Goal: Task Accomplishment & Management: Manage account settings

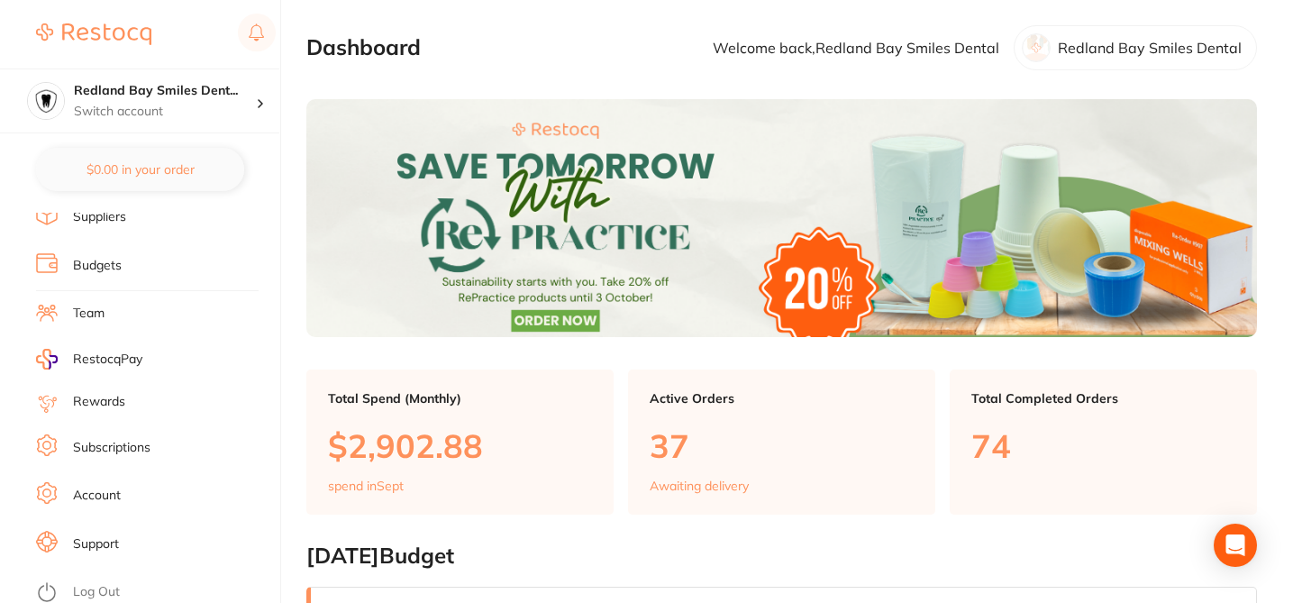
scroll to position [240, 0]
click at [171, 450] on li "Subscriptions" at bounding box center [158, 452] width 244 height 27
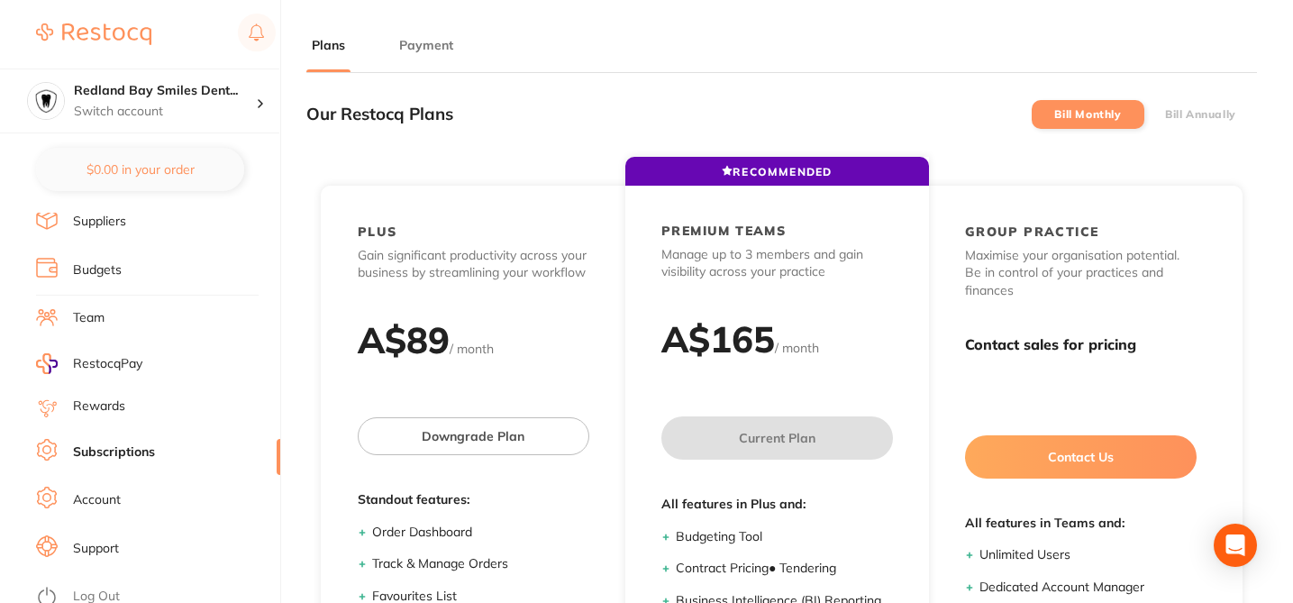
click at [426, 39] on button "Payment" at bounding box center [426, 45] width 65 height 17
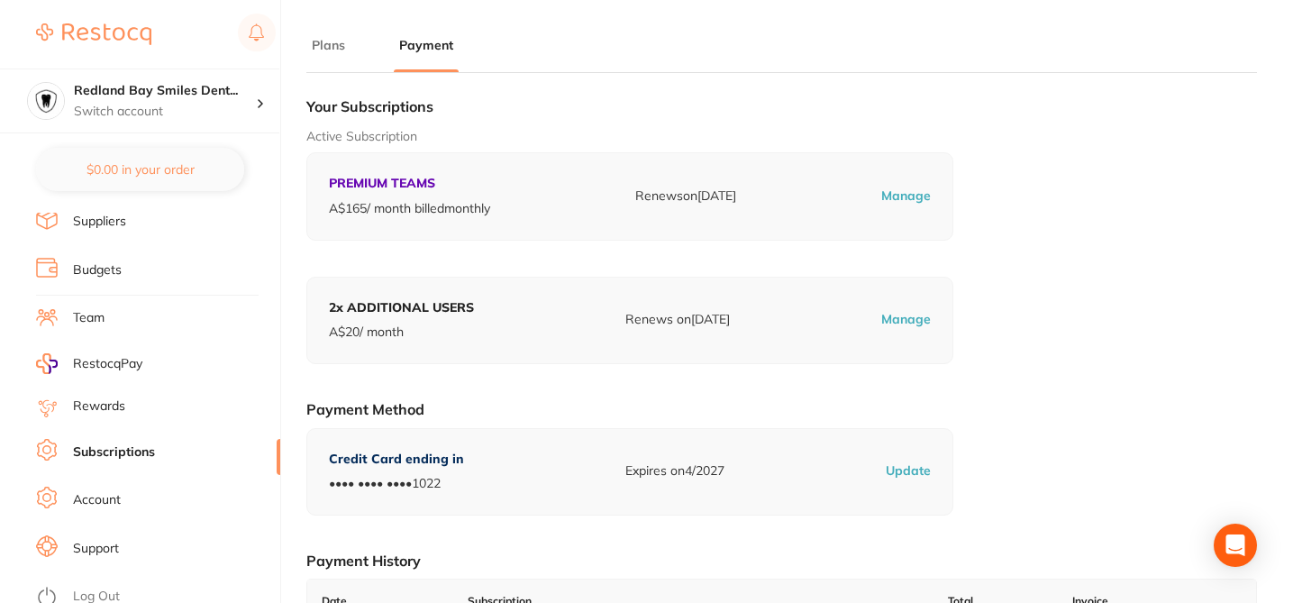
click at [1105, 189] on div "Active Subscription PREMIUM TEAMS A$ 165 / month billed monthly Renews on Oct 2…" at bounding box center [781, 184] width 951 height 113
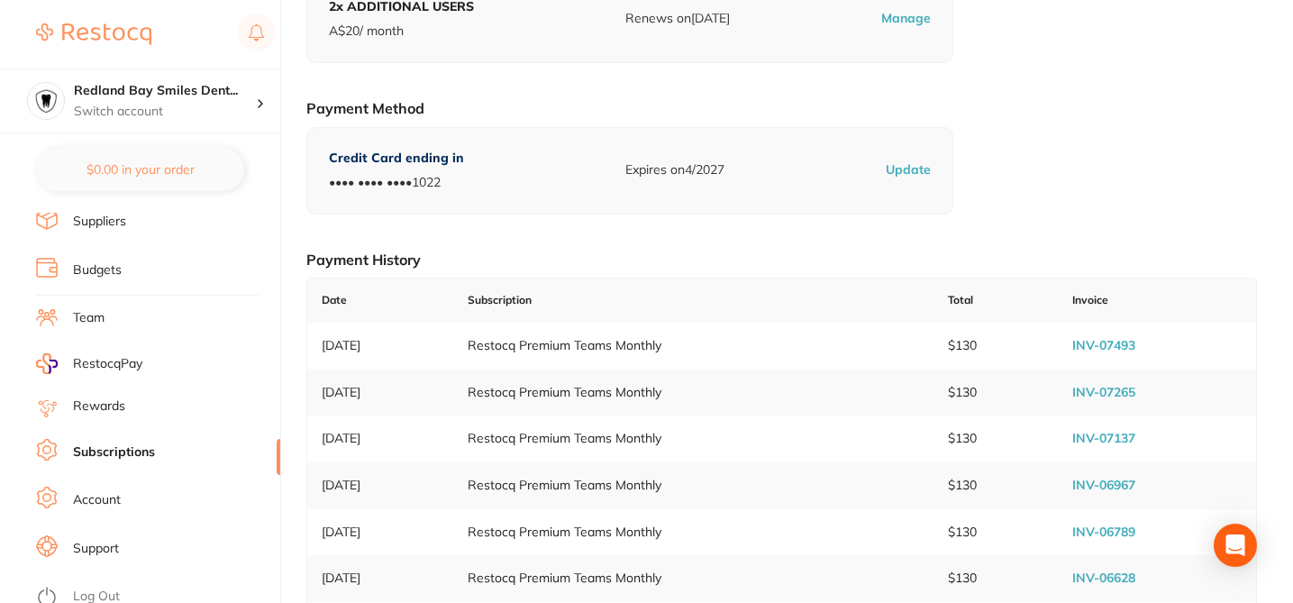
scroll to position [324, 0]
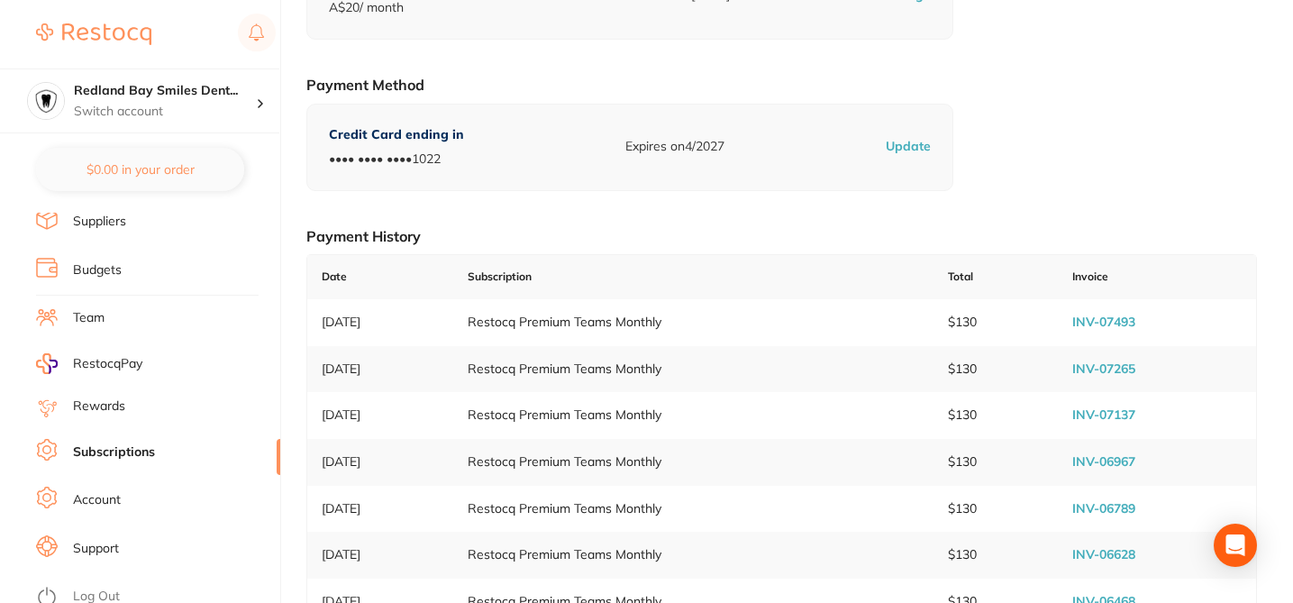
click at [1121, 321] on link "INV-07493" at bounding box center [1103, 322] width 63 height 16
drag, startPoint x: 72, startPoint y: 86, endPoint x: 236, endPoint y: 90, distance: 164.0
click at [236, 90] on div "Redland Bay Smiles Dent... Switch account" at bounding box center [139, 100] width 279 height 65
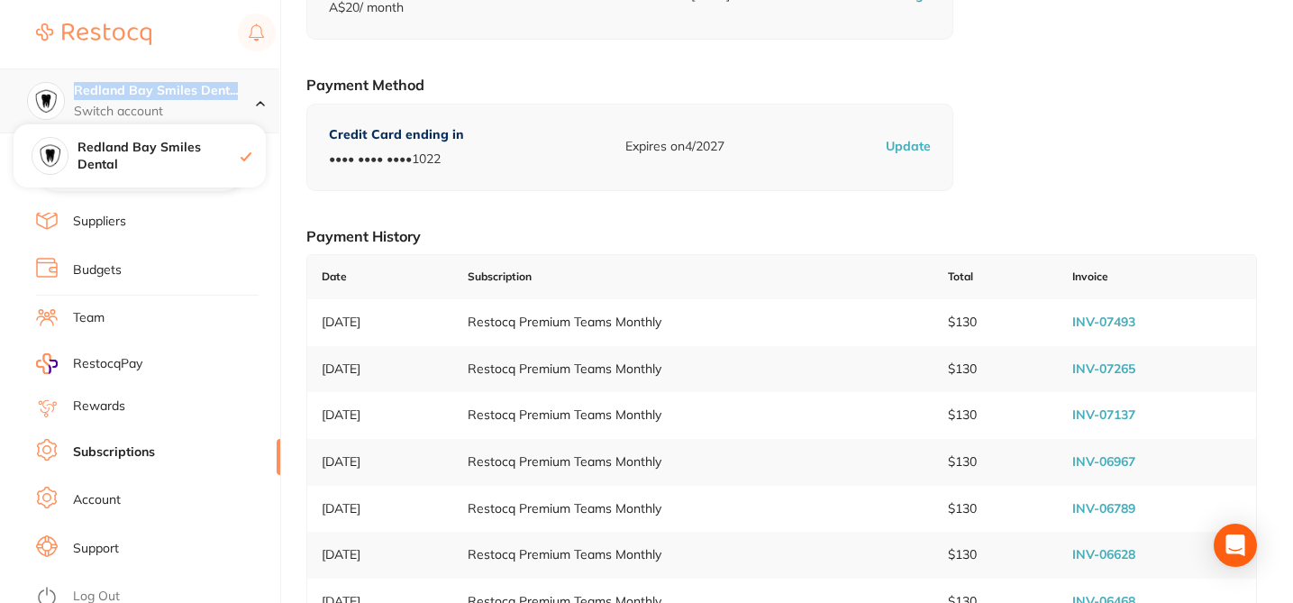
copy h4 "Redland Bay Smiles Dent..."
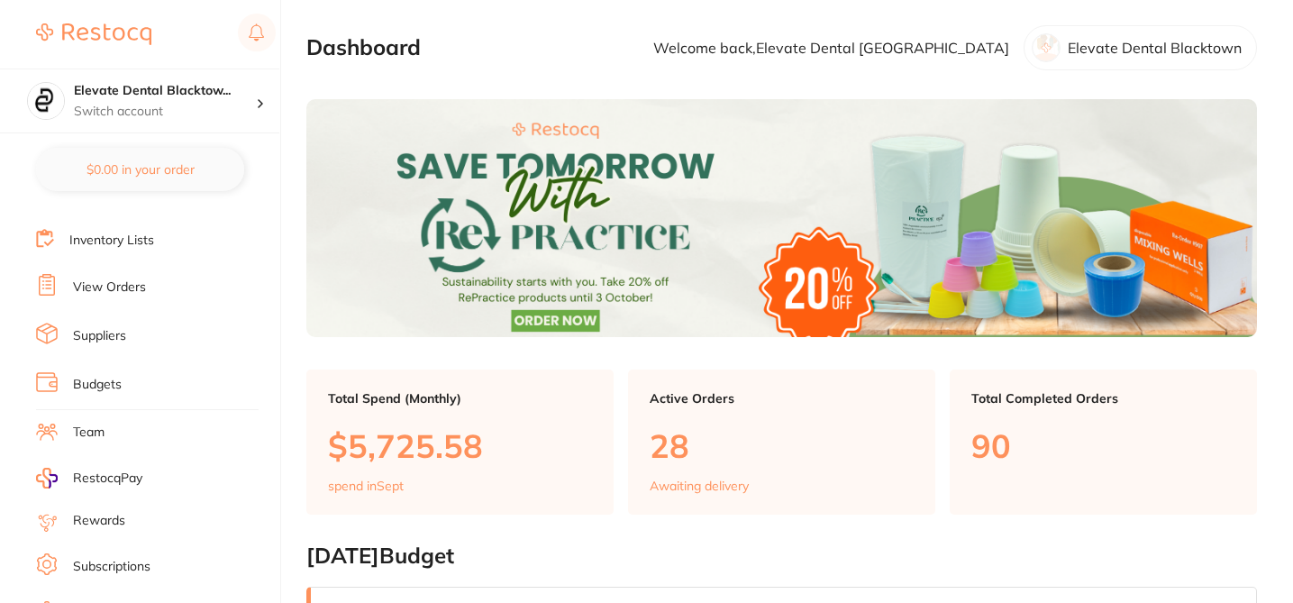
scroll to position [126, 0]
click at [142, 565] on link "Subscriptions" at bounding box center [111, 566] width 77 height 18
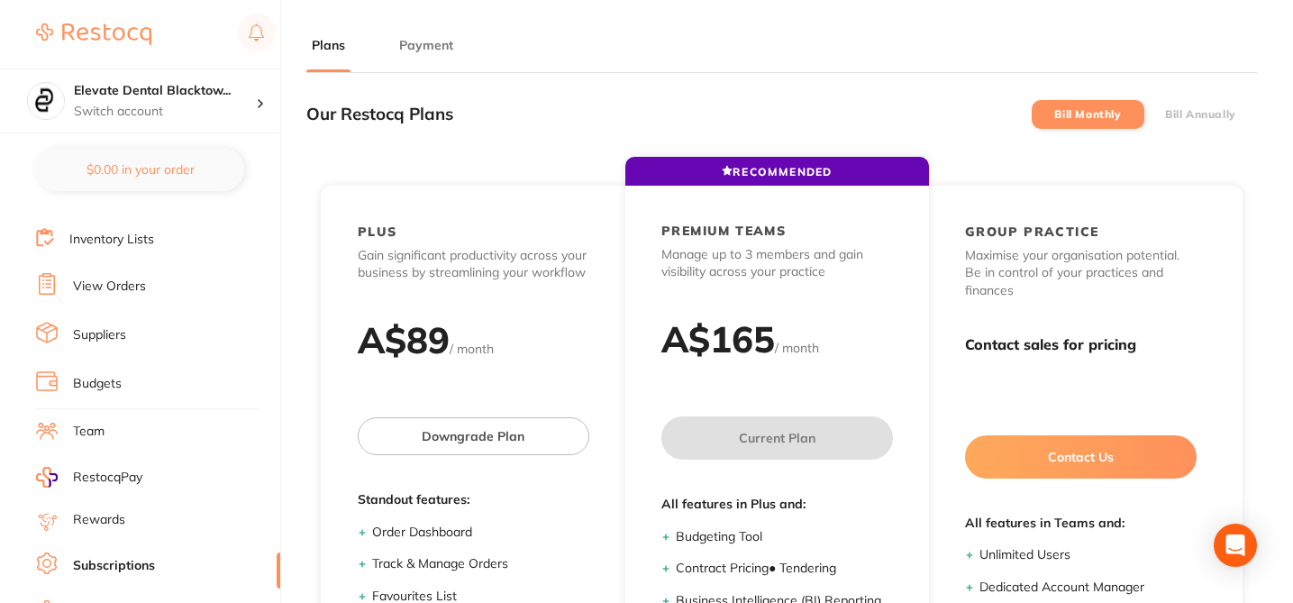
click at [437, 47] on button "Payment" at bounding box center [426, 45] width 65 height 17
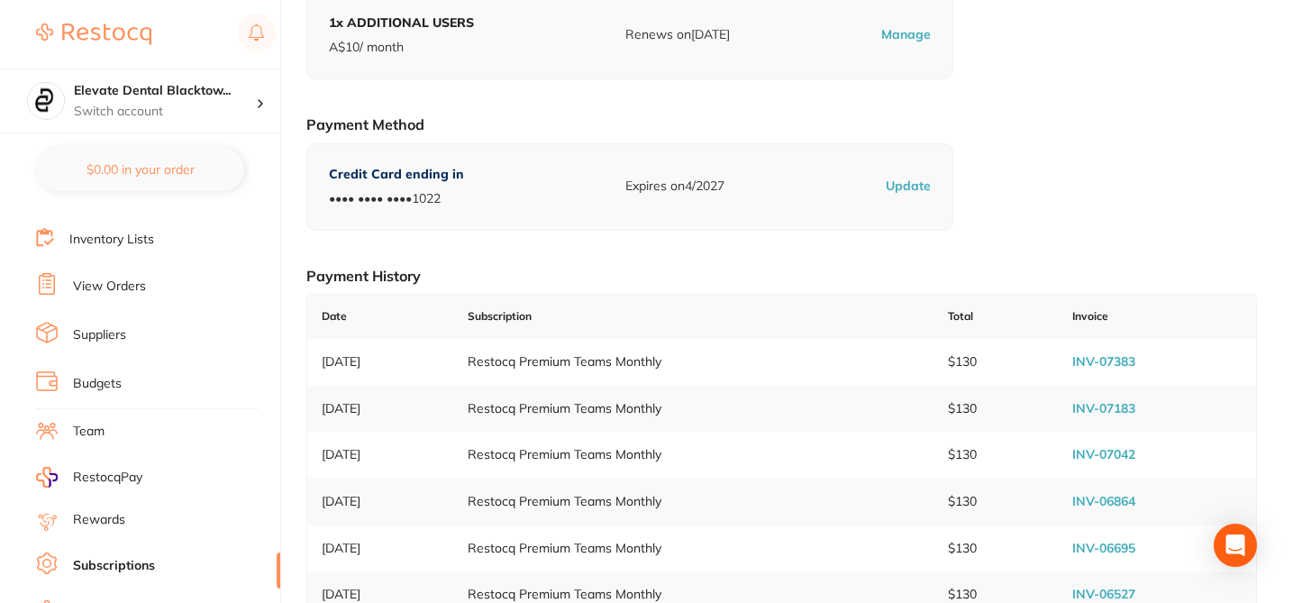
scroll to position [288, 0]
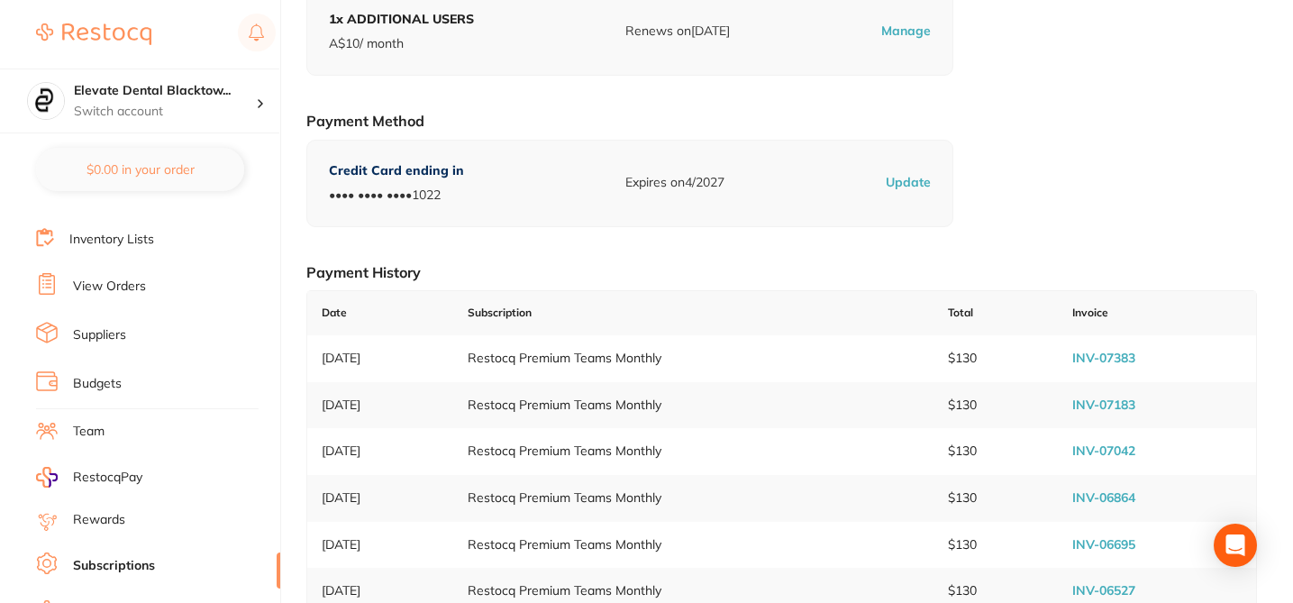
click at [1122, 354] on link "INV-07383" at bounding box center [1103, 358] width 63 height 16
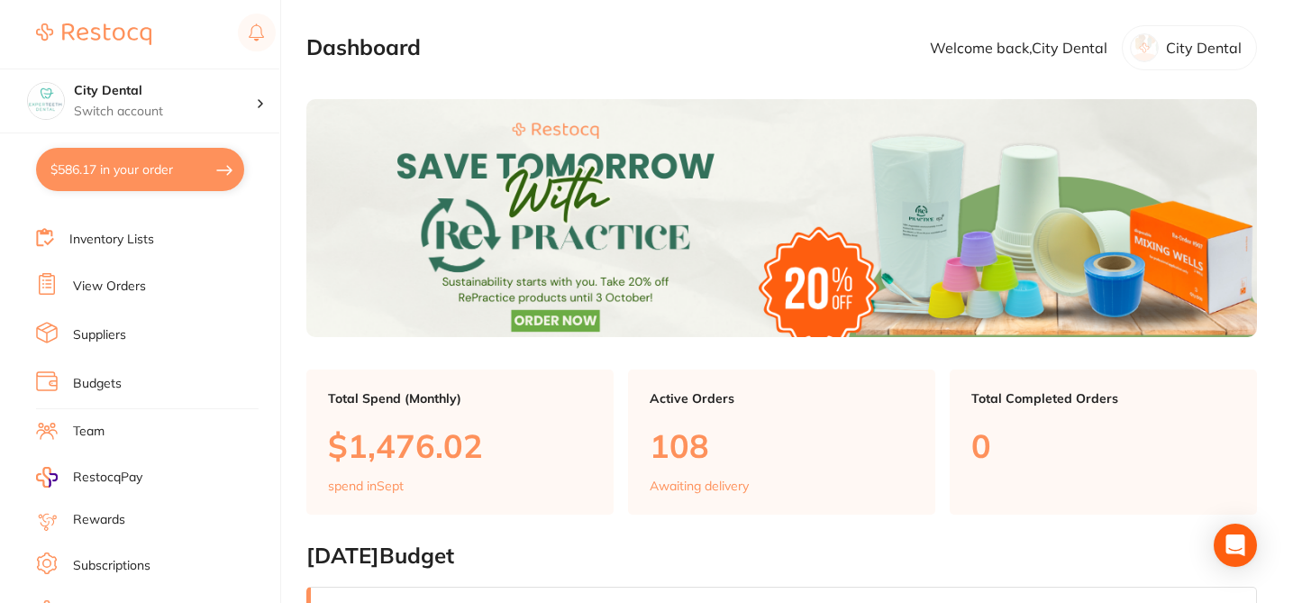
scroll to position [127, 0]
click at [146, 563] on link "Subscriptions" at bounding box center [111, 565] width 77 height 18
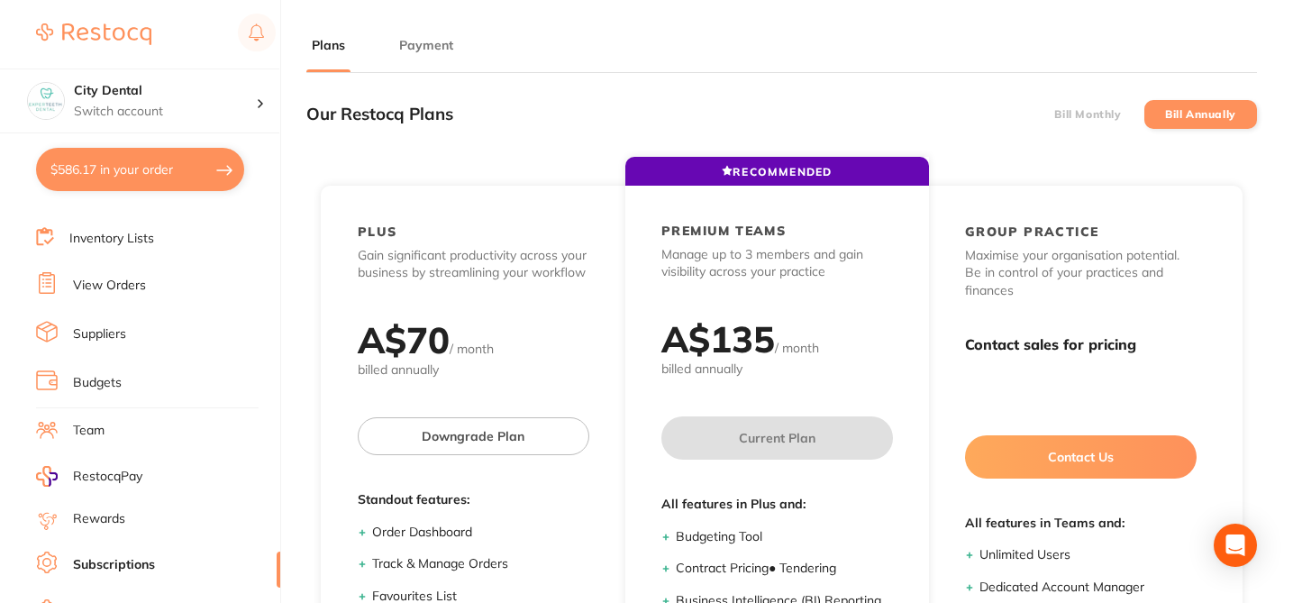
click at [426, 39] on button "Payment" at bounding box center [426, 45] width 65 height 17
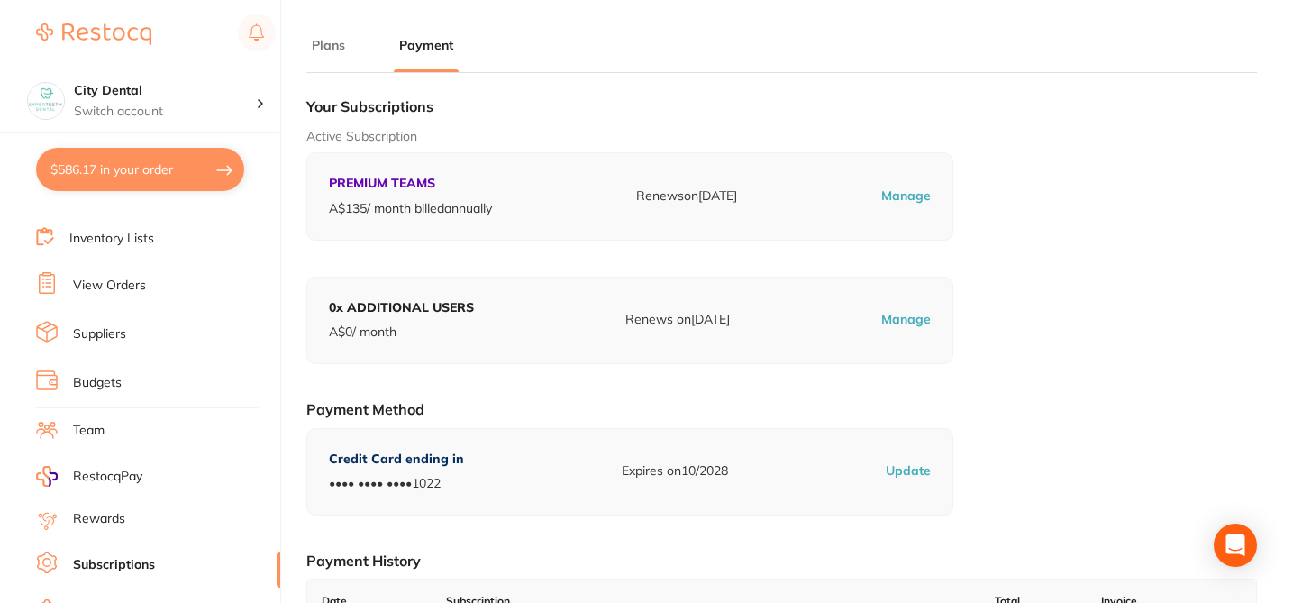
click at [660, 23] on main "Plans Payment Our Restocq Plans Bill Monthly Bill Annually RECOMMENDED PLUS Gai…" at bounding box center [799, 422] width 987 height 845
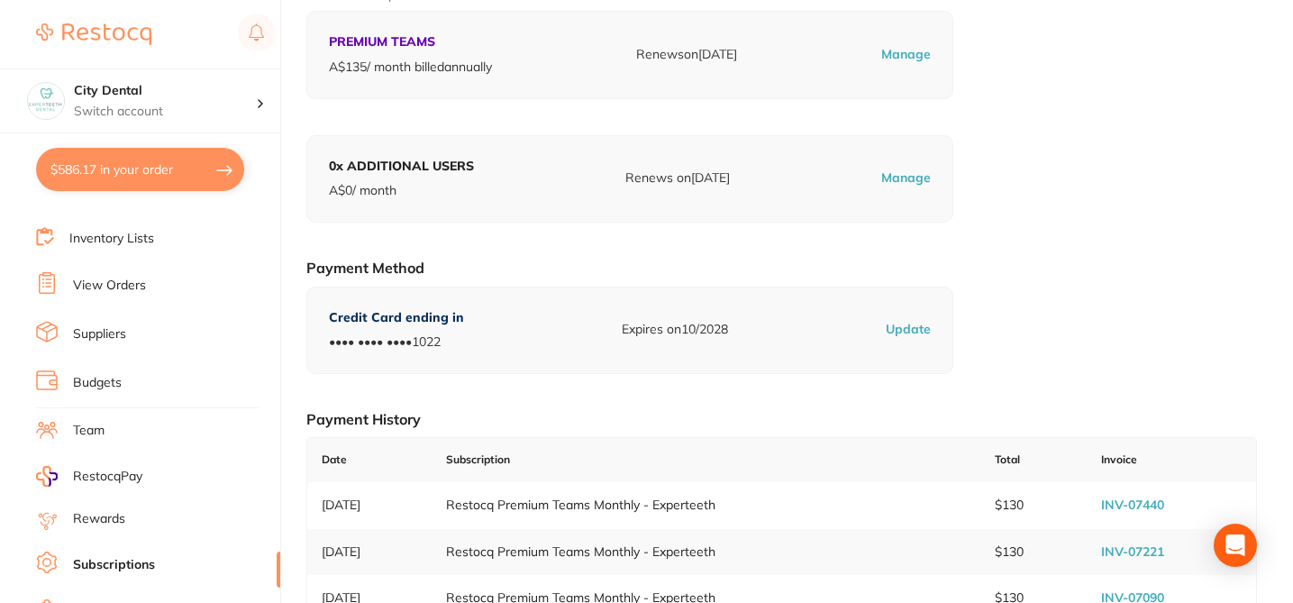
scroll to position [144, 0]
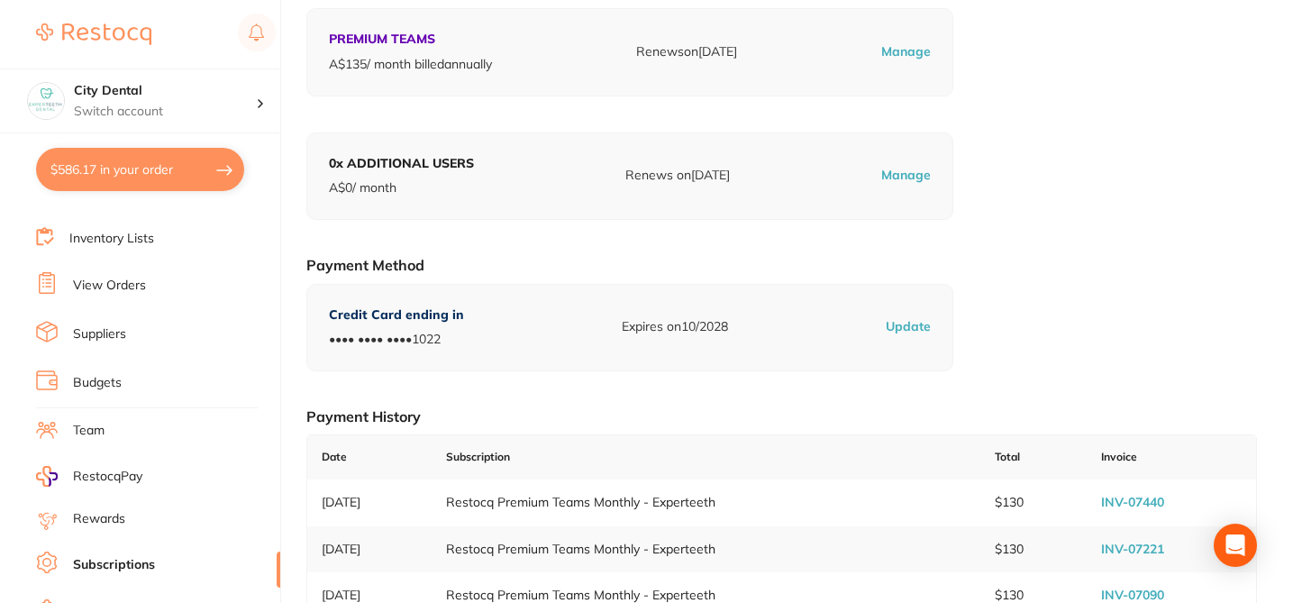
click at [1143, 498] on link "INV-07440" at bounding box center [1132, 502] width 63 height 16
checkbox input "true"
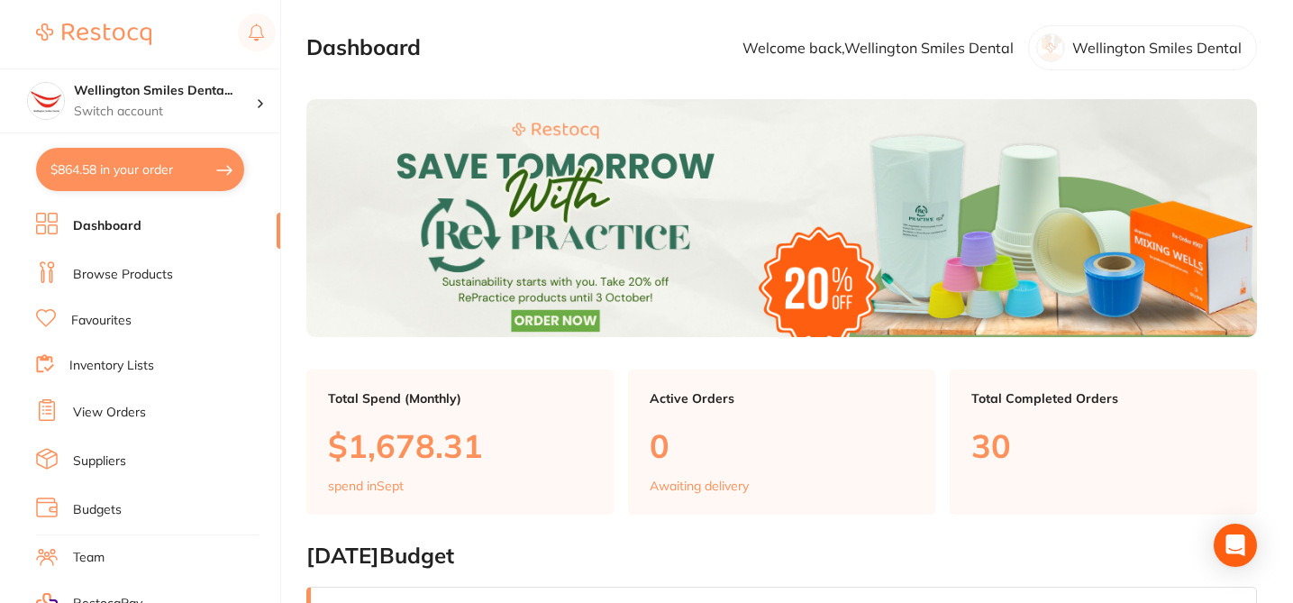
scroll to position [108, 0]
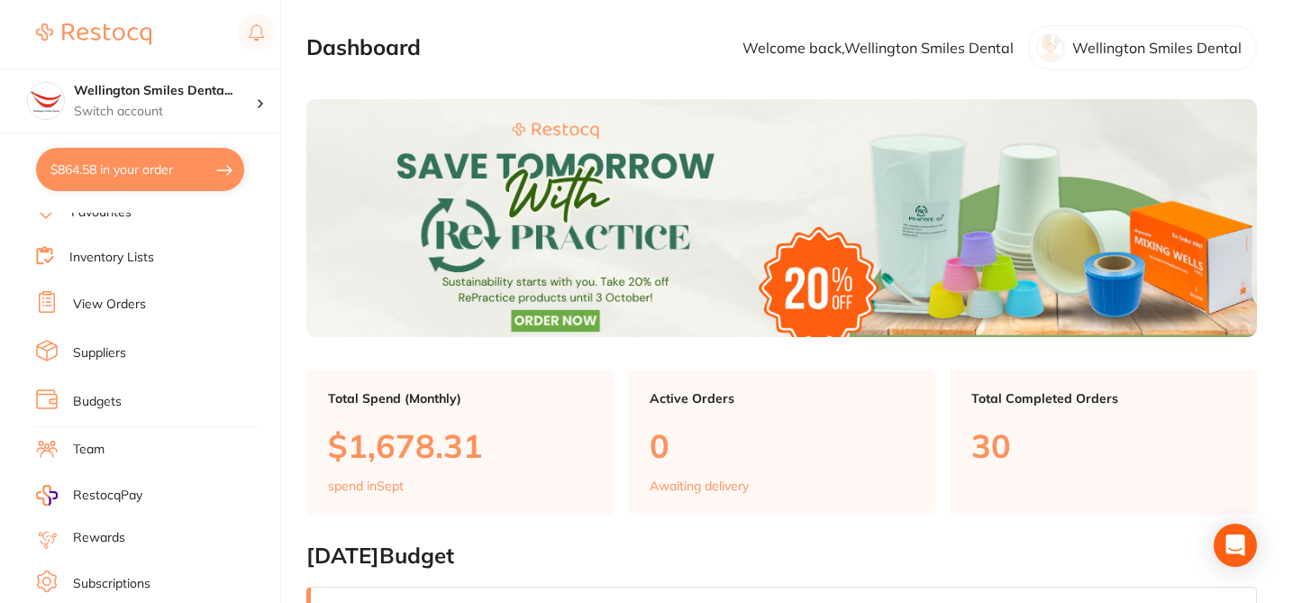
click at [130, 584] on link "Subscriptions" at bounding box center [111, 584] width 77 height 18
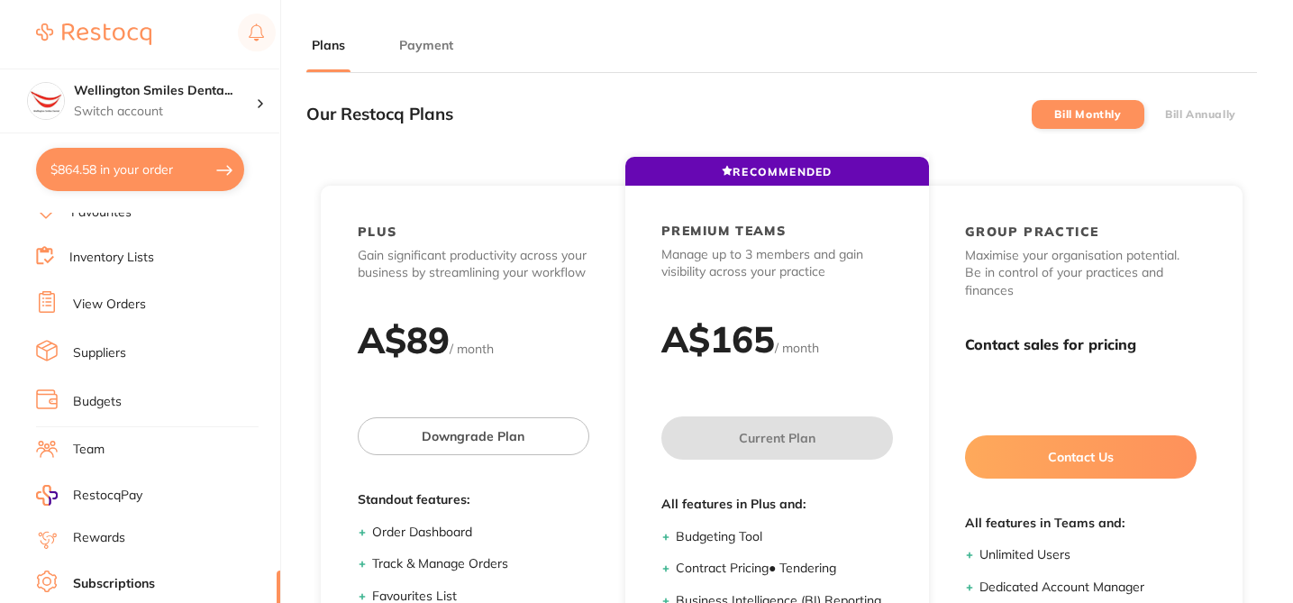
click at [425, 44] on button "Payment" at bounding box center [426, 45] width 65 height 17
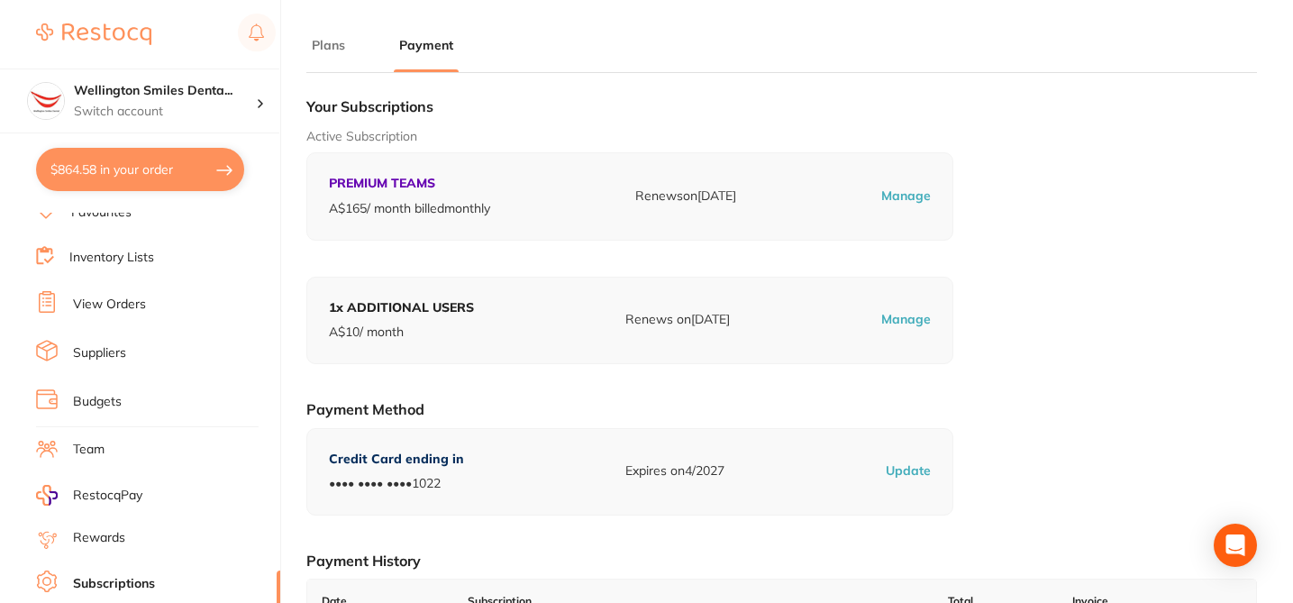
scroll to position [249, 0]
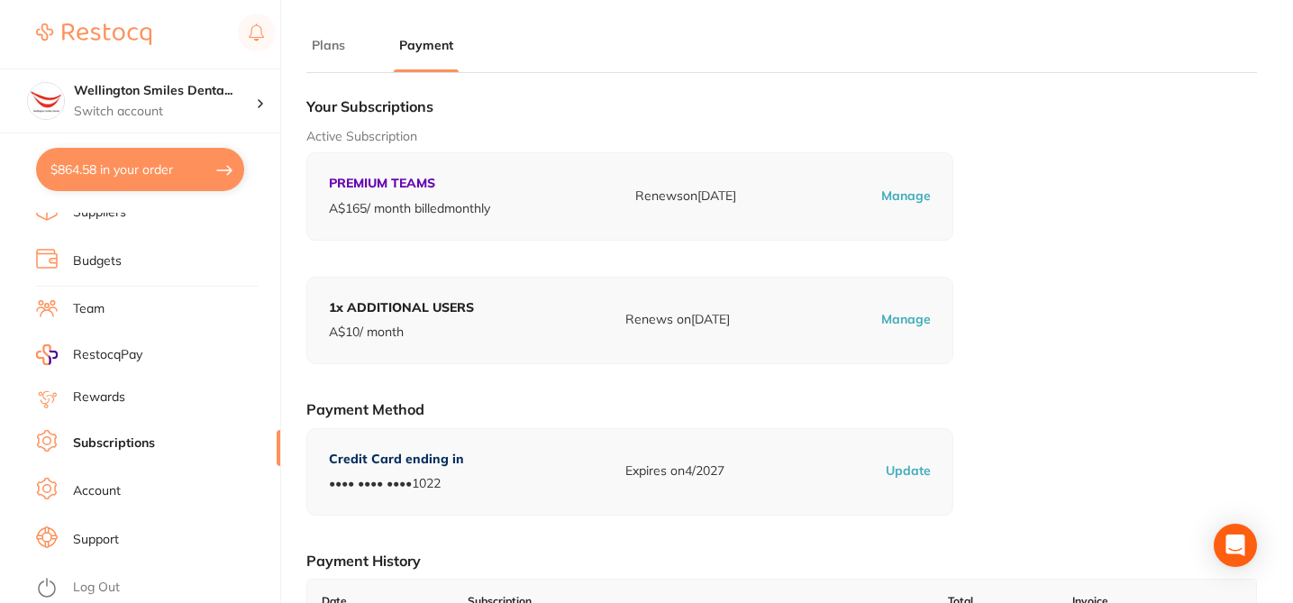
click at [139, 441] on link "Subscriptions" at bounding box center [114, 443] width 82 height 18
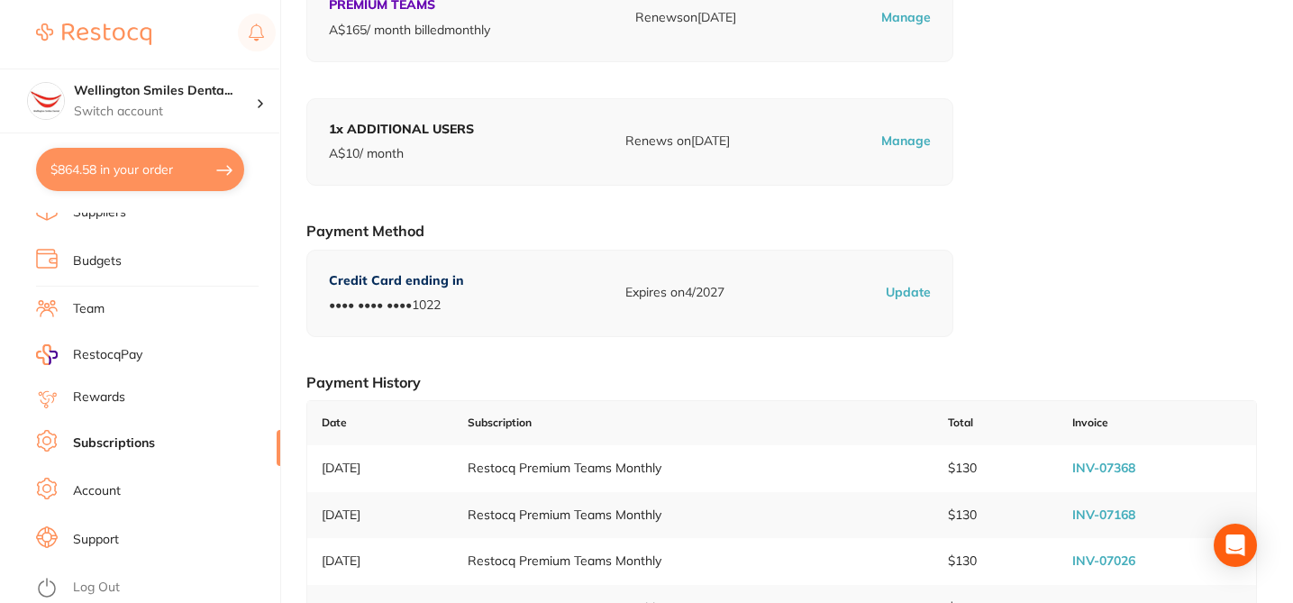
scroll to position [180, 0]
click at [1115, 470] on link "INV-07368" at bounding box center [1103, 466] width 63 height 16
checkbox input "true"
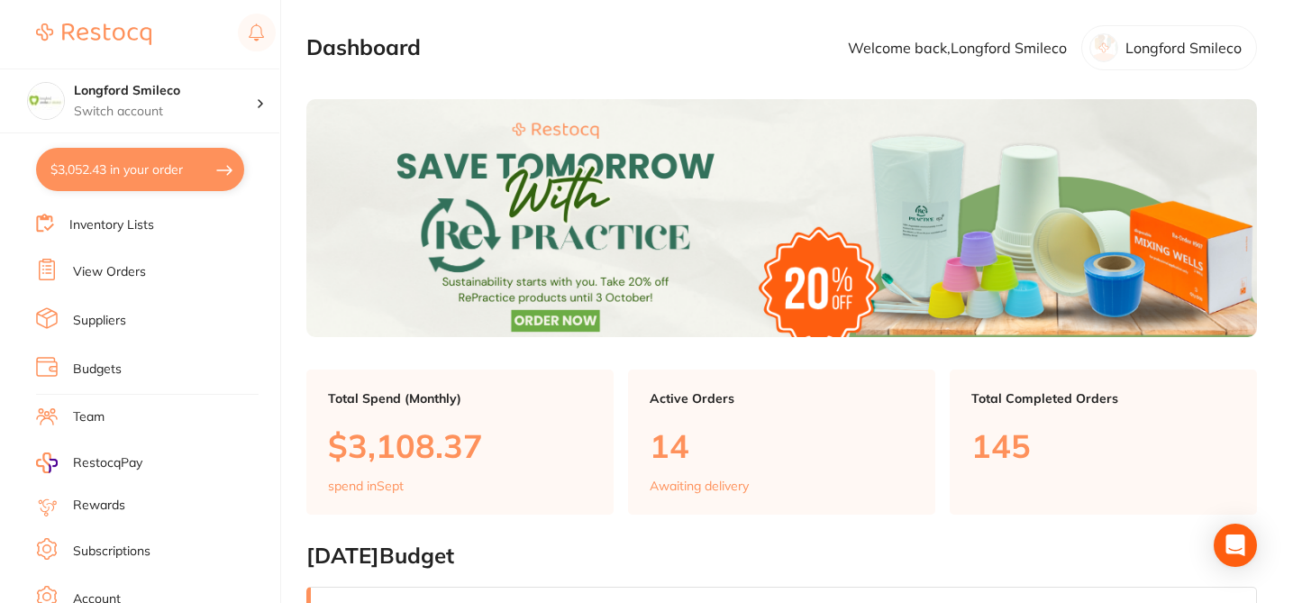
scroll to position [146, 0]
click at [126, 551] on link "Subscriptions" at bounding box center [111, 546] width 77 height 18
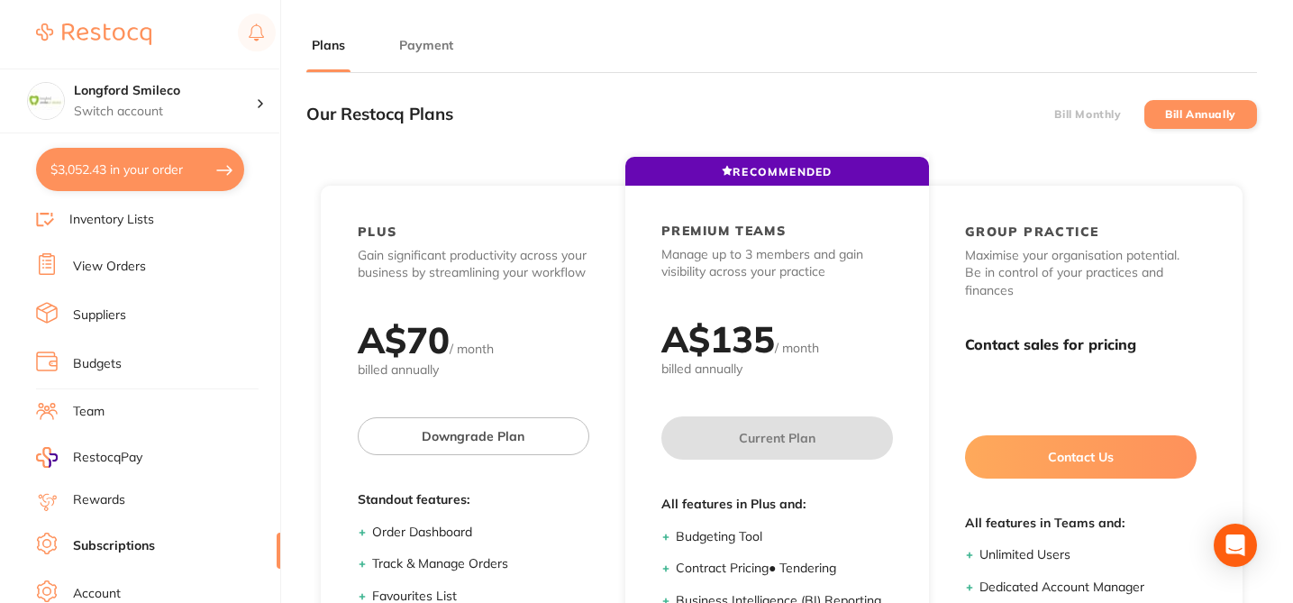
click at [434, 51] on button "Payment" at bounding box center [426, 45] width 65 height 17
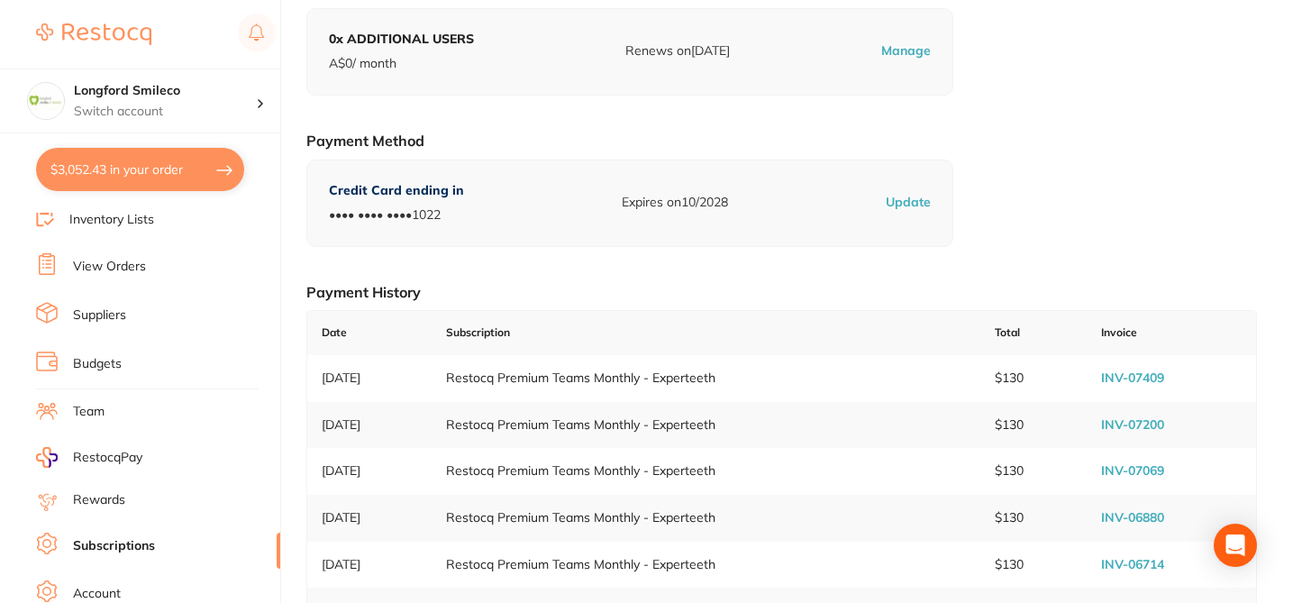
scroll to position [288, 0]
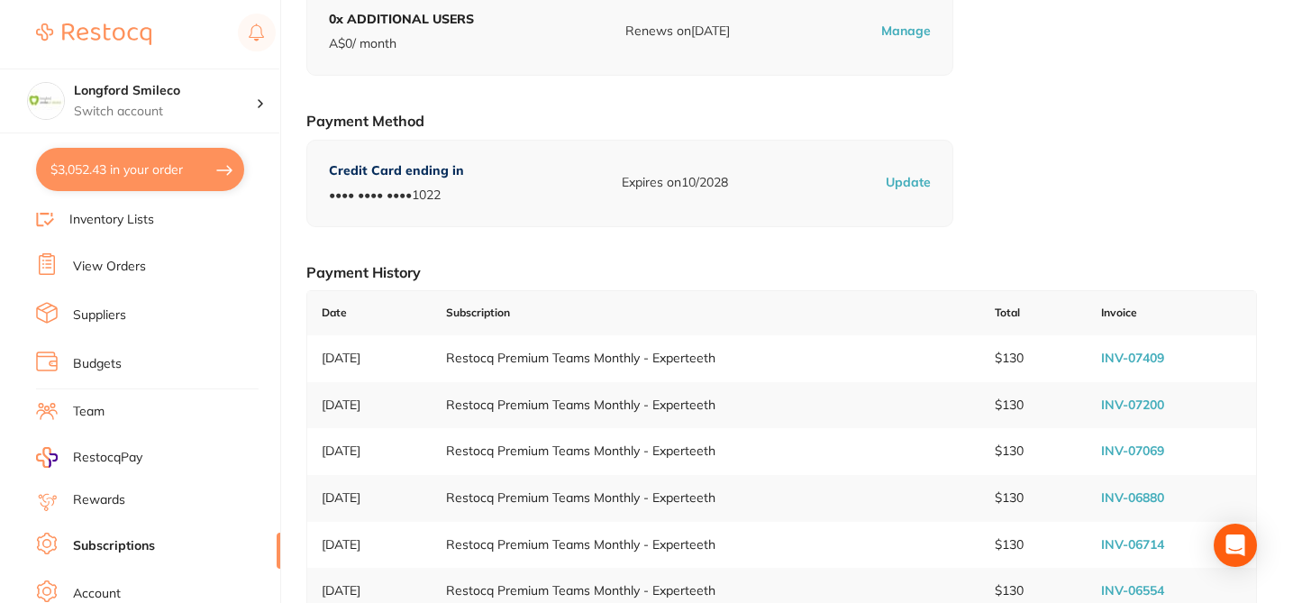
click at [1138, 360] on link "INV-07409" at bounding box center [1132, 358] width 63 height 16
drag, startPoint x: 189, startPoint y: 92, endPoint x: 75, endPoint y: 90, distance: 114.4
click at [75, 90] on h4 "Longford Smileco" at bounding box center [165, 91] width 182 height 18
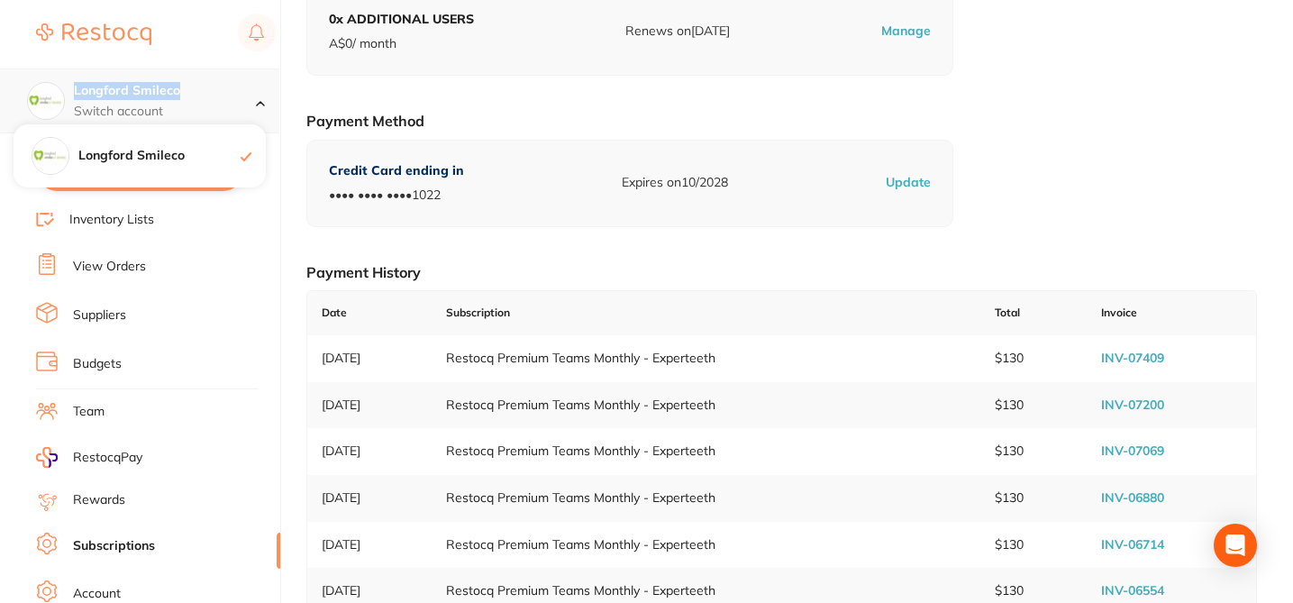
copy h4 "Longford Smileco"
checkbox input "true"
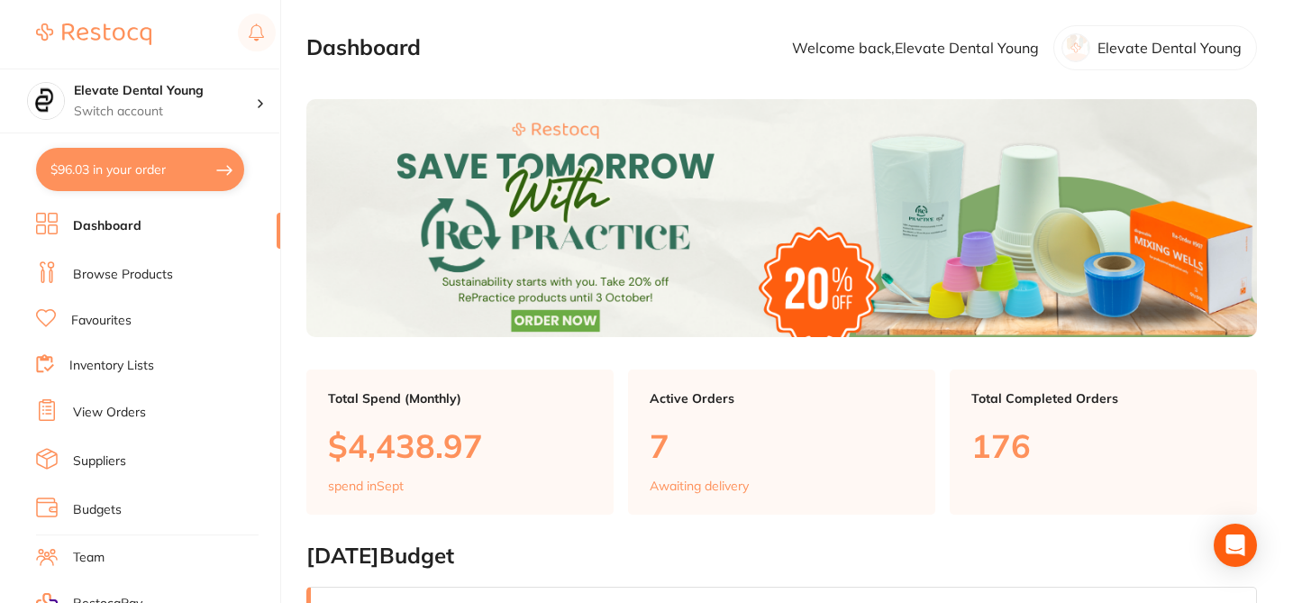
scroll to position [163, 0]
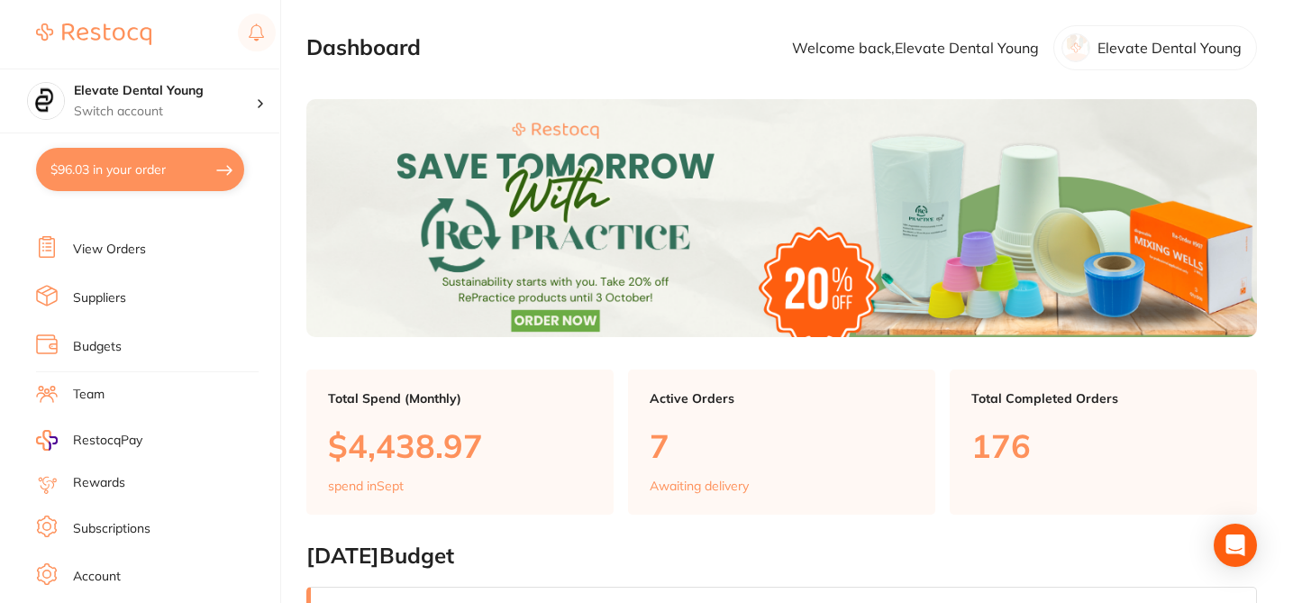
click at [142, 525] on link "Subscriptions" at bounding box center [111, 529] width 77 height 18
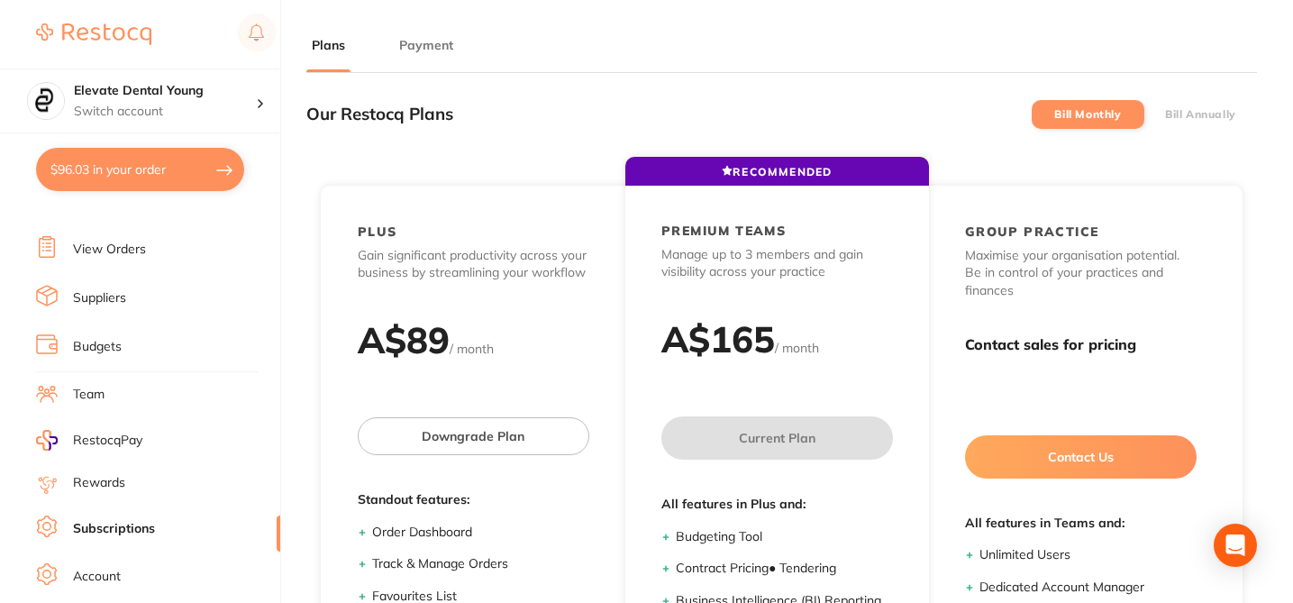
click at [438, 41] on button "Payment" at bounding box center [426, 45] width 65 height 17
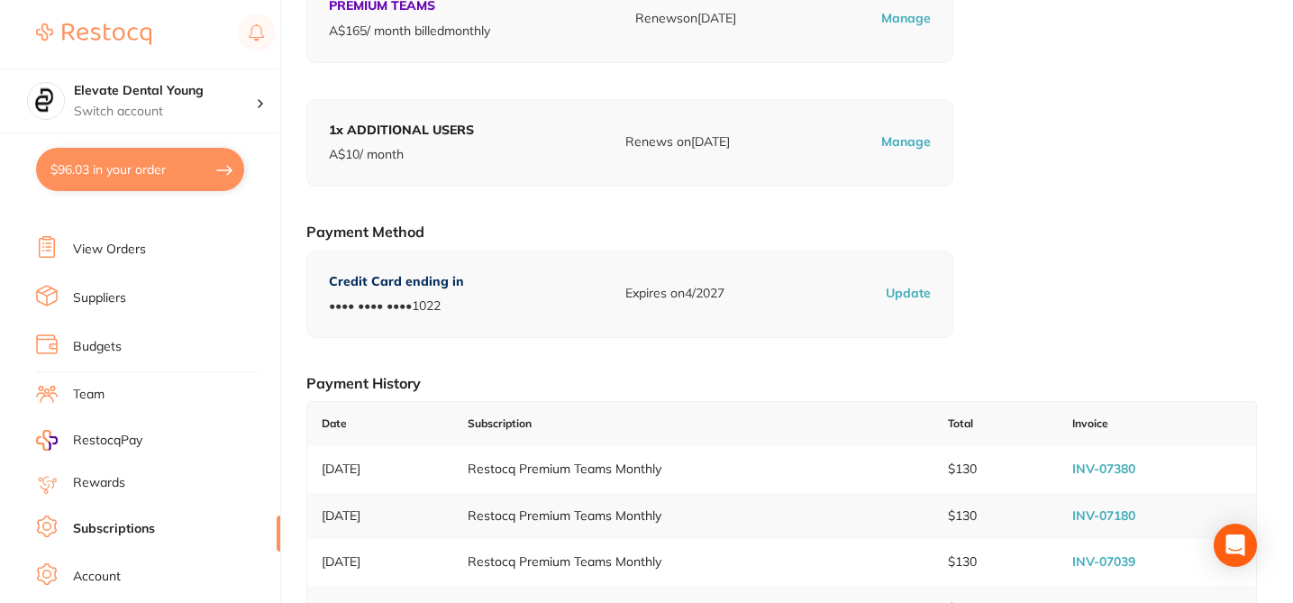
scroll to position [180, 0]
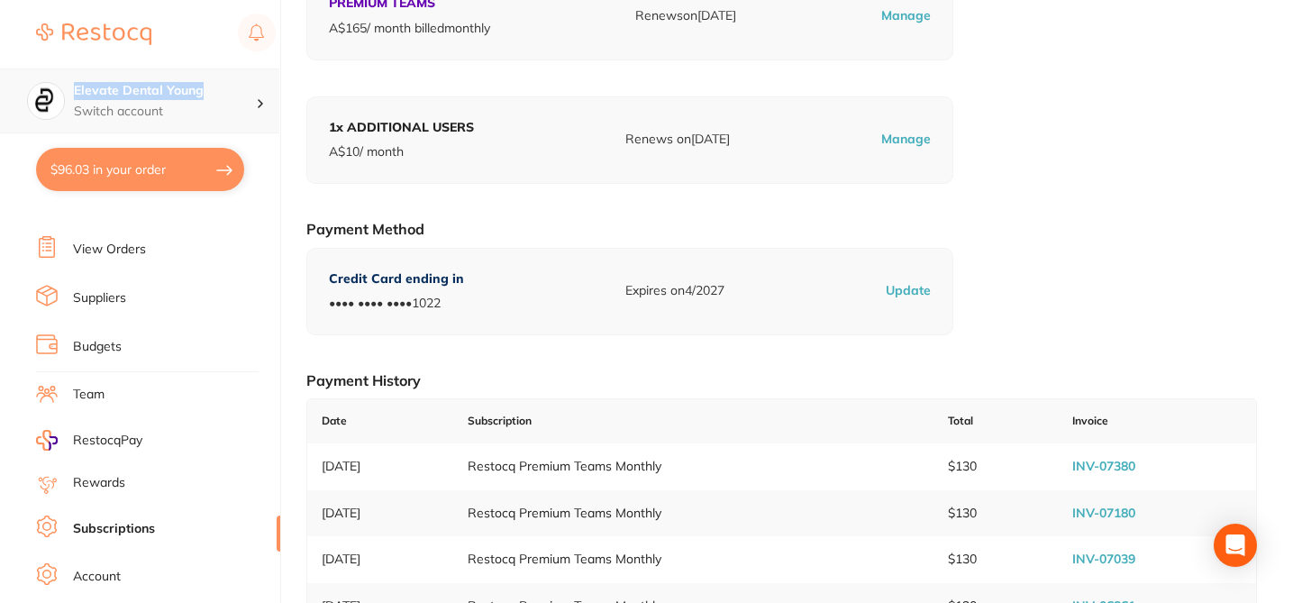
drag, startPoint x: 213, startPoint y: 93, endPoint x: 75, endPoint y: 84, distance: 138.1
click at [75, 84] on h4 "Elevate Dental Young" at bounding box center [165, 91] width 182 height 18
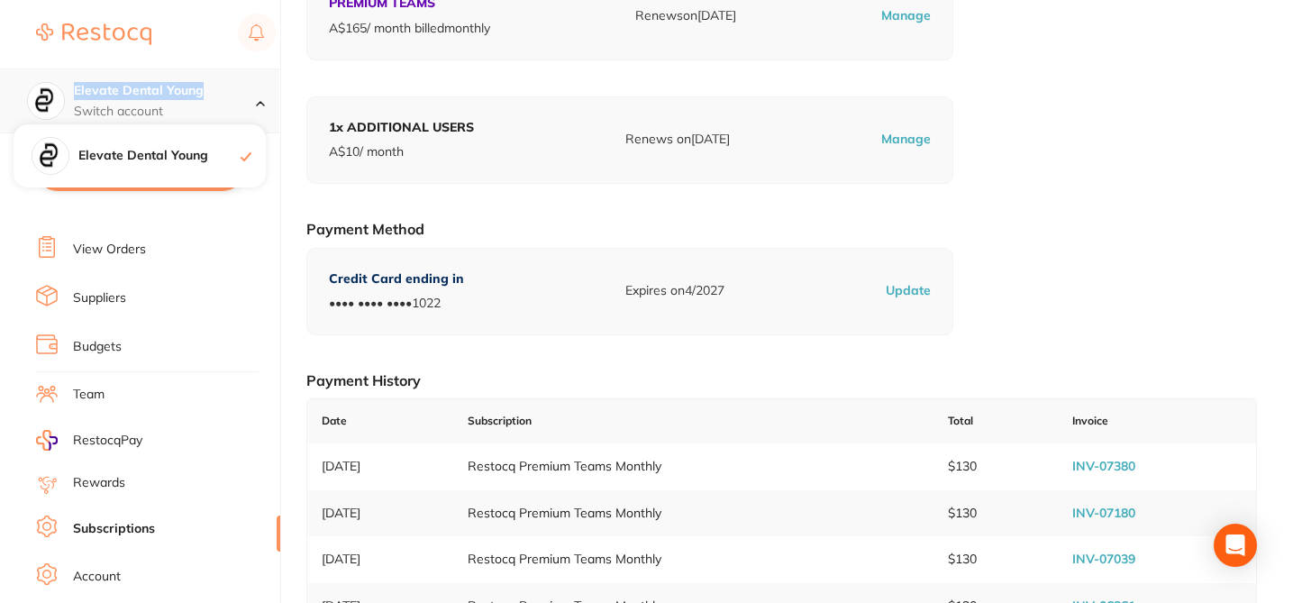
copy h4 "Elevate Dental Young"
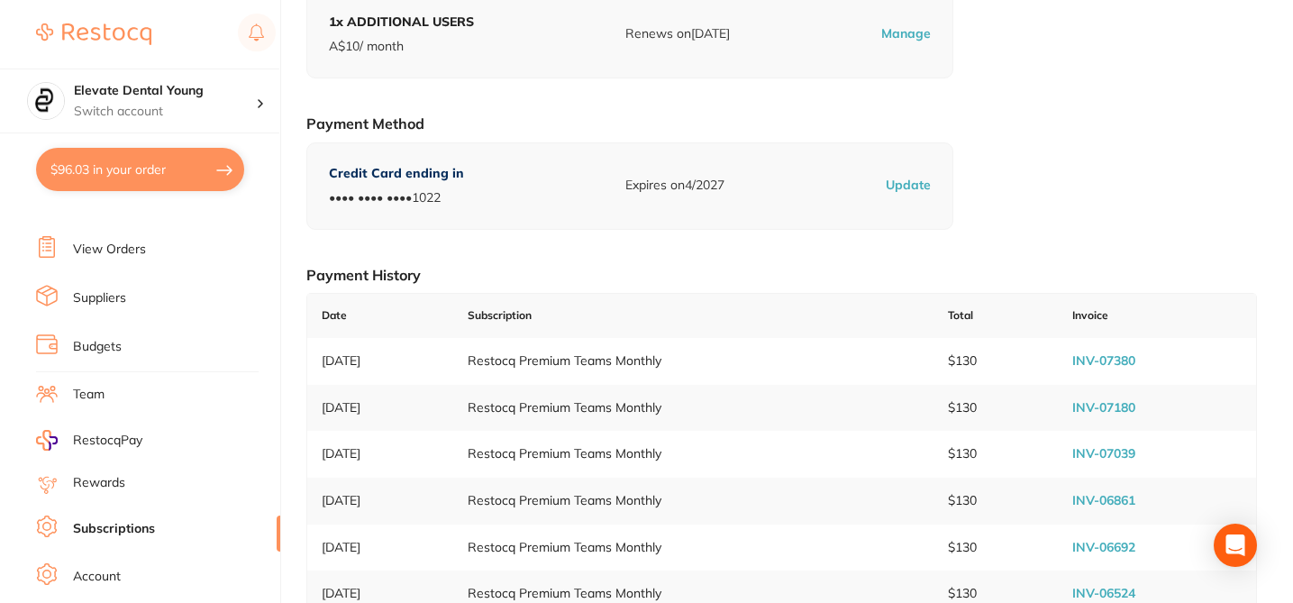
scroll to position [288, 0]
click at [1099, 357] on link "INV-07380" at bounding box center [1103, 358] width 63 height 16
checkbox input "true"
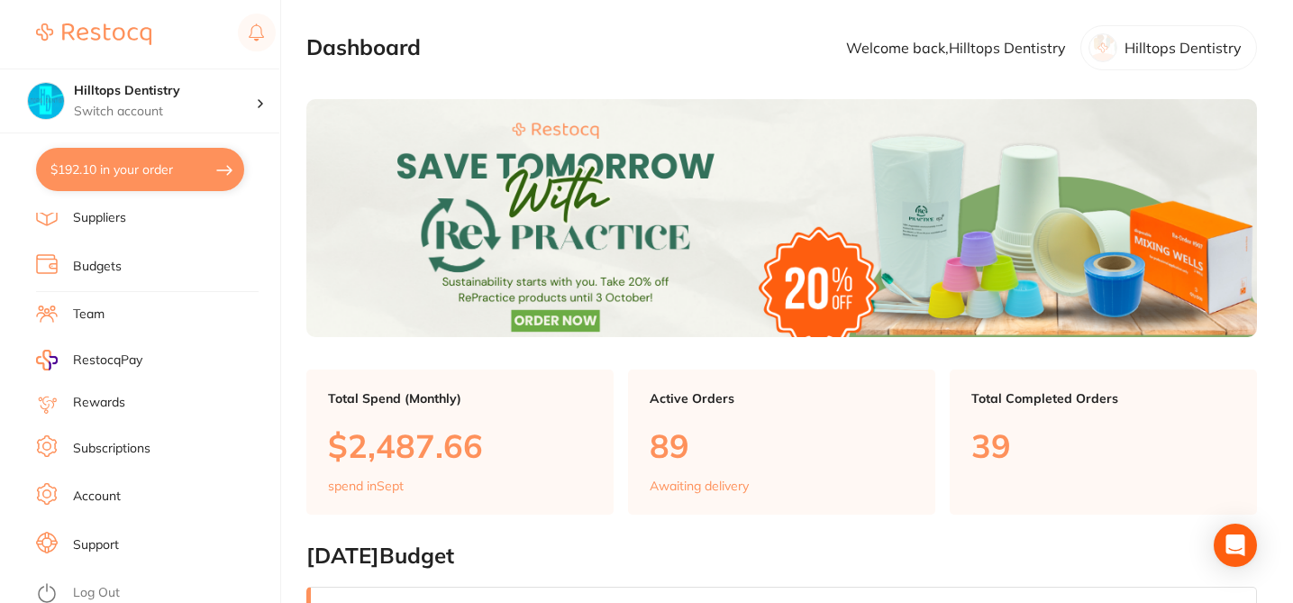
scroll to position [241, 0]
click at [130, 451] on link "Subscriptions" at bounding box center [111, 450] width 77 height 18
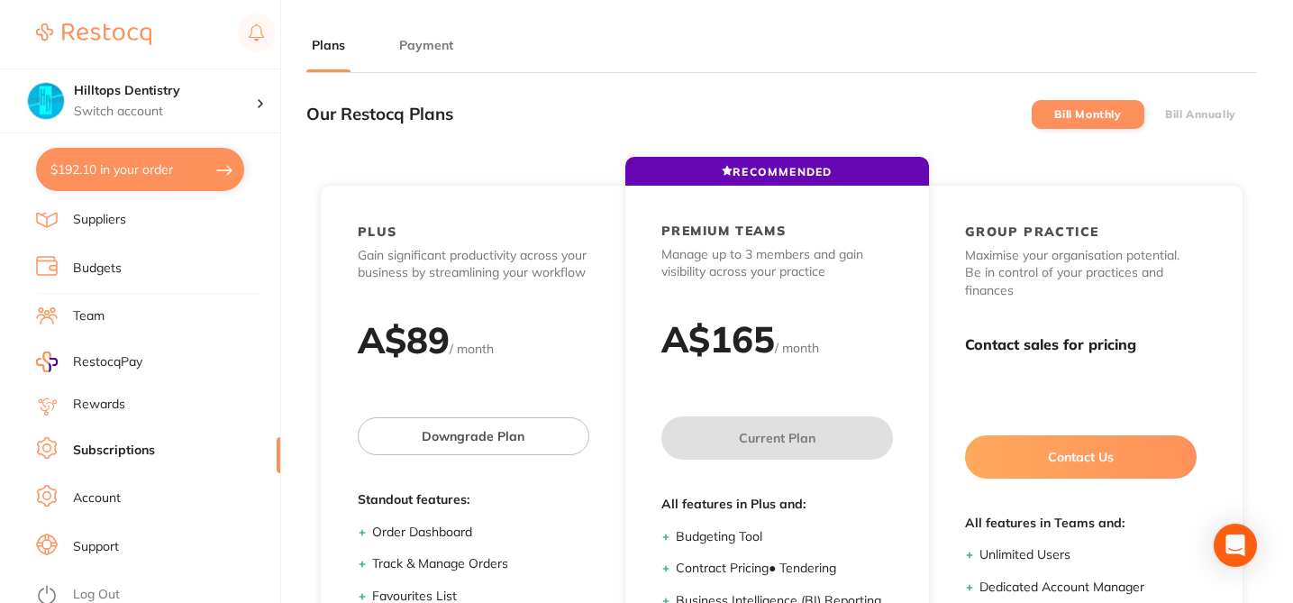
click at [423, 43] on button "Payment" at bounding box center [426, 45] width 65 height 17
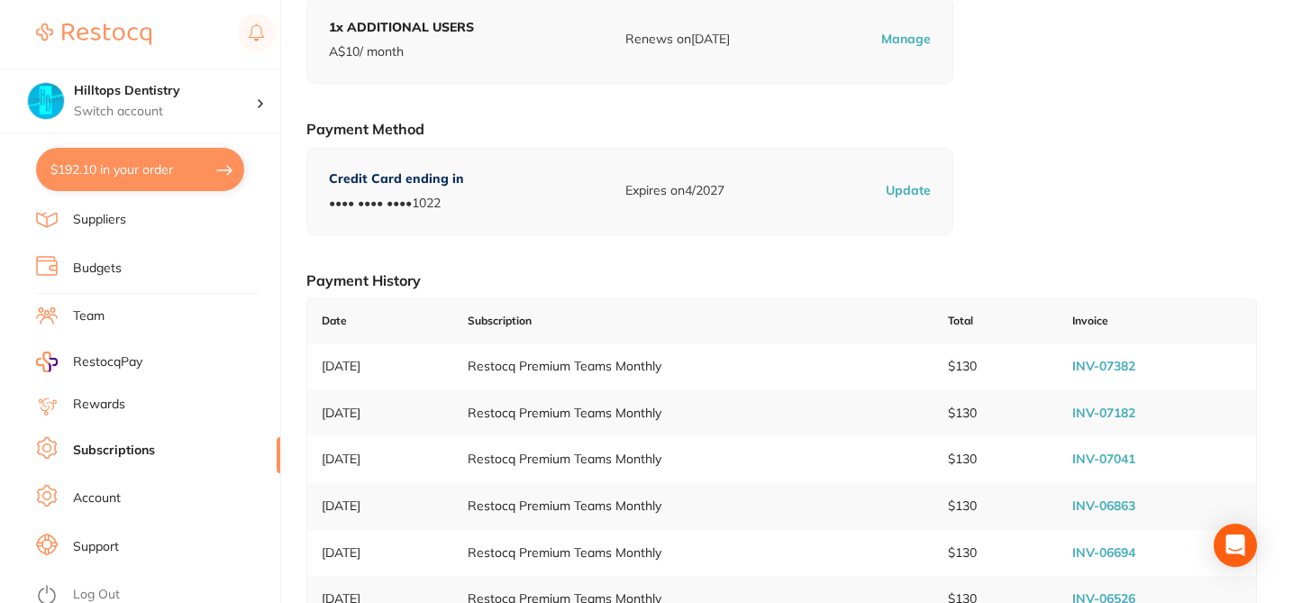
scroll to position [288, 0]
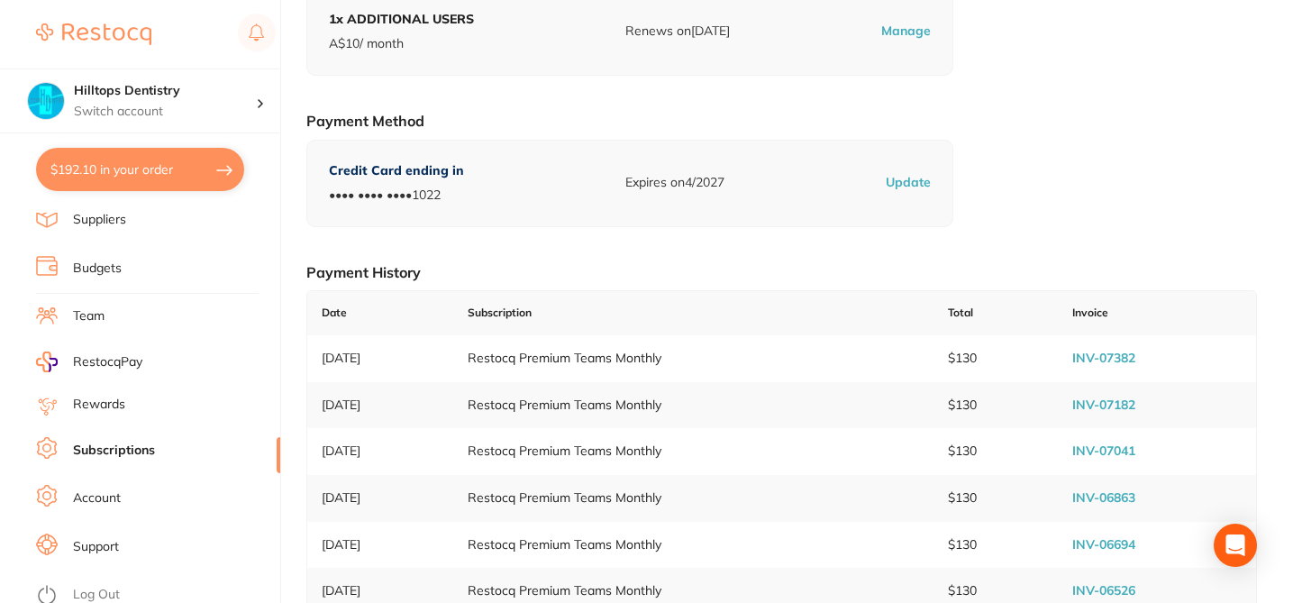
click at [1121, 357] on link "INV-07382" at bounding box center [1103, 358] width 63 height 16
drag, startPoint x: 191, startPoint y: 91, endPoint x: 77, endPoint y: 86, distance: 114.6
click at [77, 86] on h4 "Hilltops Dentistry" at bounding box center [165, 91] width 182 height 18
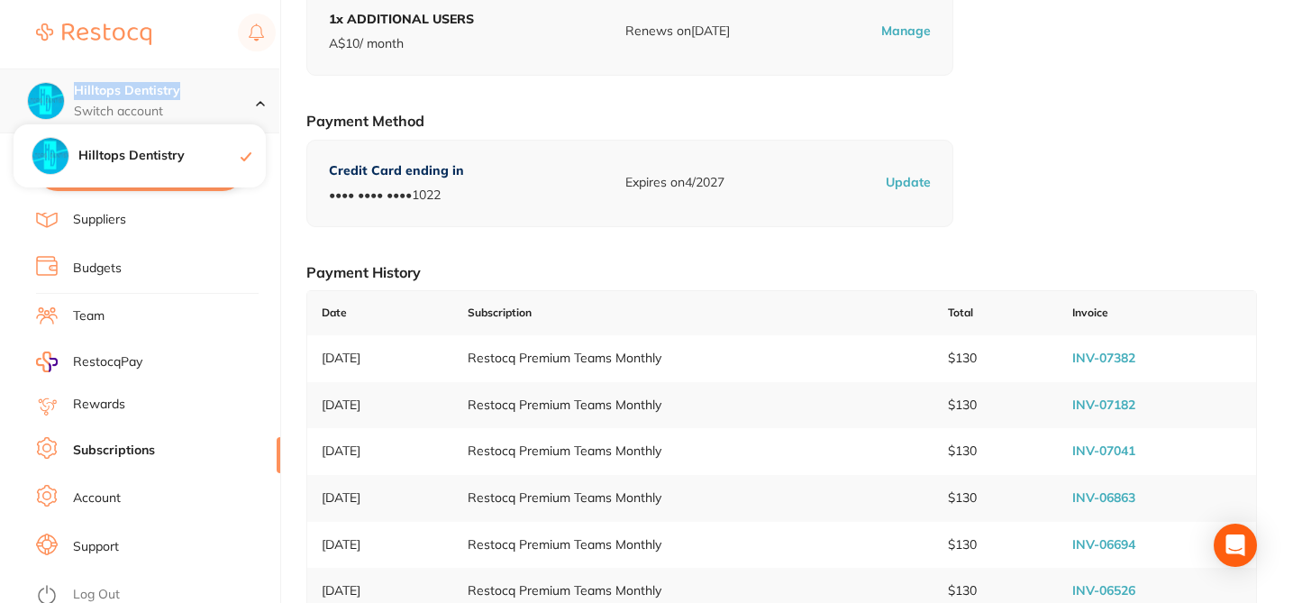
copy h4 "Hilltops Dentistry"
checkbox input "true"
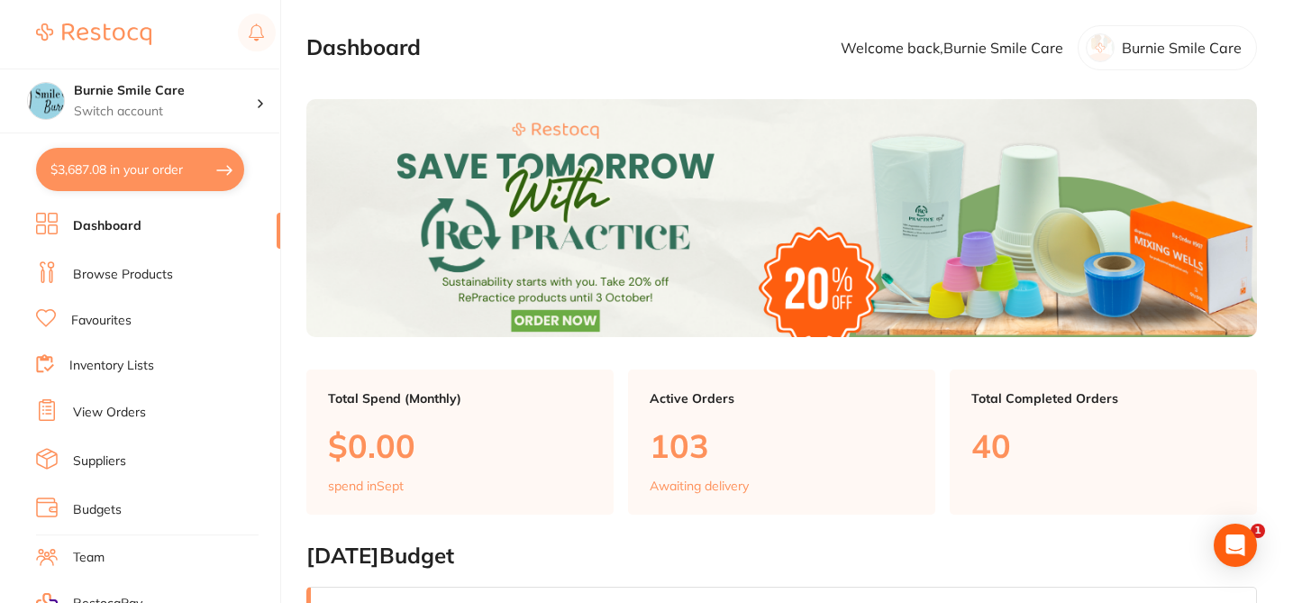
scroll to position [141, 0]
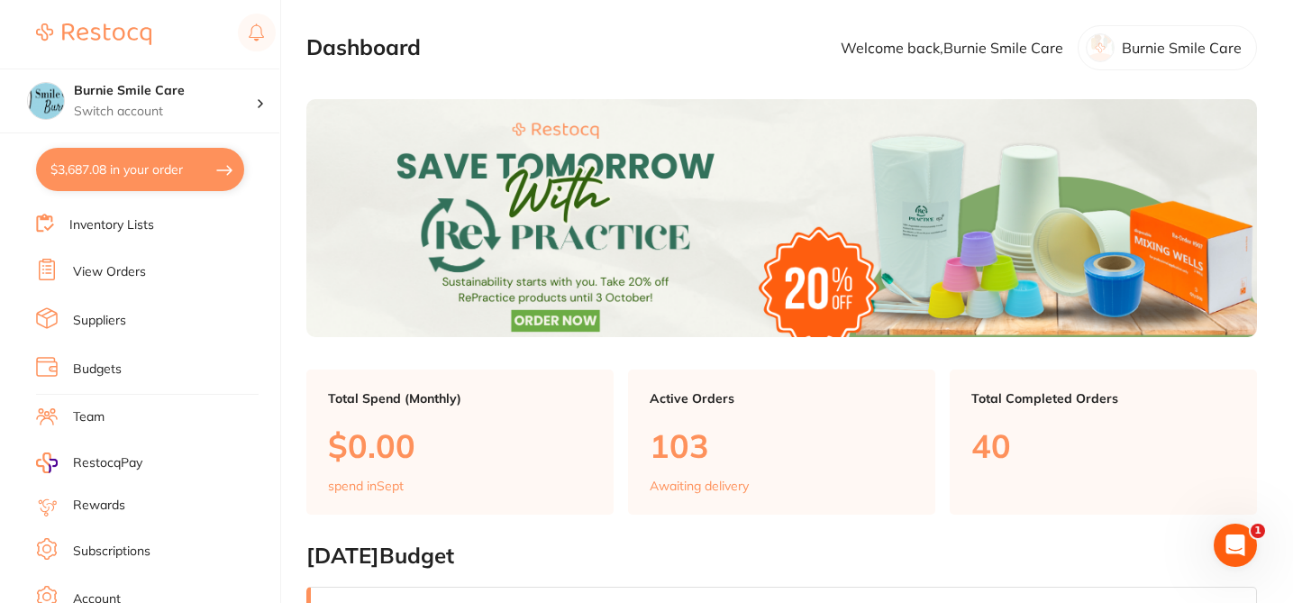
click at [135, 555] on link "Subscriptions" at bounding box center [111, 551] width 77 height 18
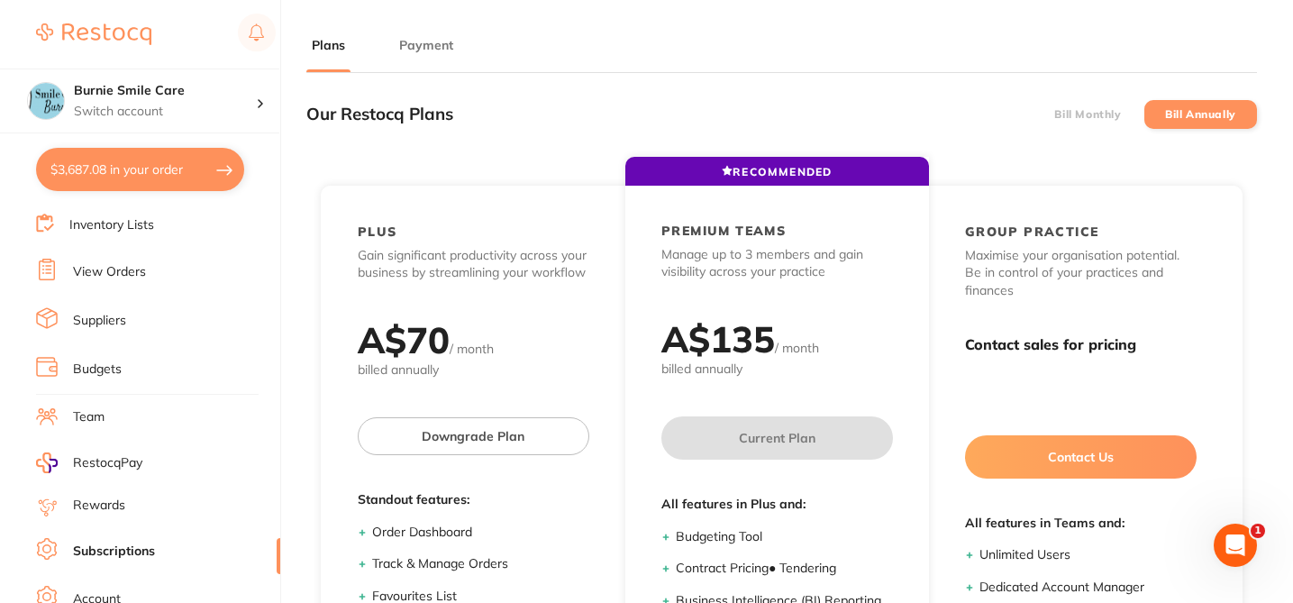
click at [431, 42] on button "Payment" at bounding box center [426, 45] width 65 height 17
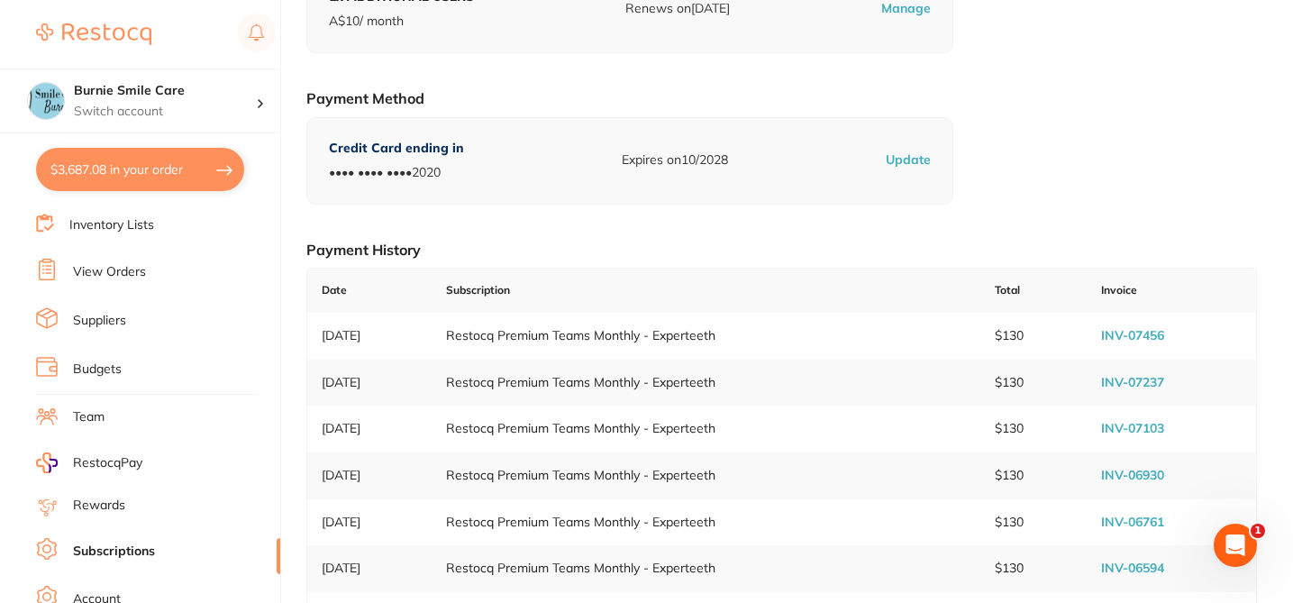
scroll to position [324, 0]
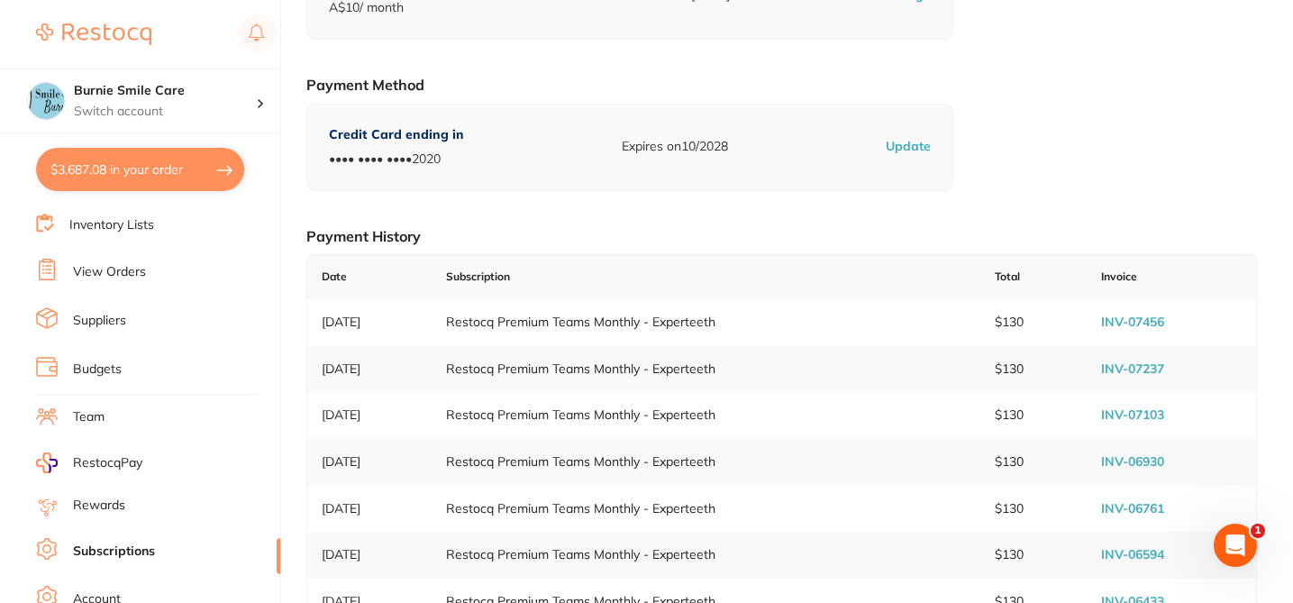
click at [1122, 324] on link "INV-07456" at bounding box center [1132, 322] width 63 height 16
drag, startPoint x: 196, startPoint y: 94, endPoint x: 75, endPoint y: 91, distance: 121.7
click at [75, 91] on h4 "Burnie Smile Care" at bounding box center [165, 91] width 182 height 18
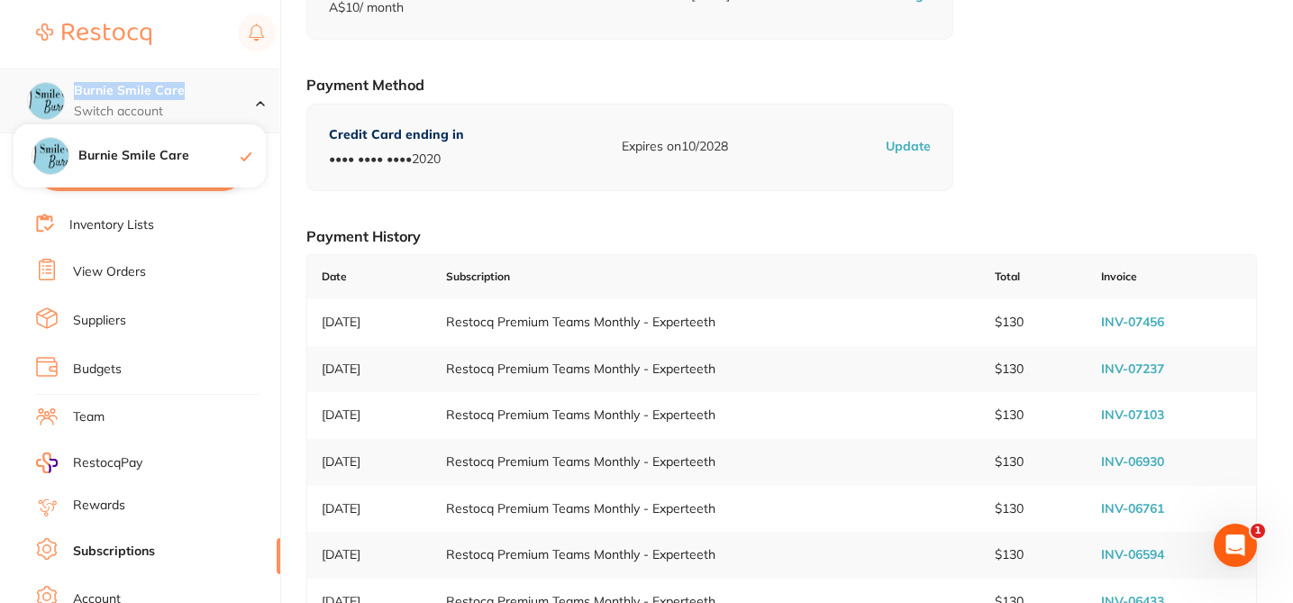
copy h4 "Burnie Smile Care"
checkbox input "true"
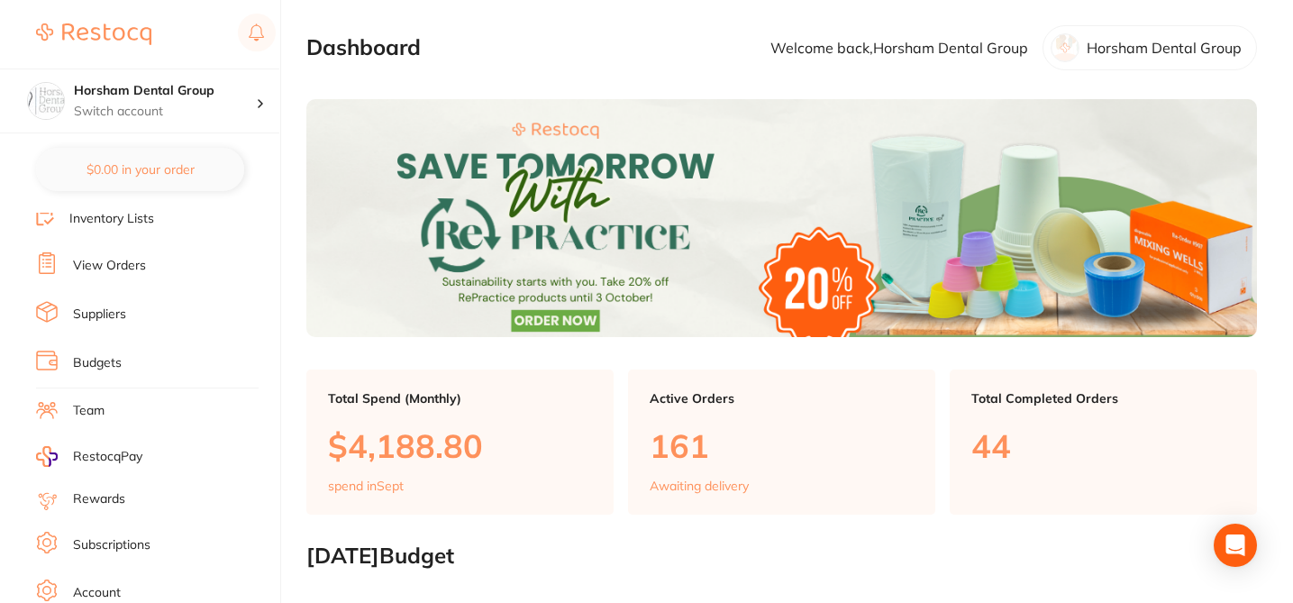
scroll to position [160, 0]
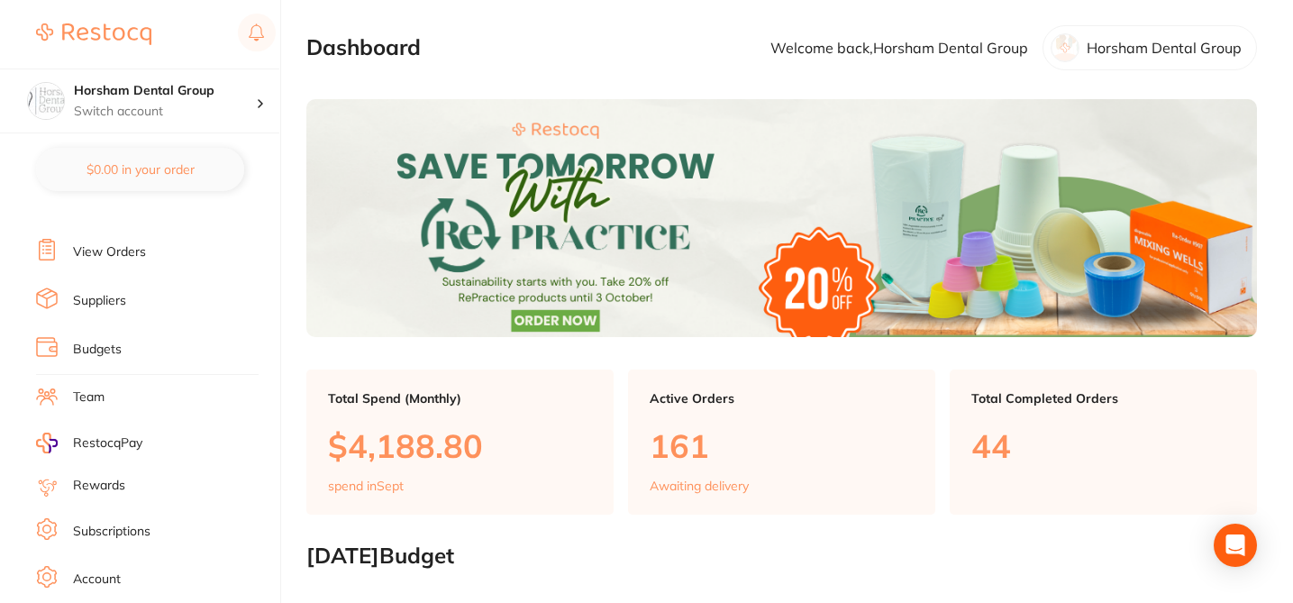
click at [154, 528] on li "Subscriptions" at bounding box center [158, 531] width 244 height 27
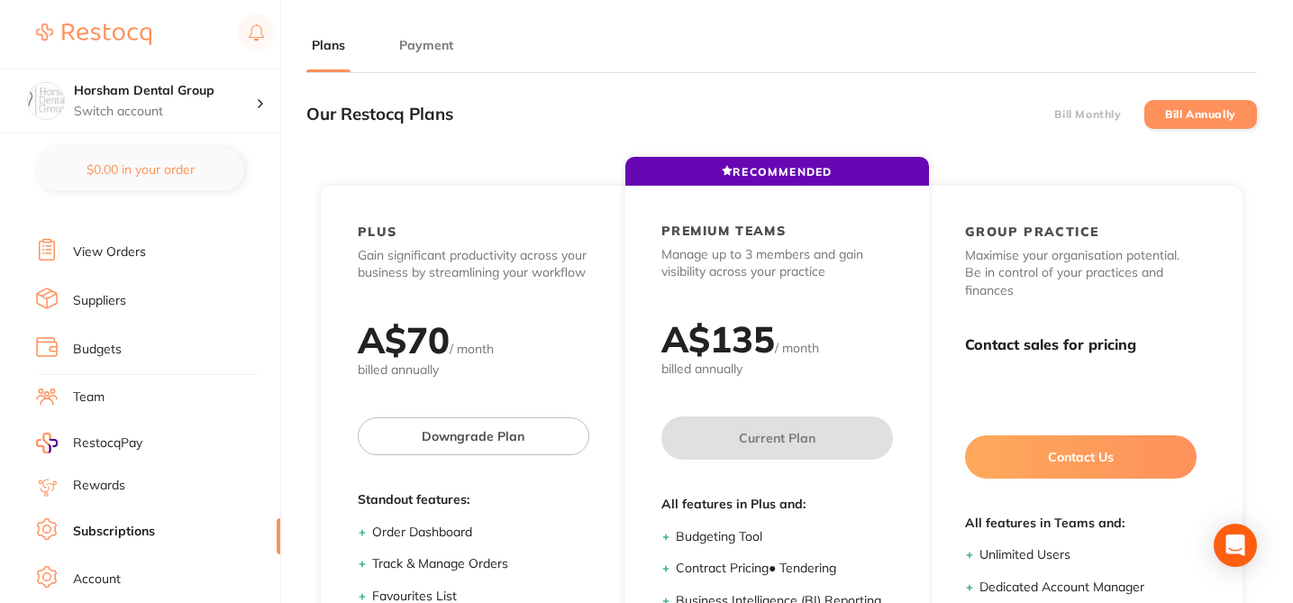
click at [417, 48] on button "Payment" at bounding box center [426, 45] width 65 height 17
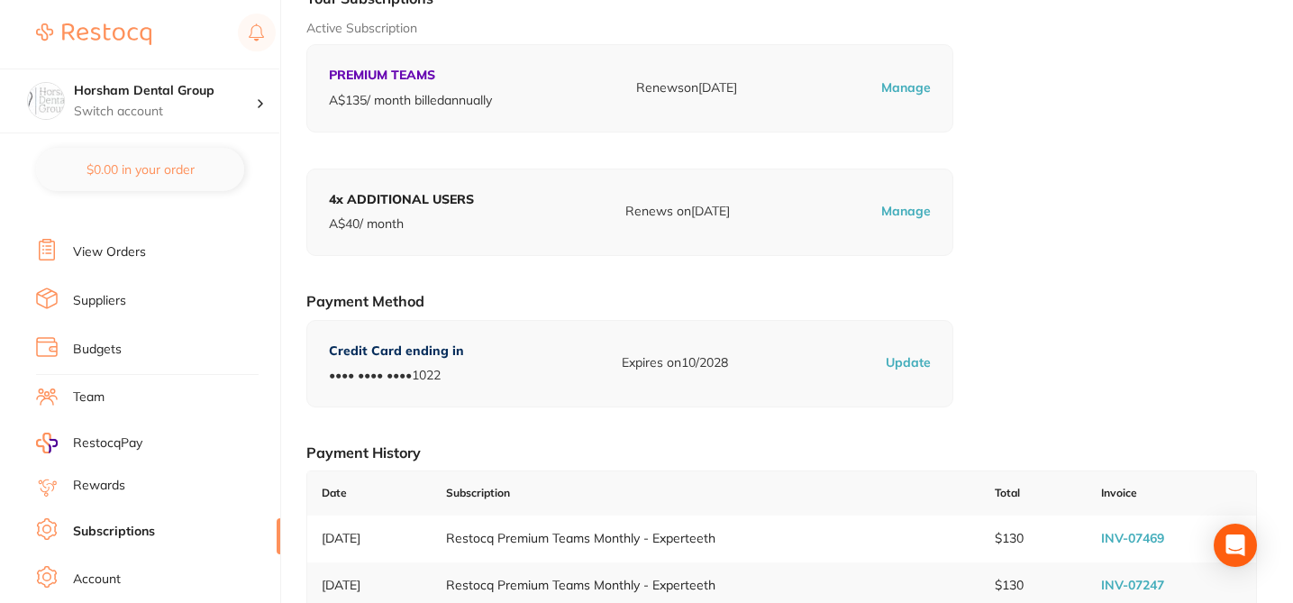
scroll to position [144, 0]
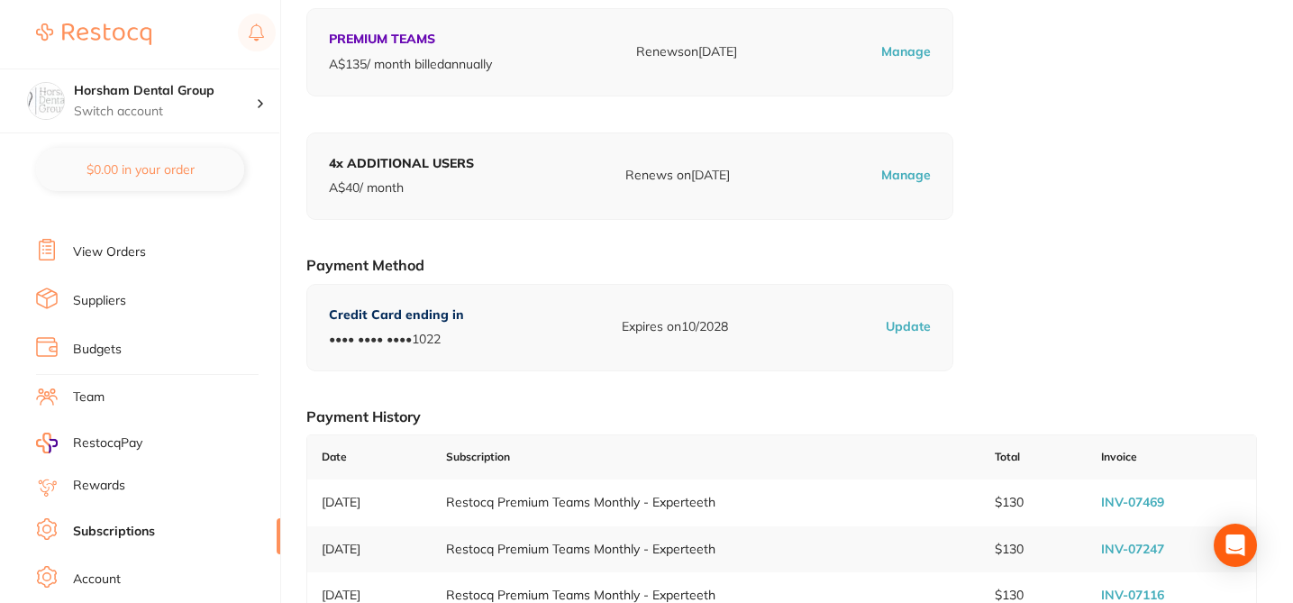
click at [1135, 500] on link "INV-07469" at bounding box center [1132, 502] width 63 height 16
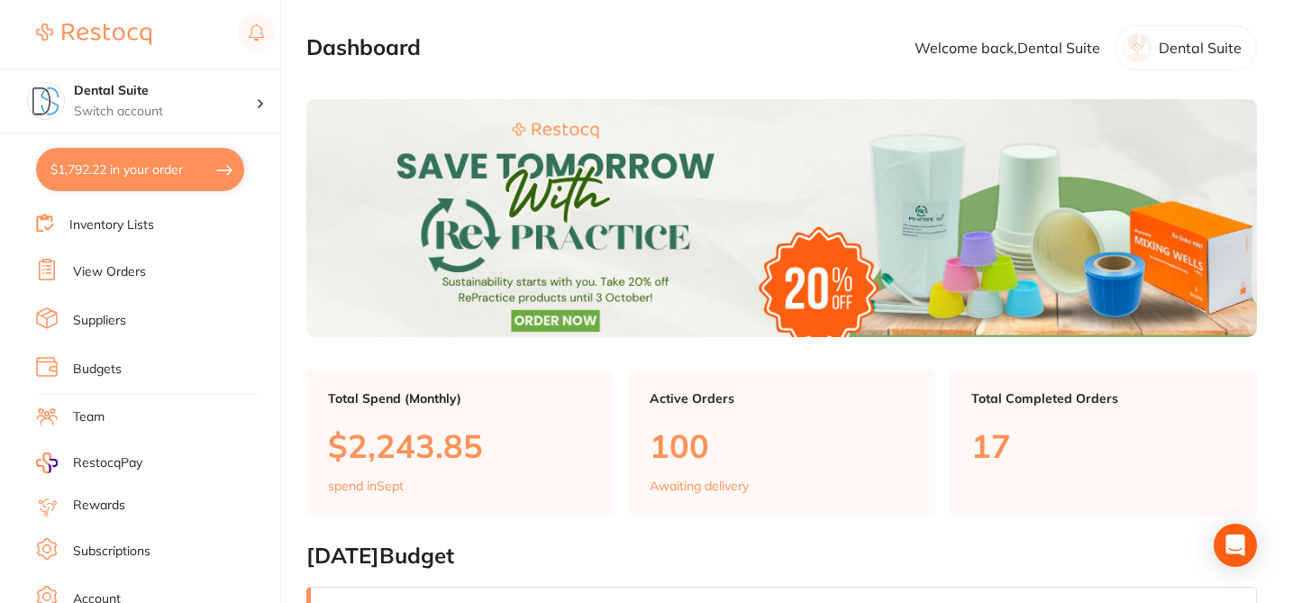
scroll to position [143, 0]
click at [134, 545] on link "Subscriptions" at bounding box center [111, 549] width 77 height 18
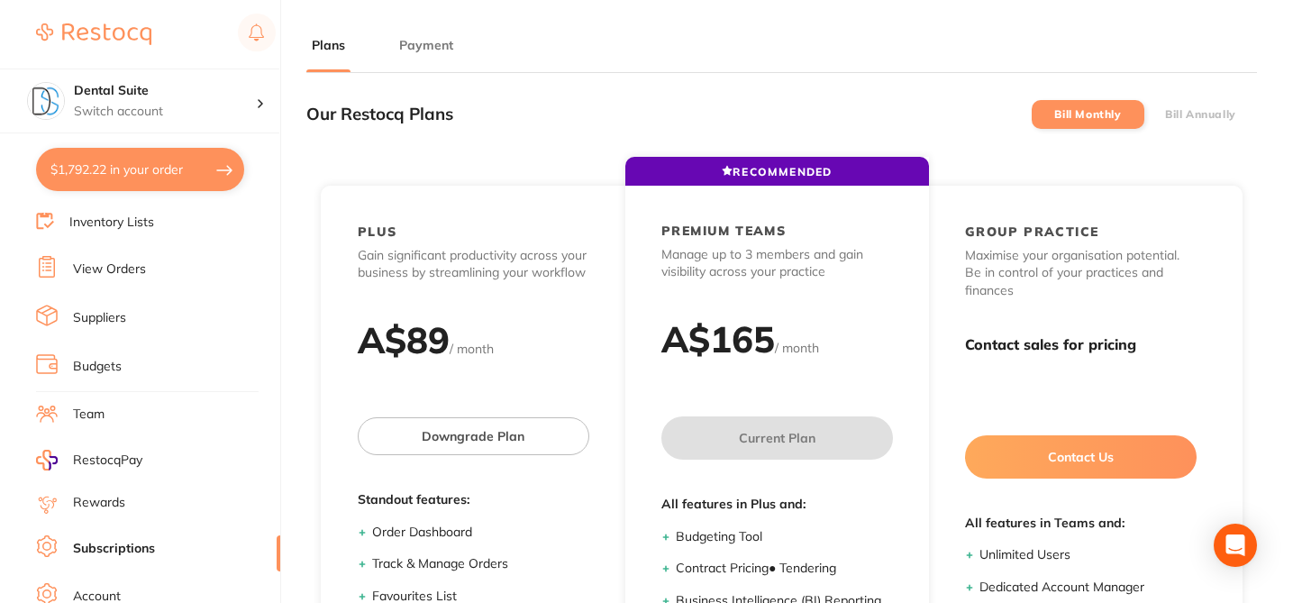
click at [428, 42] on button "Payment" at bounding box center [426, 45] width 65 height 17
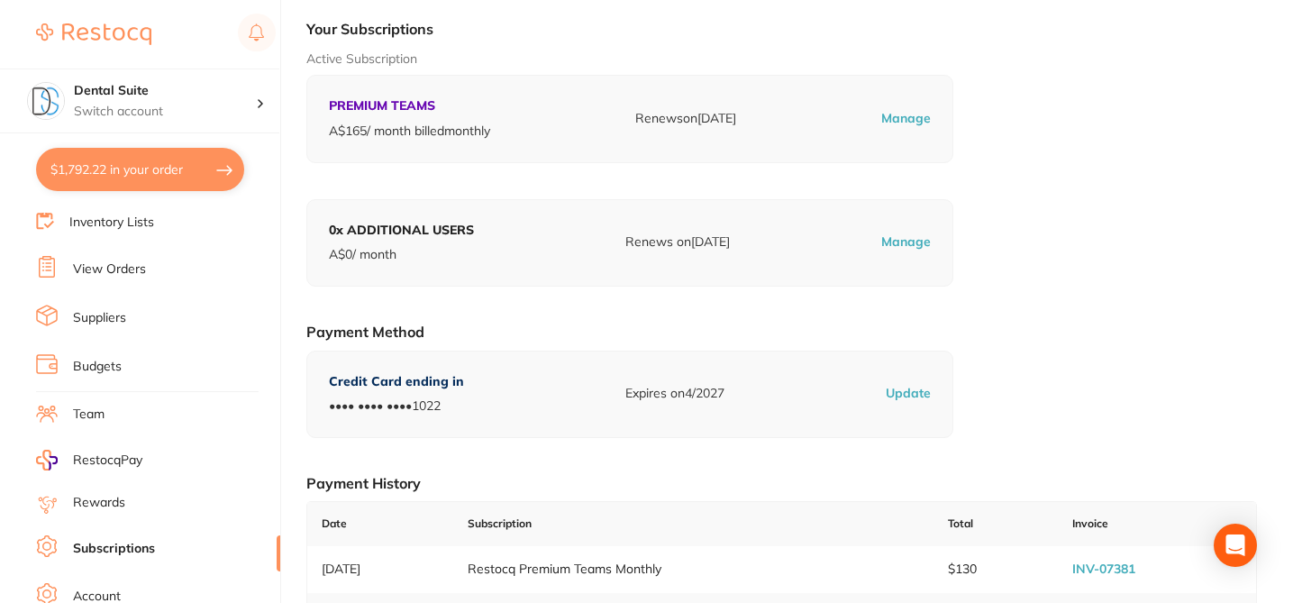
scroll to position [108, 0]
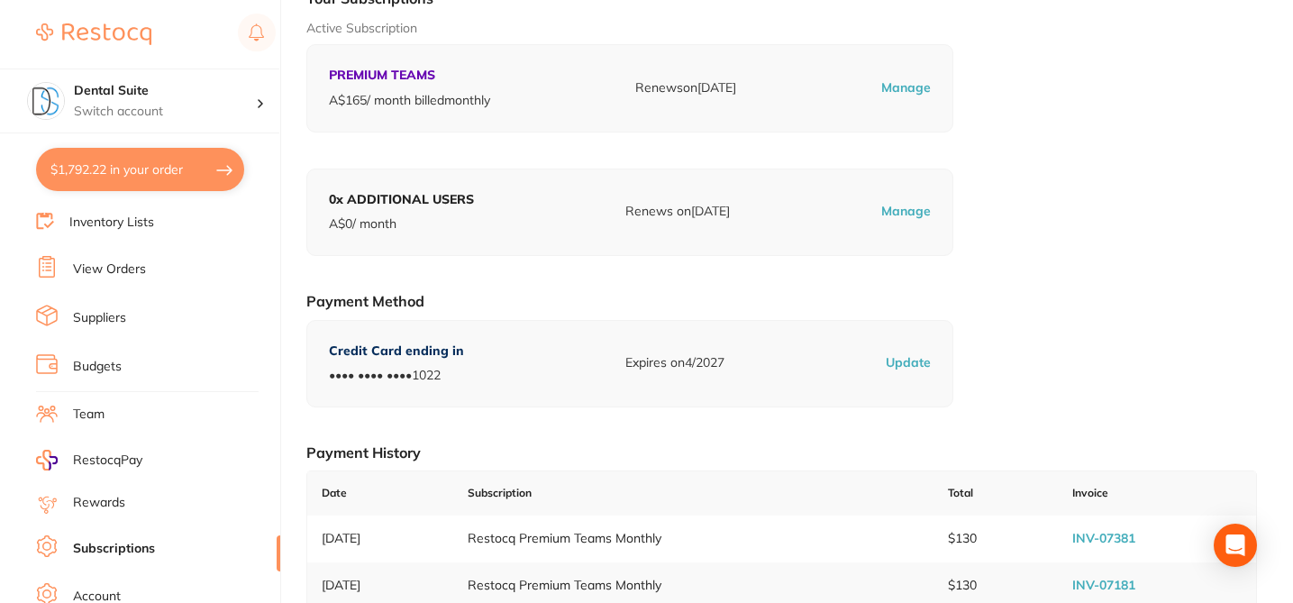
click at [1120, 536] on link "INV-07381" at bounding box center [1103, 538] width 63 height 16
checkbox input "true"
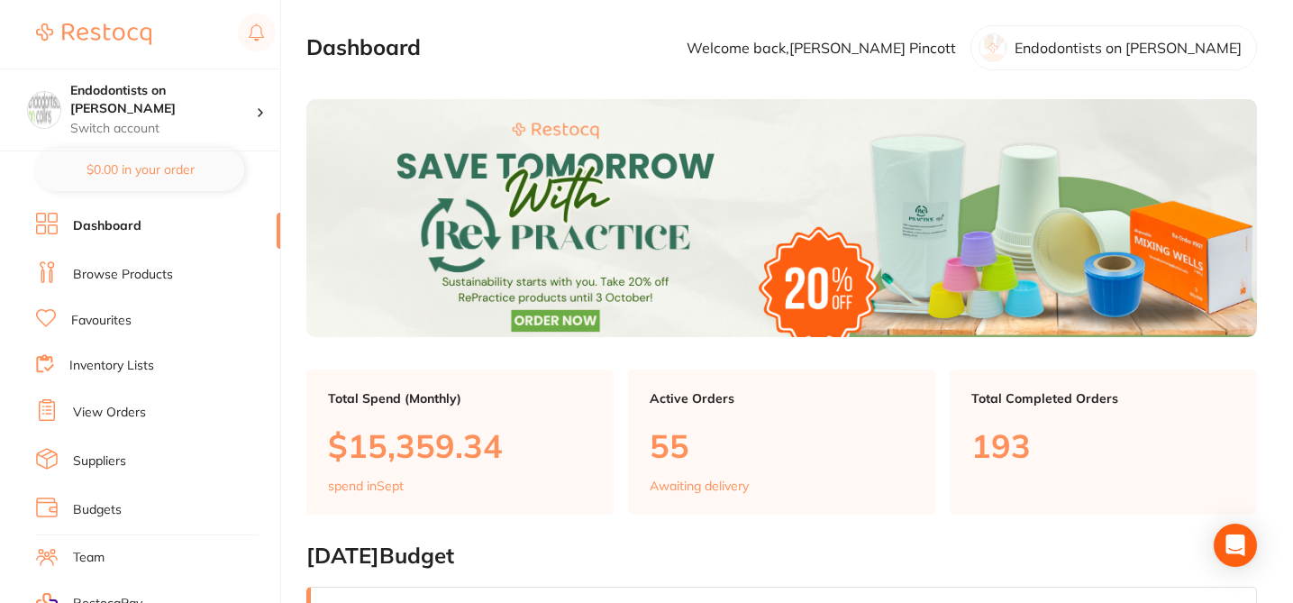
click at [164, 278] on link "Browse Products" at bounding box center [123, 275] width 100 height 18
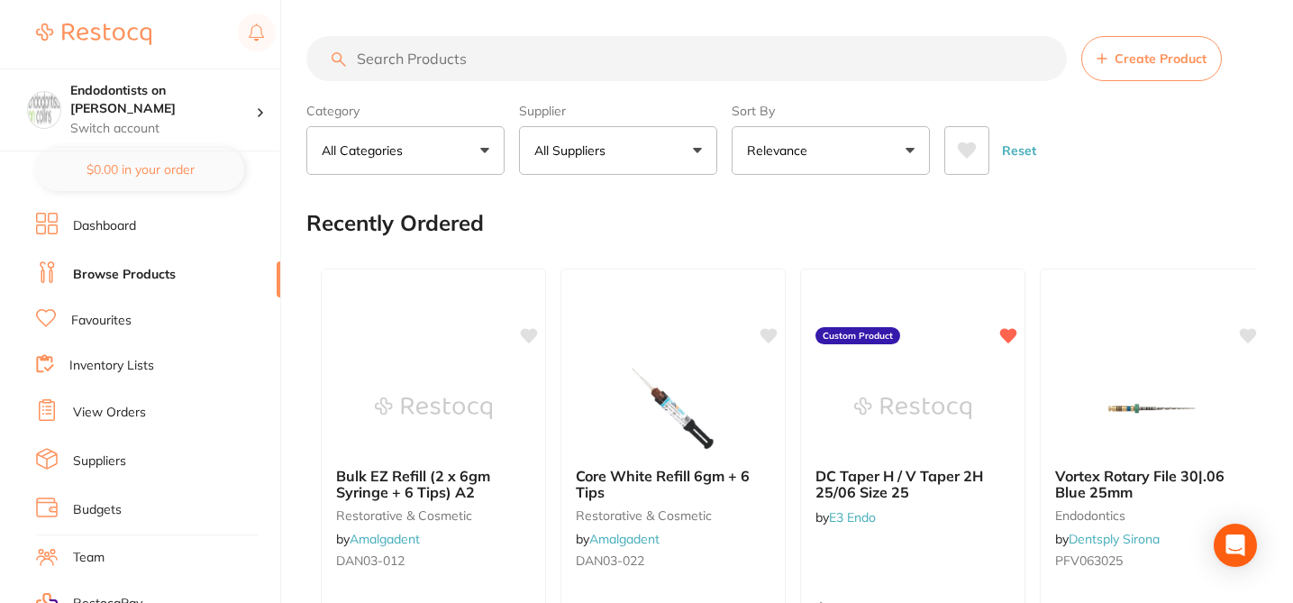
click at [386, 62] on input "search" at bounding box center [686, 58] width 760 height 45
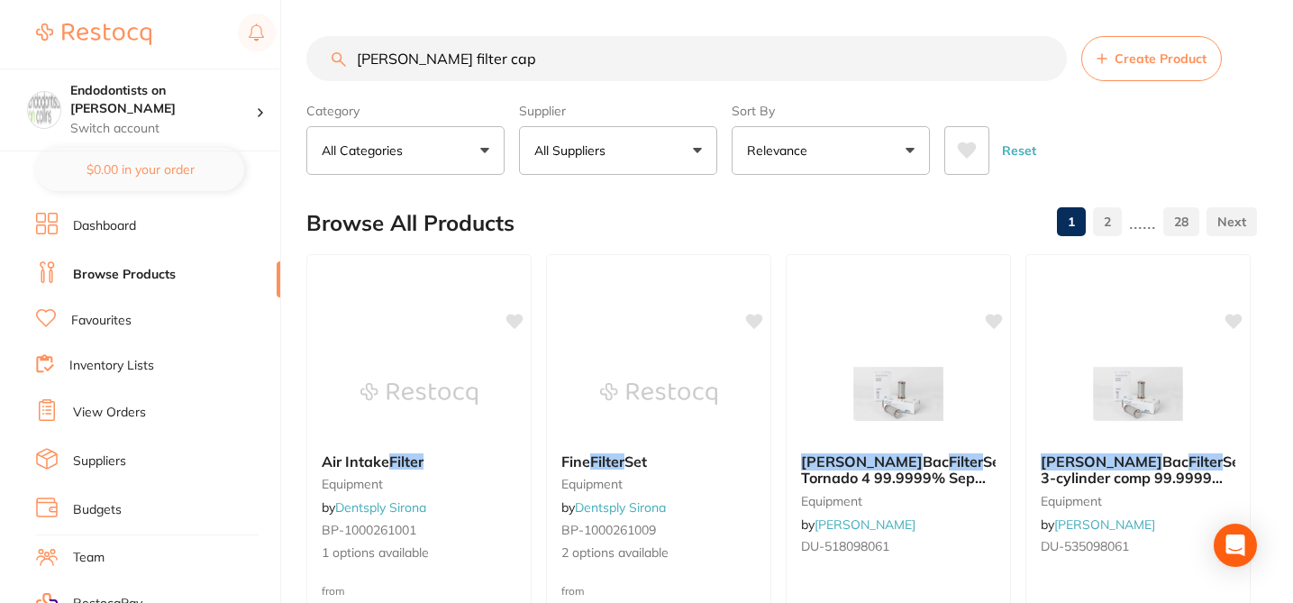
type input "durr filter cap"
click at [694, 153] on button "All Suppliers" at bounding box center [618, 150] width 198 height 49
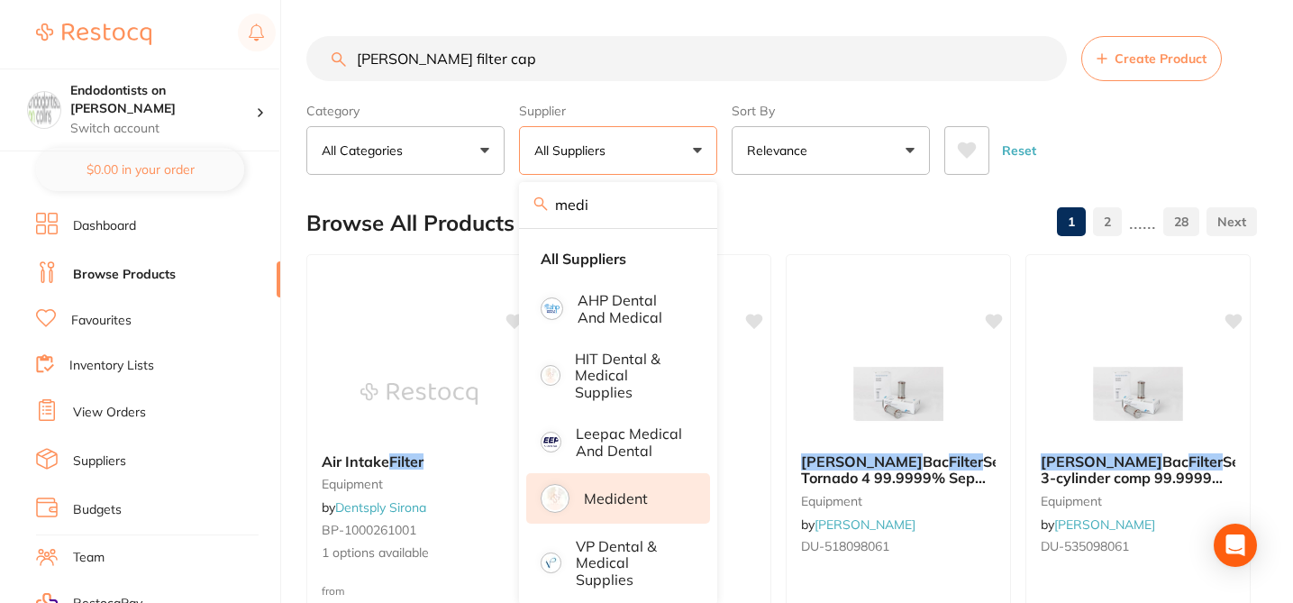
type input "medi"
click at [647, 496] on li "Medident" at bounding box center [618, 498] width 184 height 50
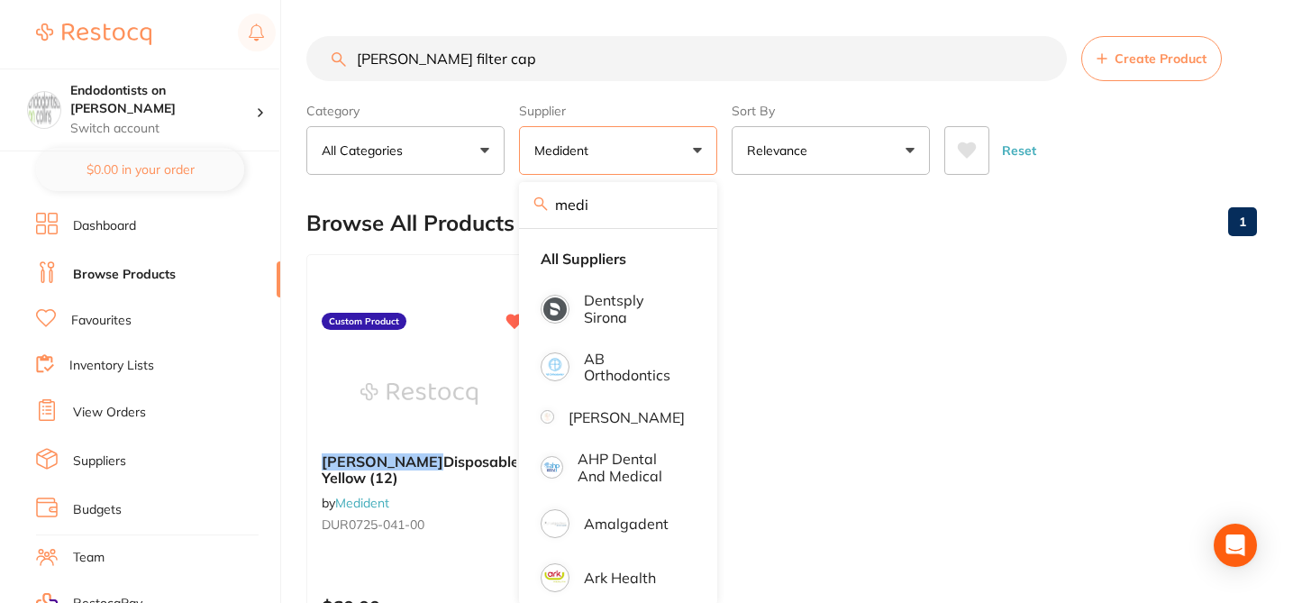
click at [815, 231] on div "Browse All Products 1" at bounding box center [781, 223] width 951 height 60
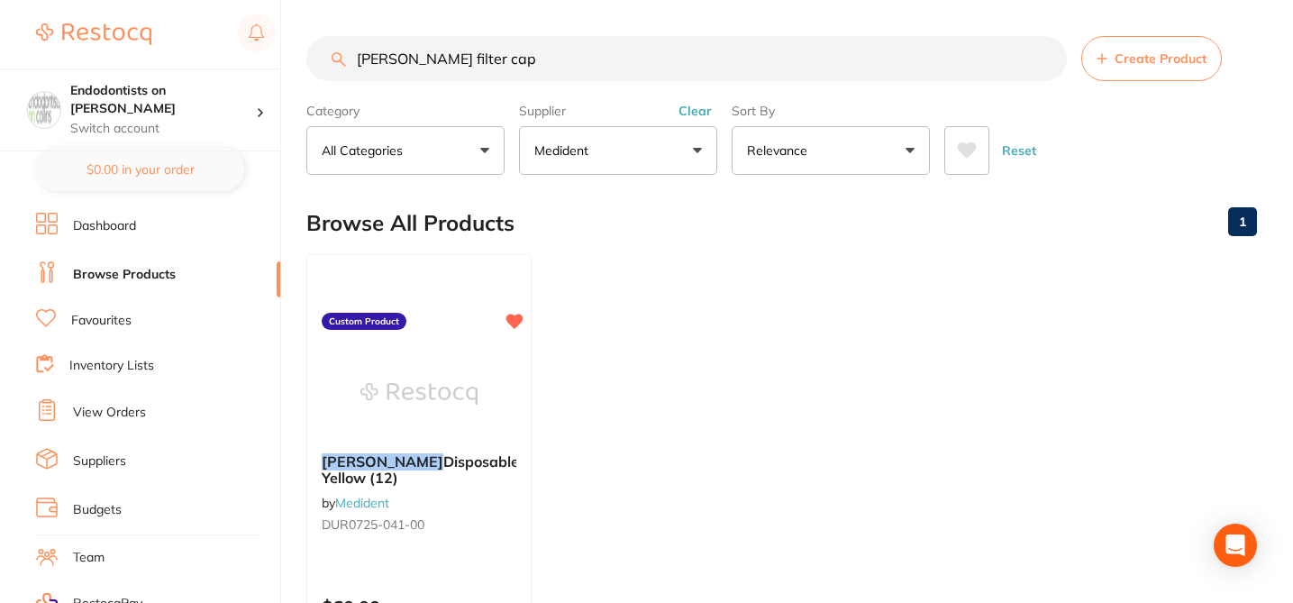
click at [740, 322] on ul "Durr Disposable Filter Exchange Yellow (12) by Medident DUR0725-041-00 Custom P…" at bounding box center [781, 513] width 951 height 518
click at [1141, 59] on span "Create Product" at bounding box center [1161, 58] width 92 height 14
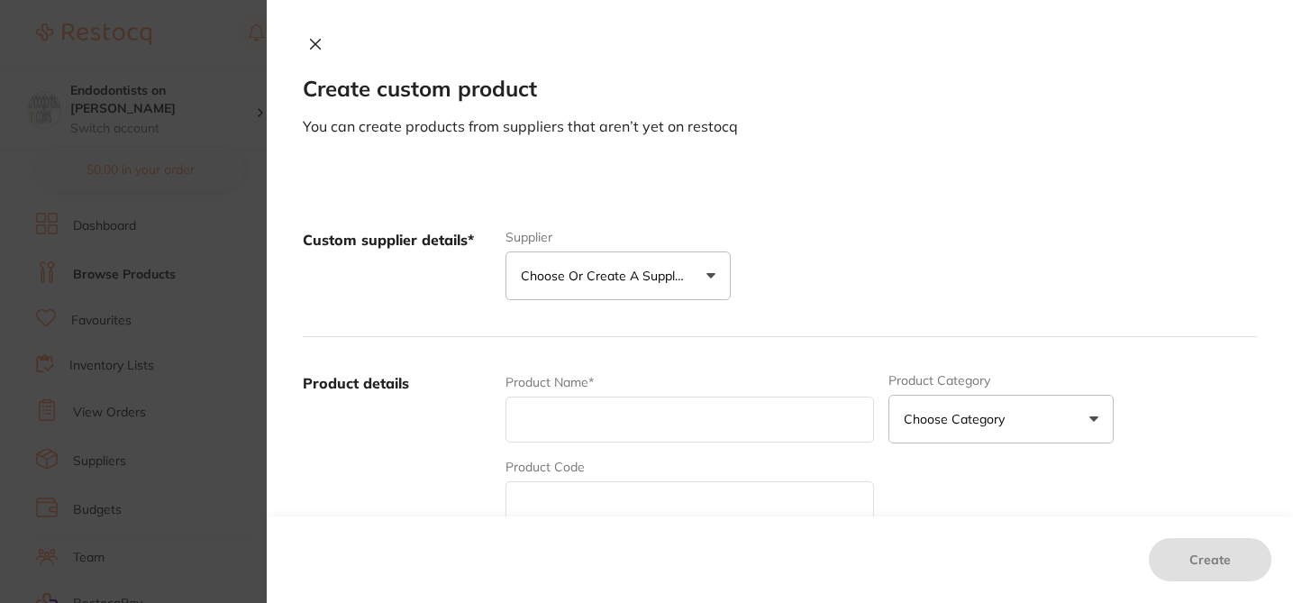
click at [667, 272] on p "Choose or create a supplier" at bounding box center [606, 276] width 171 height 18
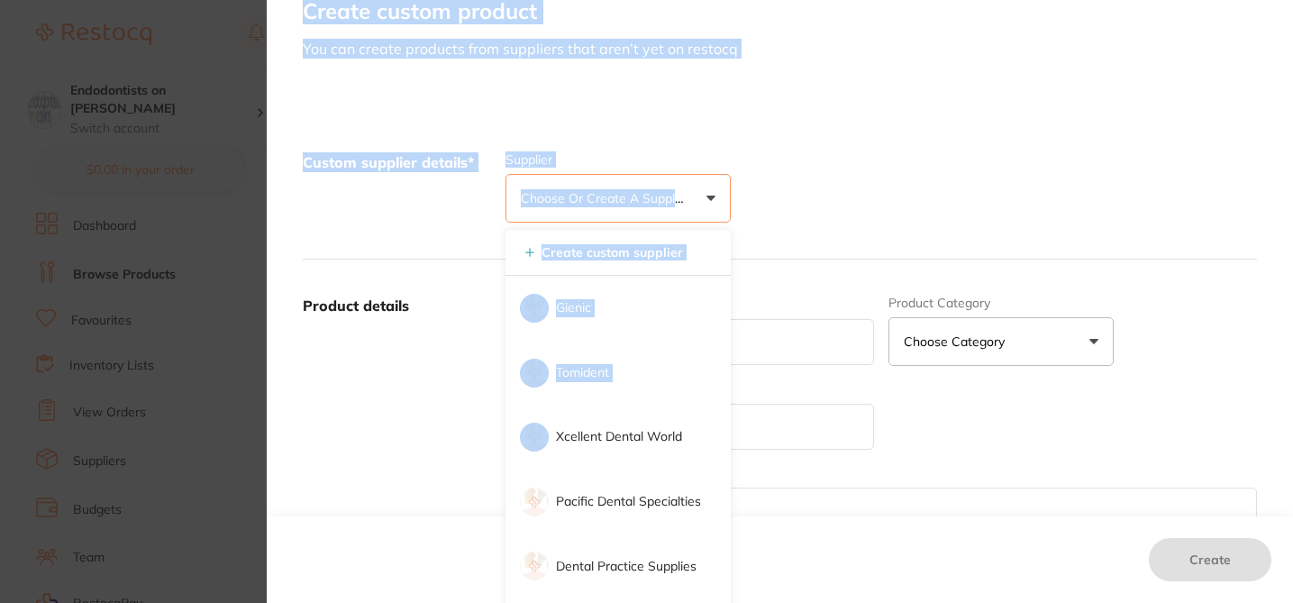
scroll to position [126, 0]
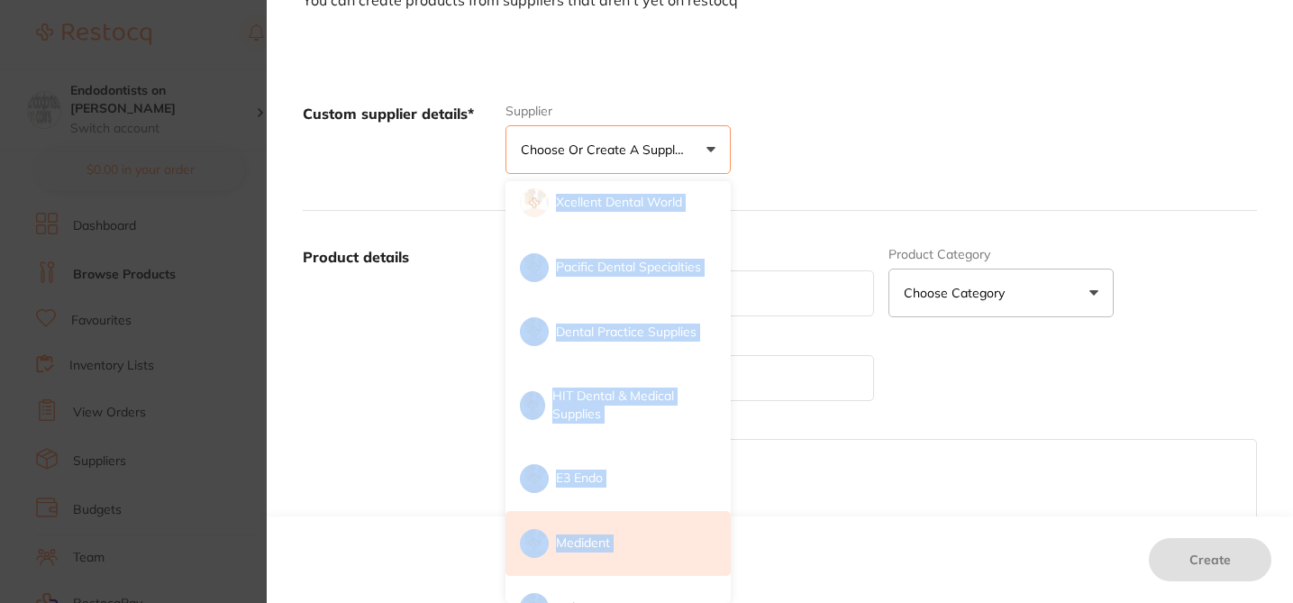
drag, startPoint x: 639, startPoint y: 500, endPoint x: 641, endPoint y: 587, distance: 86.5
click at [641, 587] on ul "Create custom supplier Gienic Tomident Xcellent Dental World Pacific Dental Spe…" at bounding box center [617, 317] width 225 height 644
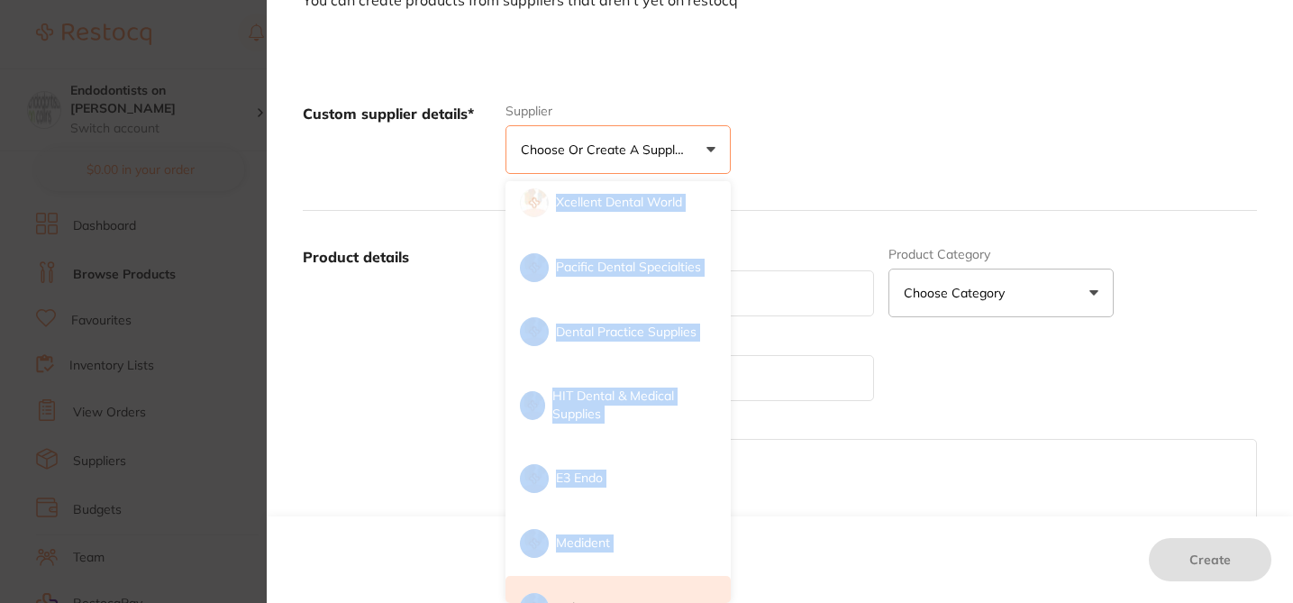
scroll to position [191, 0]
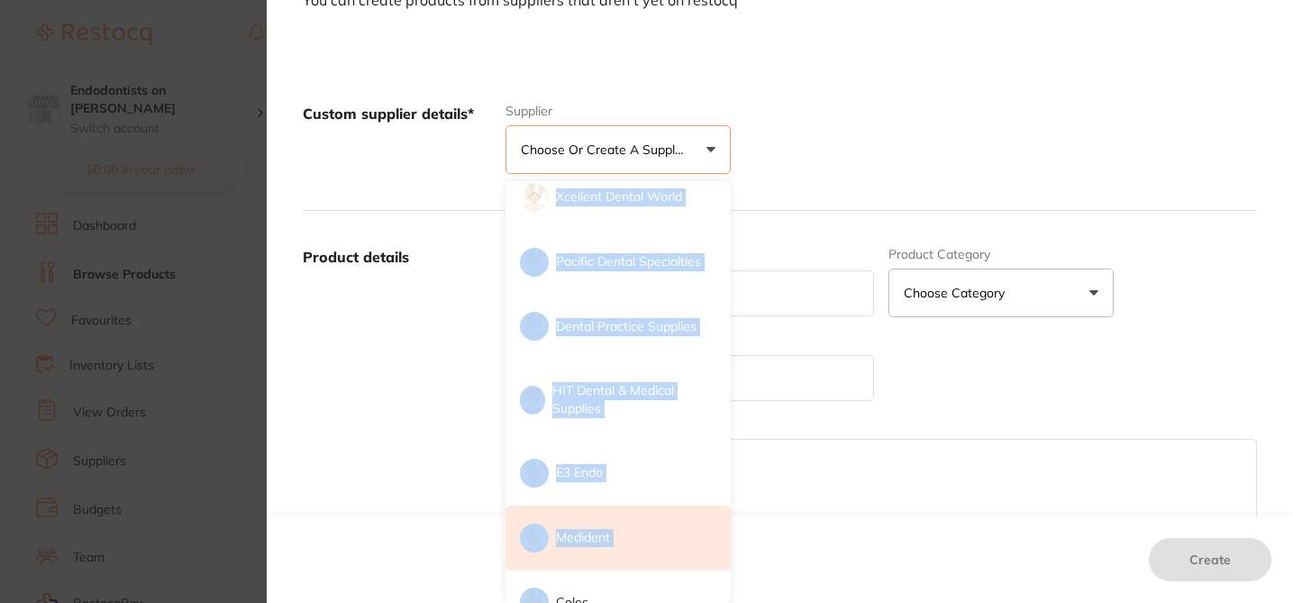
click at [639, 542] on li "Medident" at bounding box center [617, 537] width 225 height 65
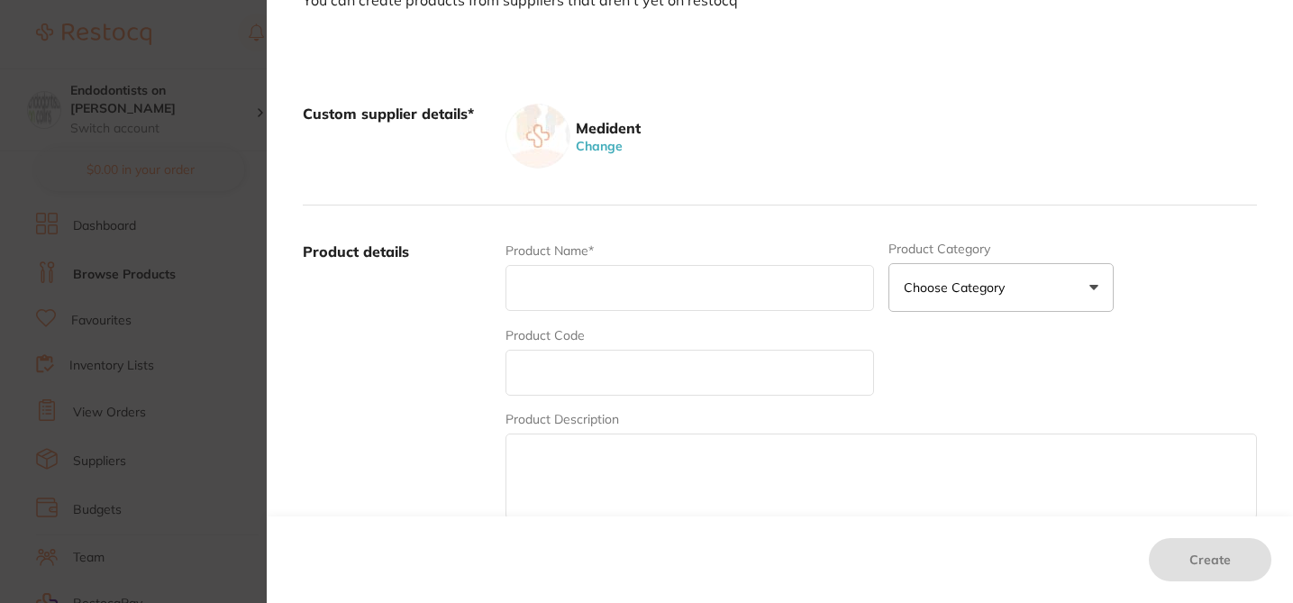
click at [603, 287] on input "text" at bounding box center [689, 288] width 369 height 46
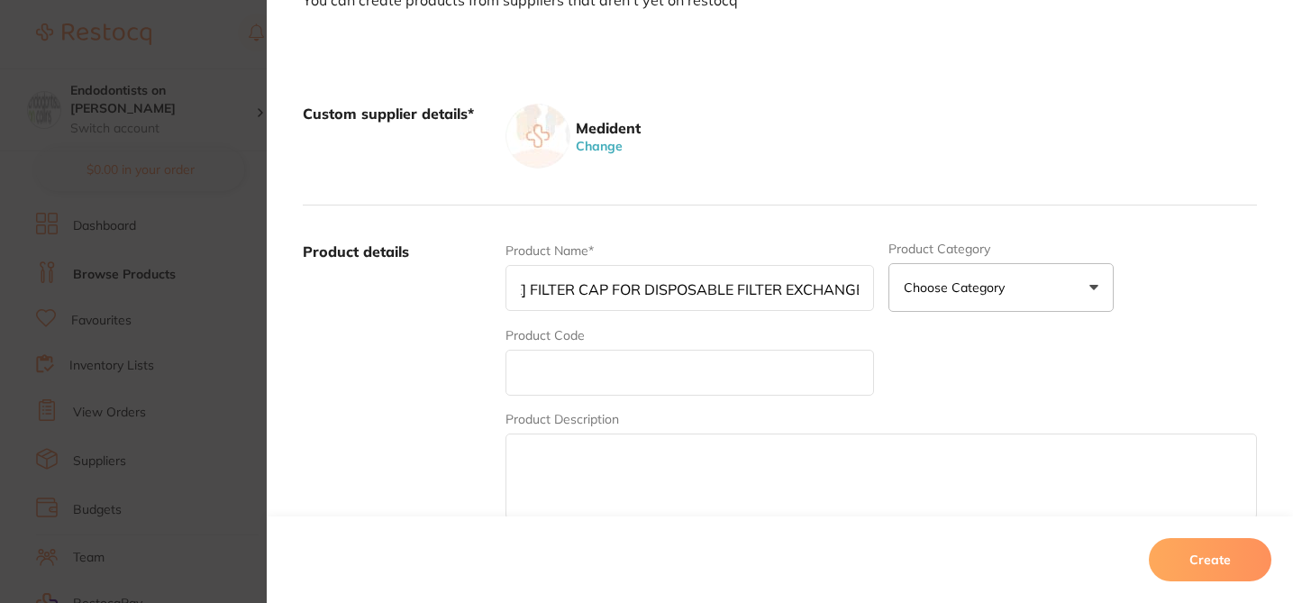
scroll to position [0, 116]
type input "DURR FILTER CAP FOR DISPOSABLE FILTER EXCHANGE (YELLOW)"
click at [541, 380] on input "text" at bounding box center [689, 373] width 369 height 46
type input "DUR07250-041-03"
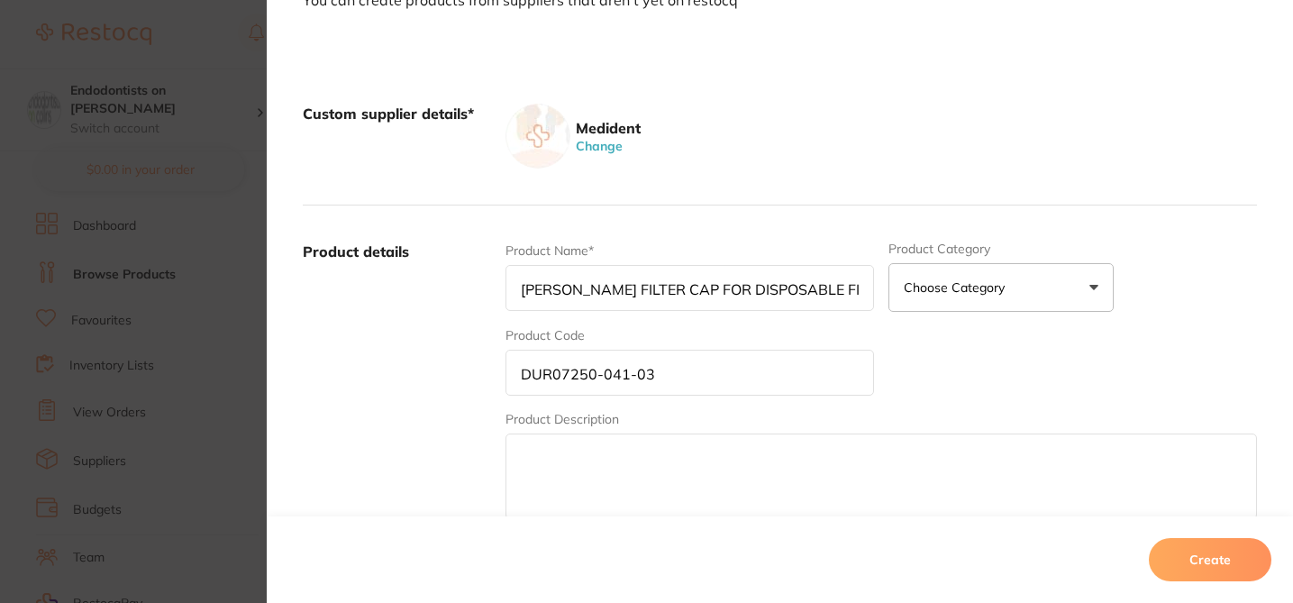
click at [1083, 381] on div "Product Name* DURR FILTER CAP FOR DISPOSABLE FILTER EXCHANGE (YELLOW) Product C…" at bounding box center [880, 381] width 751 height 281
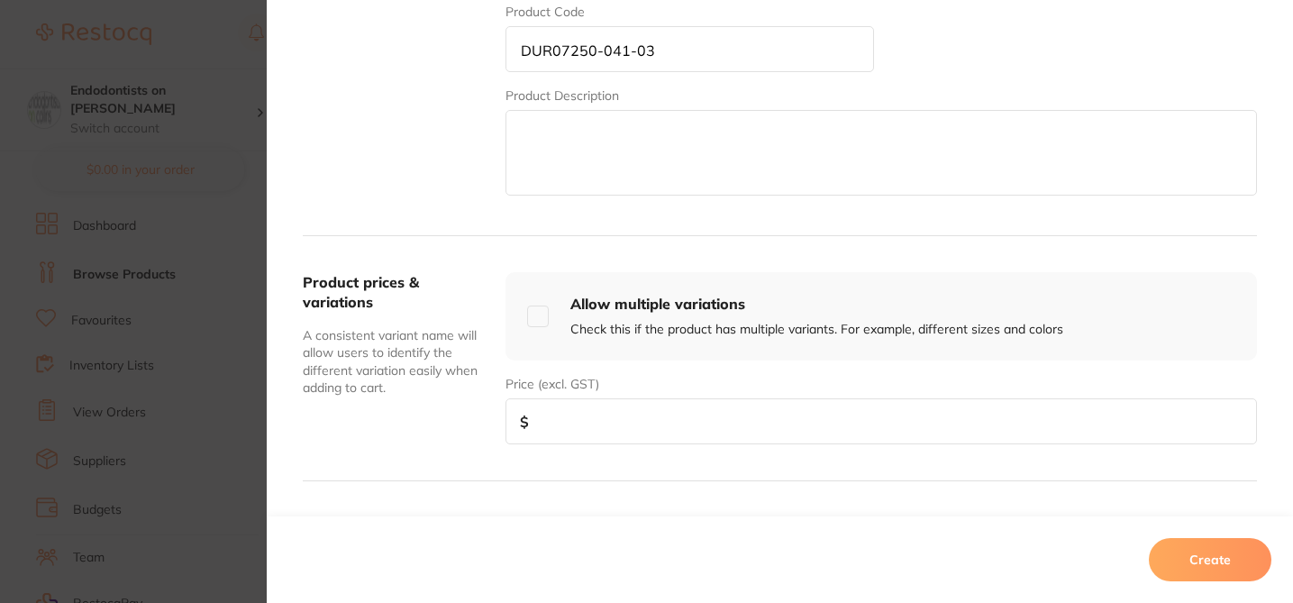
scroll to position [523, 0]
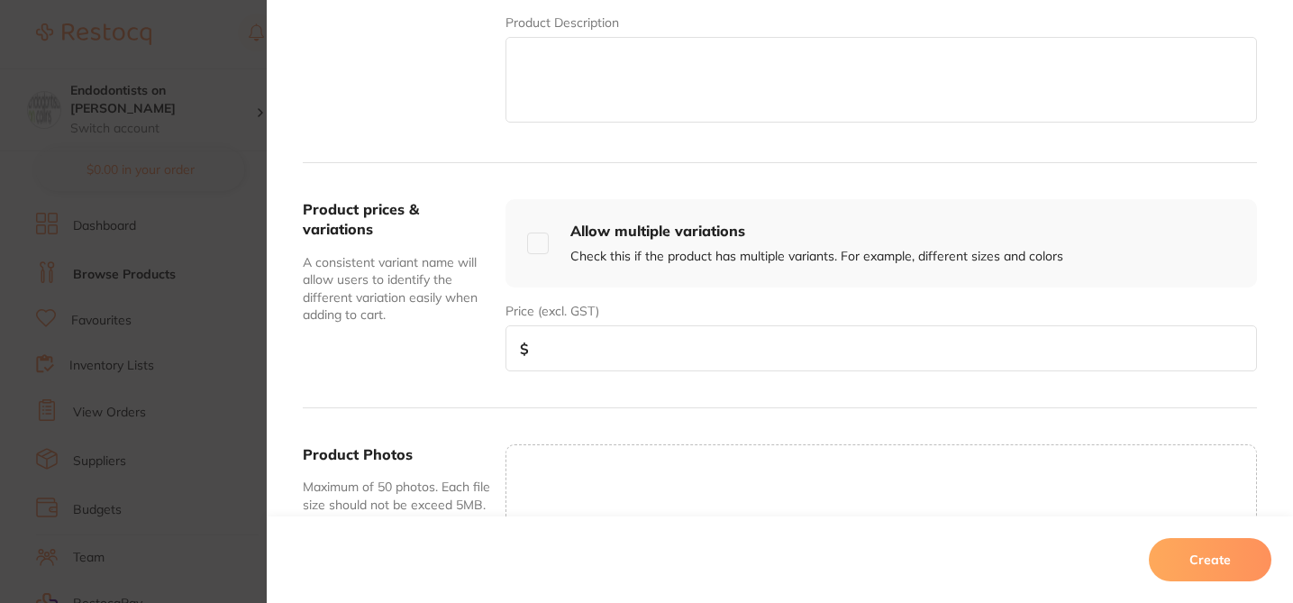
click at [794, 363] on input "number" at bounding box center [880, 348] width 751 height 46
type input "30"
click at [1214, 565] on button "Create" at bounding box center [1210, 559] width 123 height 43
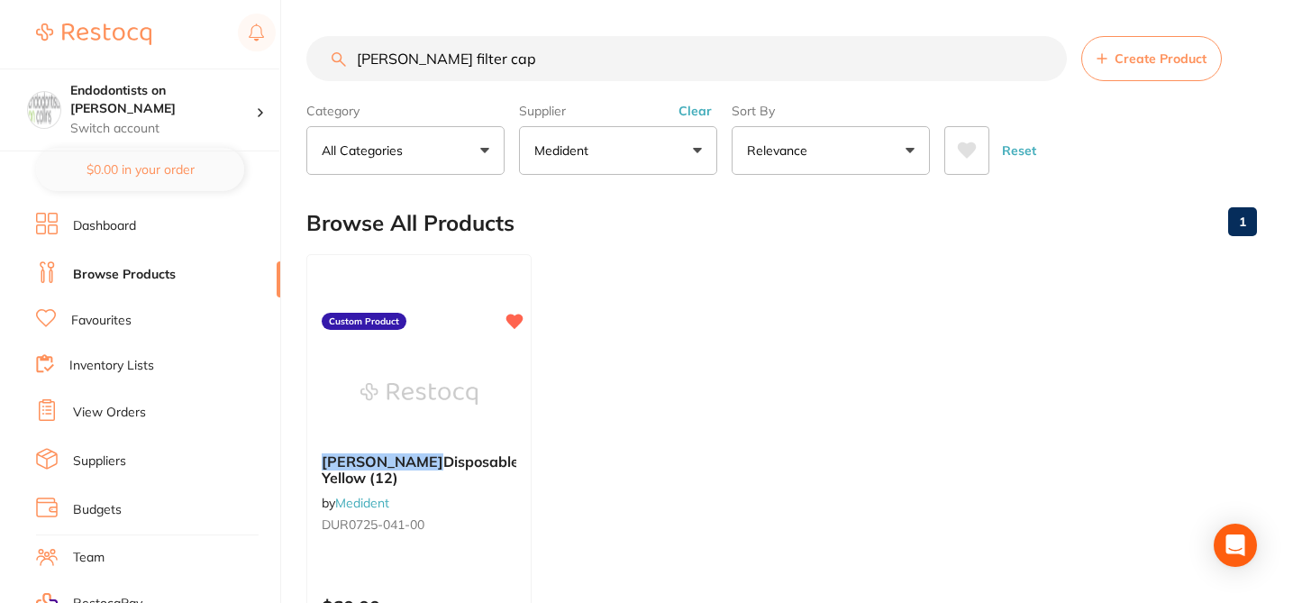
drag, startPoint x: 478, startPoint y: 69, endPoint x: 286, endPoint y: 57, distance: 193.2
click at [287, 57] on div "$1,792.22 Endodontists on Collins Switch account Endodontists on Collins $0.00 …" at bounding box center [646, 301] width 1293 height 603
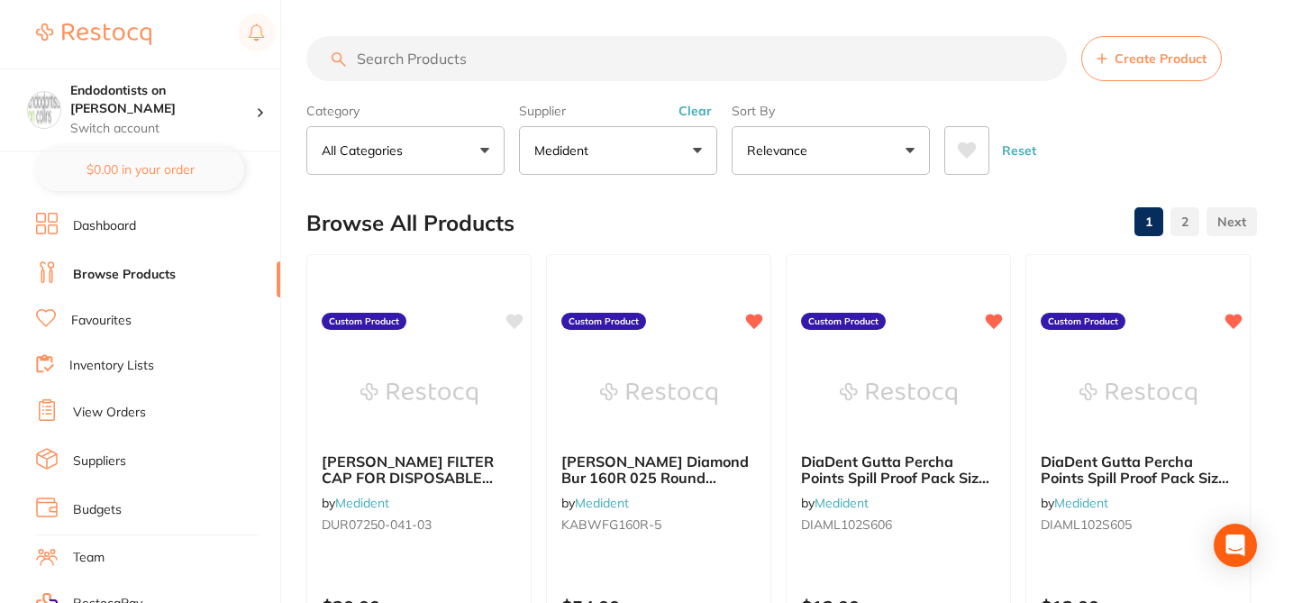
click at [514, 318] on icon at bounding box center [514, 321] width 17 height 14
click at [622, 229] on div "Browse All Products 1 2" at bounding box center [781, 223] width 951 height 60
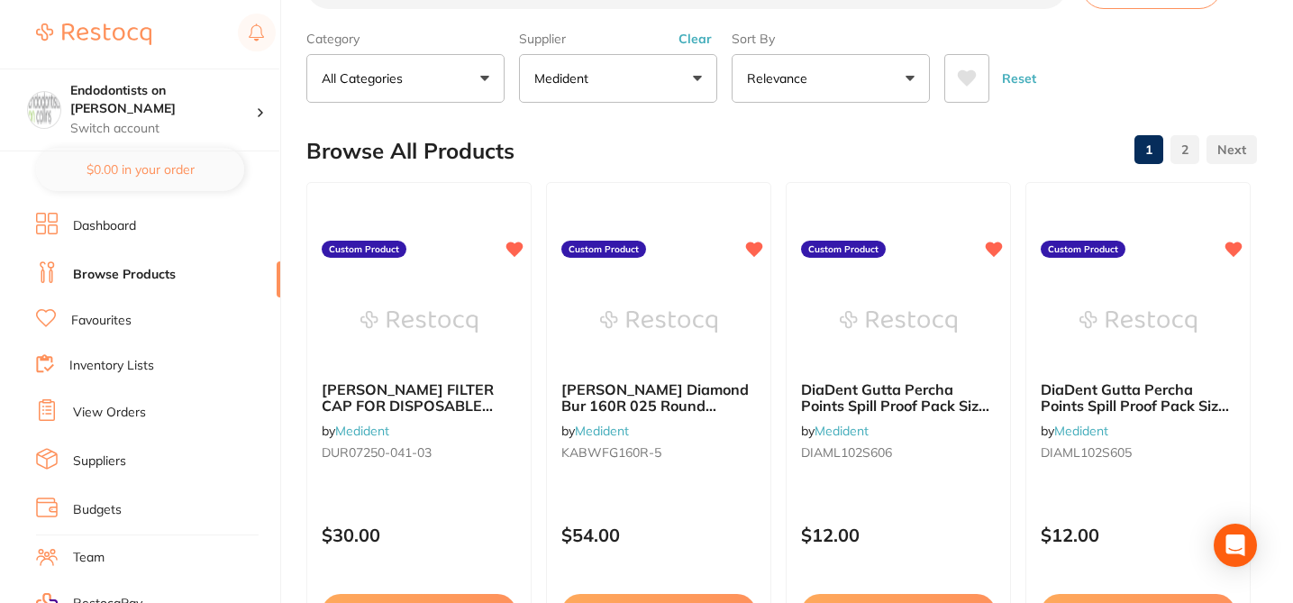
scroll to position [108, 0]
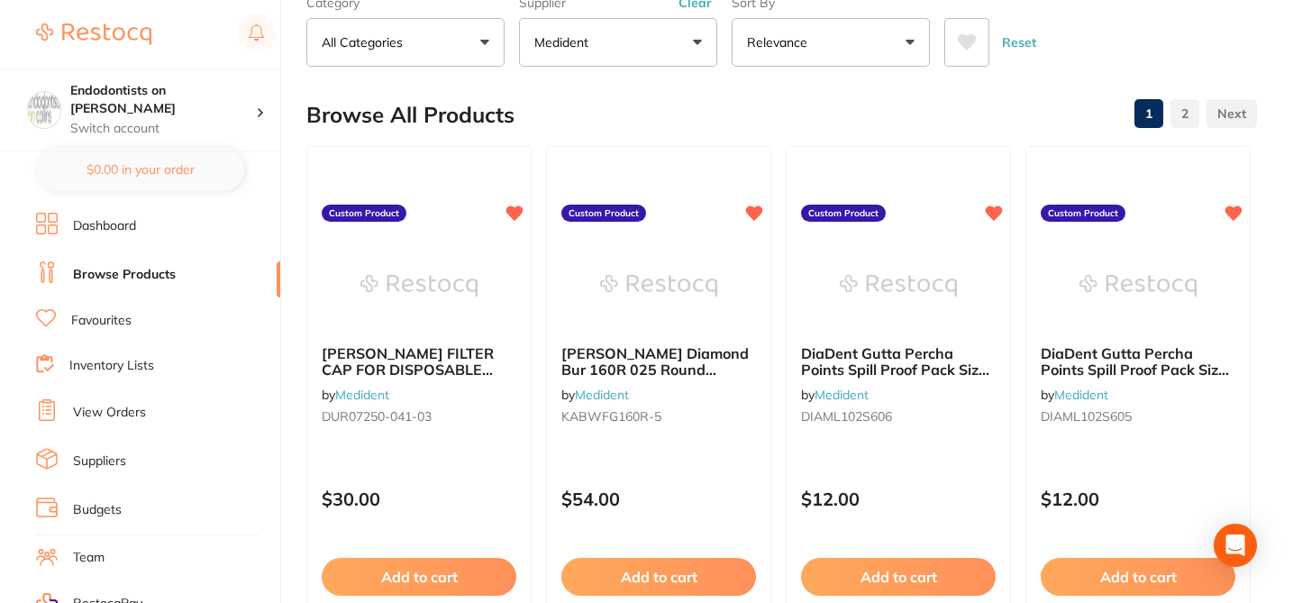
click at [853, 116] on div "Browse All Products 1 2" at bounding box center [781, 115] width 951 height 60
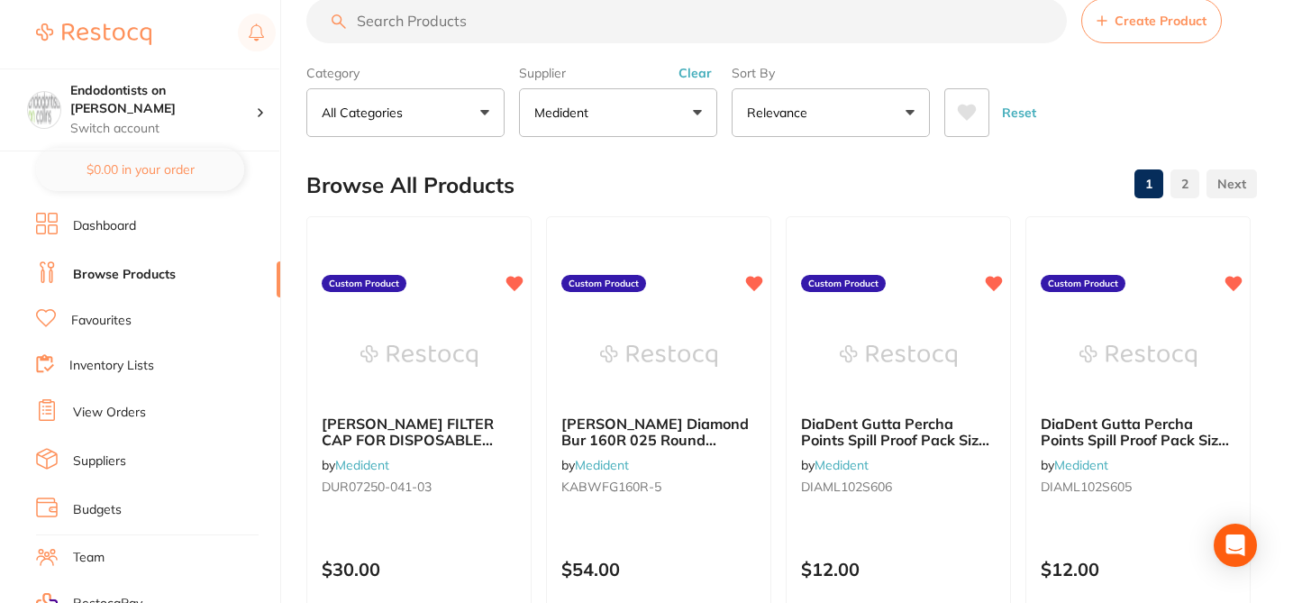
scroll to position [36, 0]
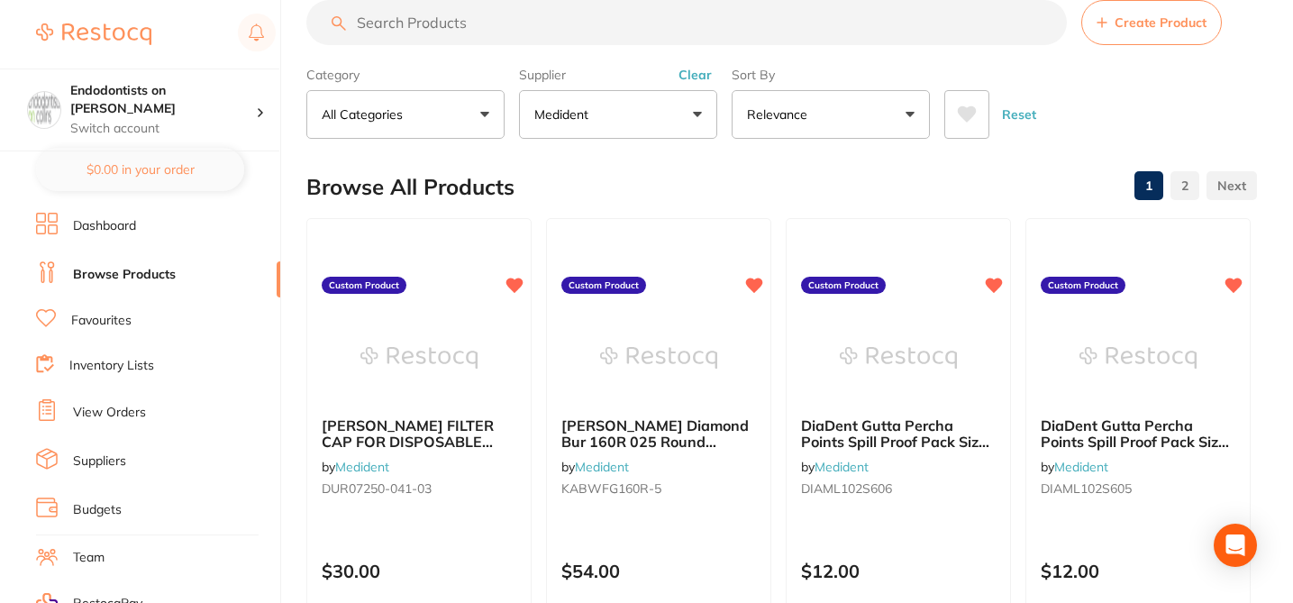
click at [515, 30] on input "search" at bounding box center [686, 22] width 760 height 45
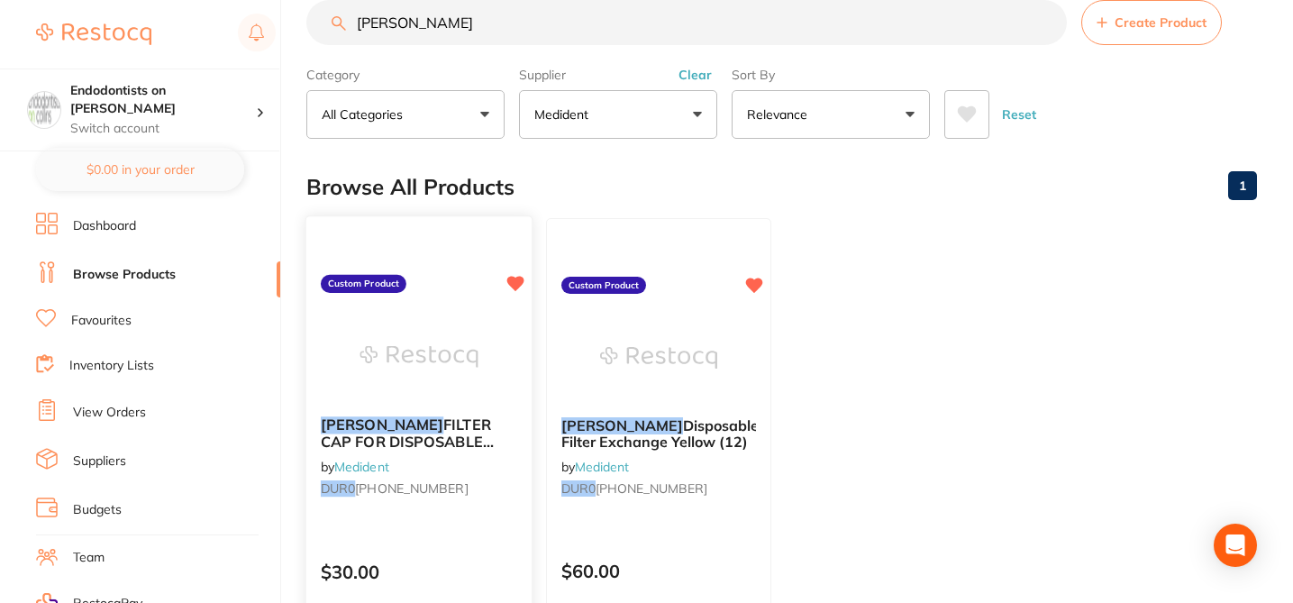
type input "durr"
click at [460, 451] on div "DURR FILTER CAP FOR DISPOSABLE FILTER EXCHANGE (YELLOW) by Medident DUR0 7250-0…" at bounding box center [418, 460] width 225 height 116
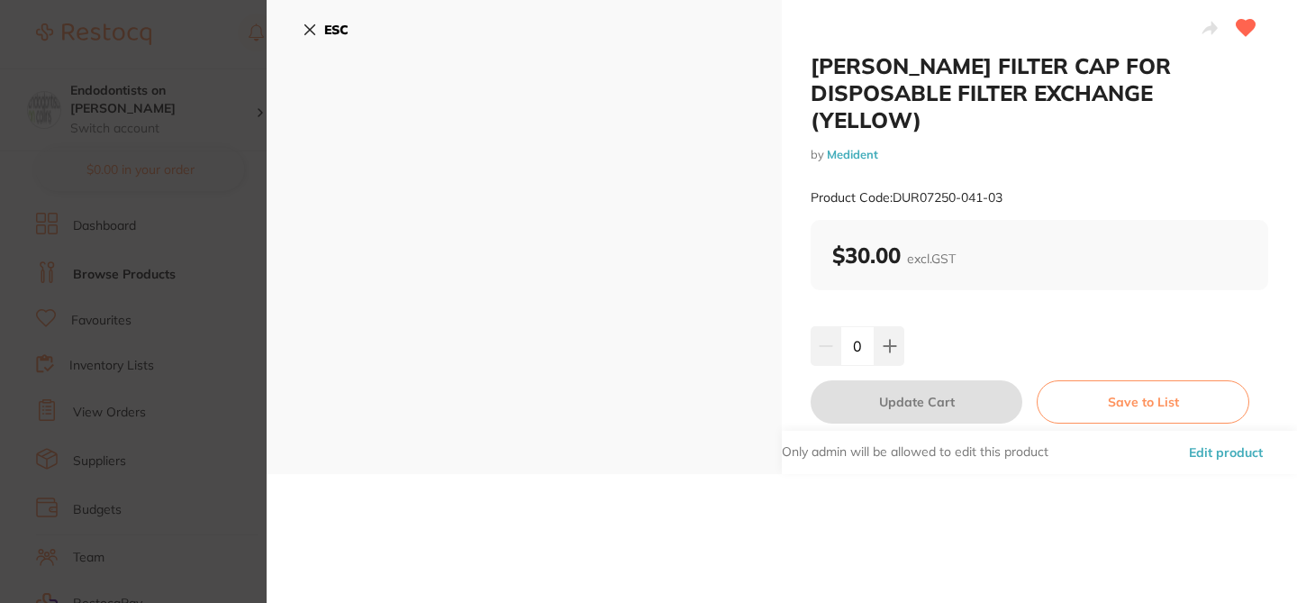
click at [307, 23] on icon at bounding box center [310, 30] width 14 height 14
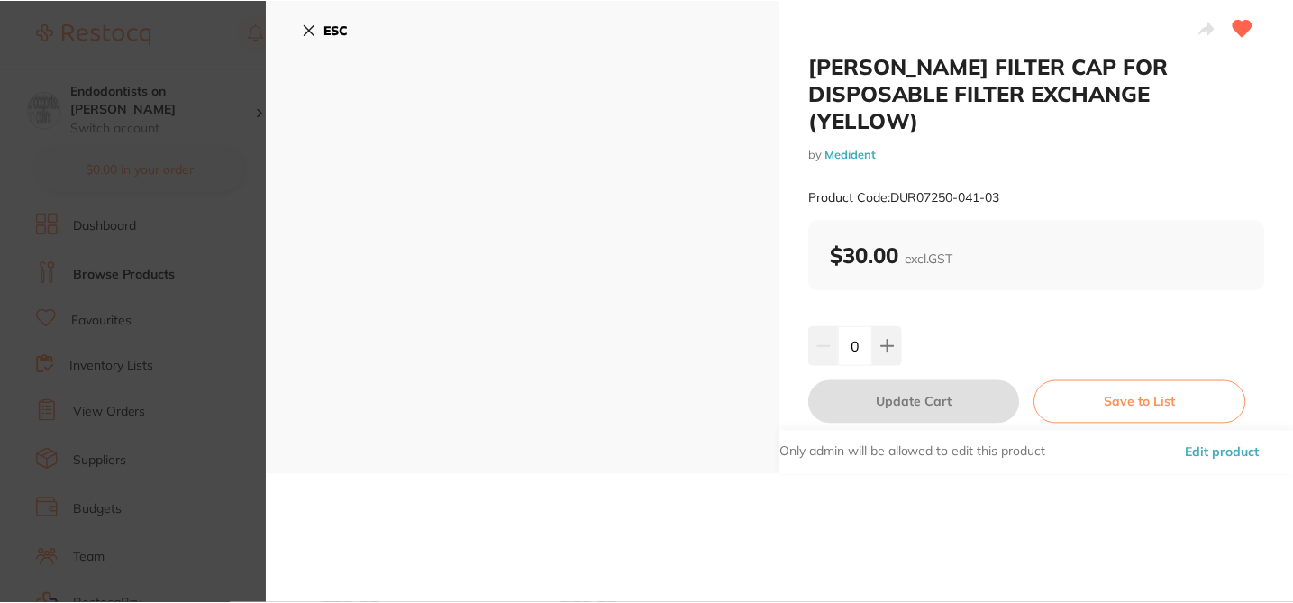
scroll to position [36, 0]
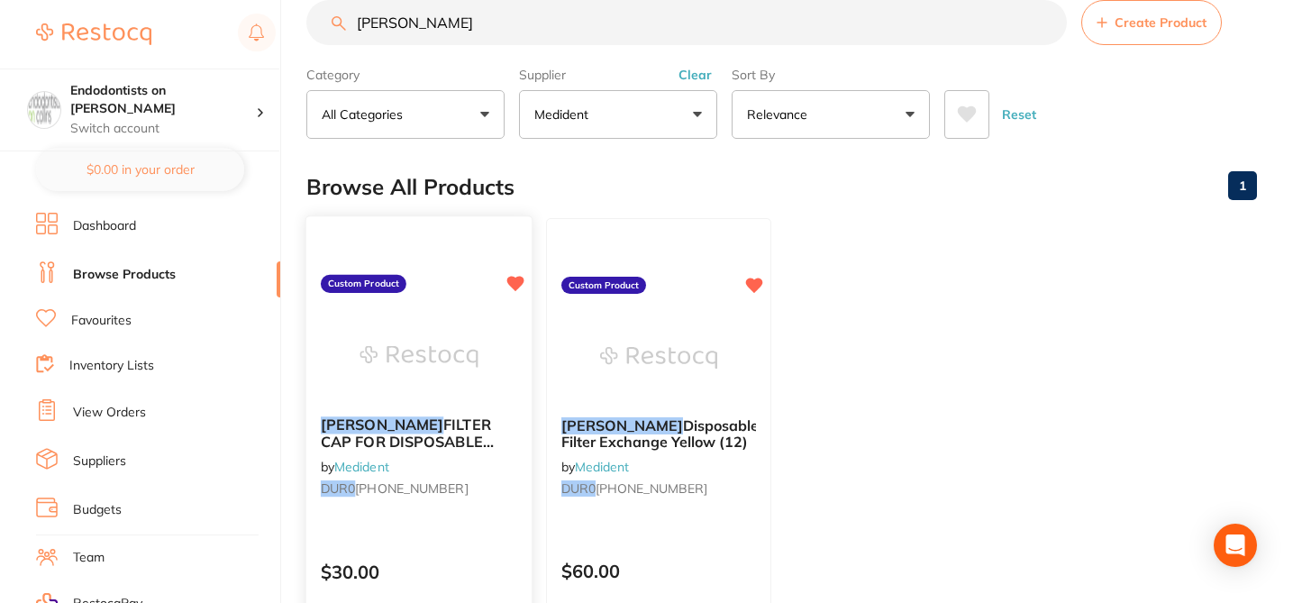
click at [468, 484] on small "DUR0 7250-041-03" at bounding box center [419, 488] width 196 height 14
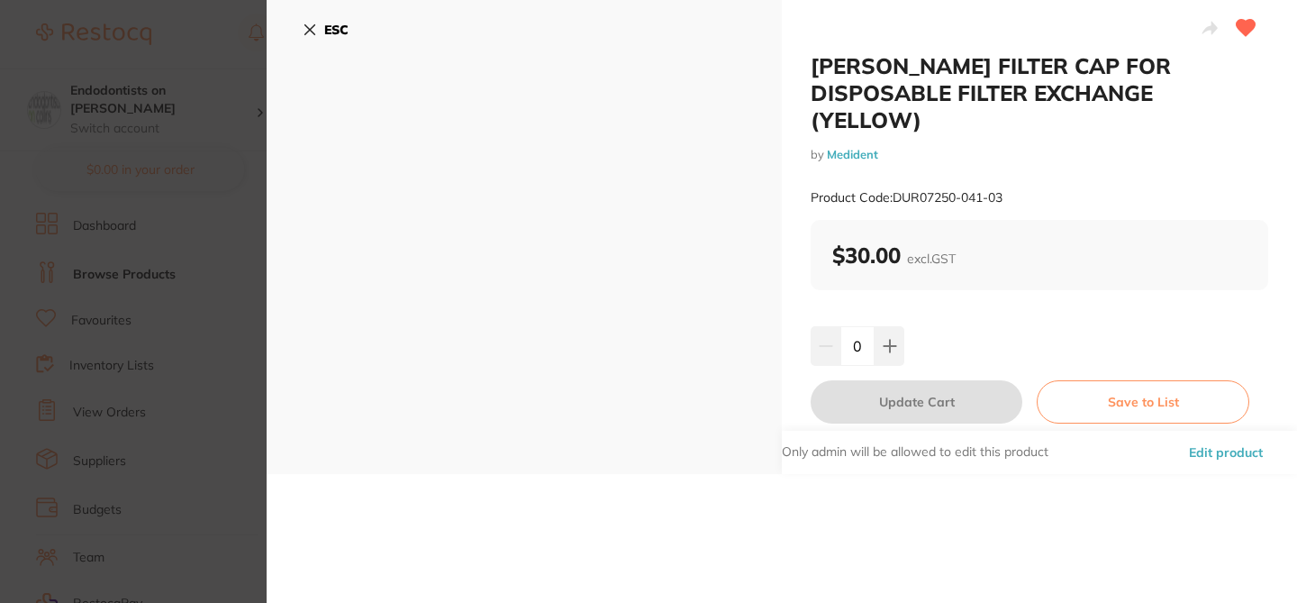
click at [1227, 431] on button "Edit product" at bounding box center [1226, 452] width 85 height 43
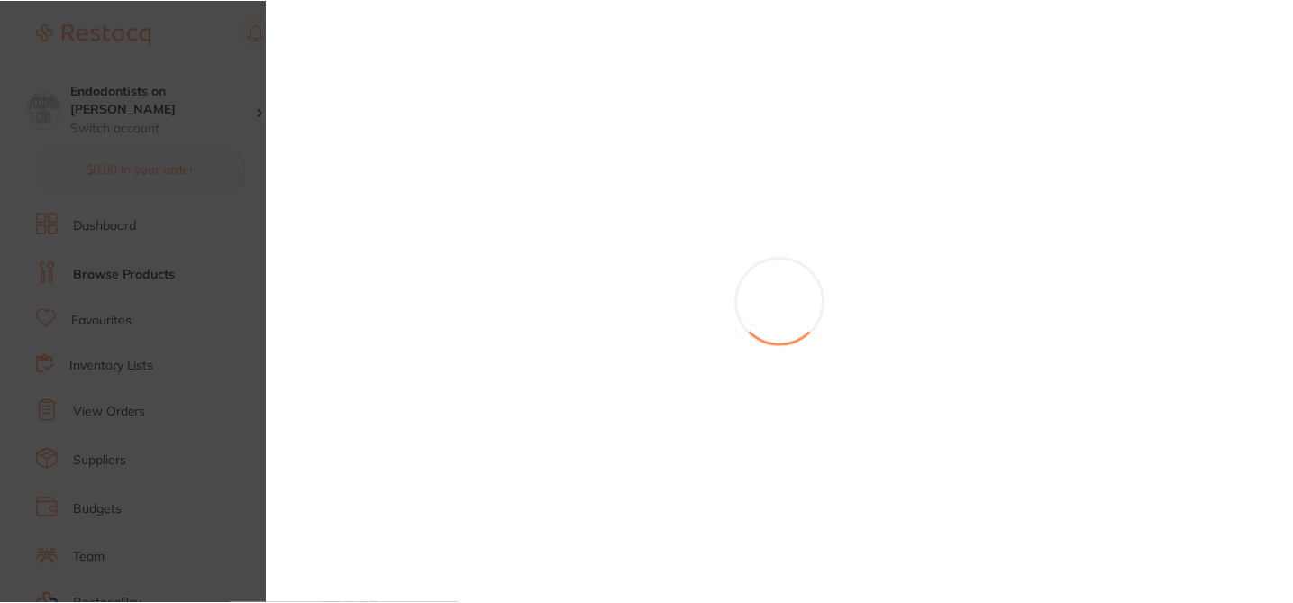
scroll to position [36, 0]
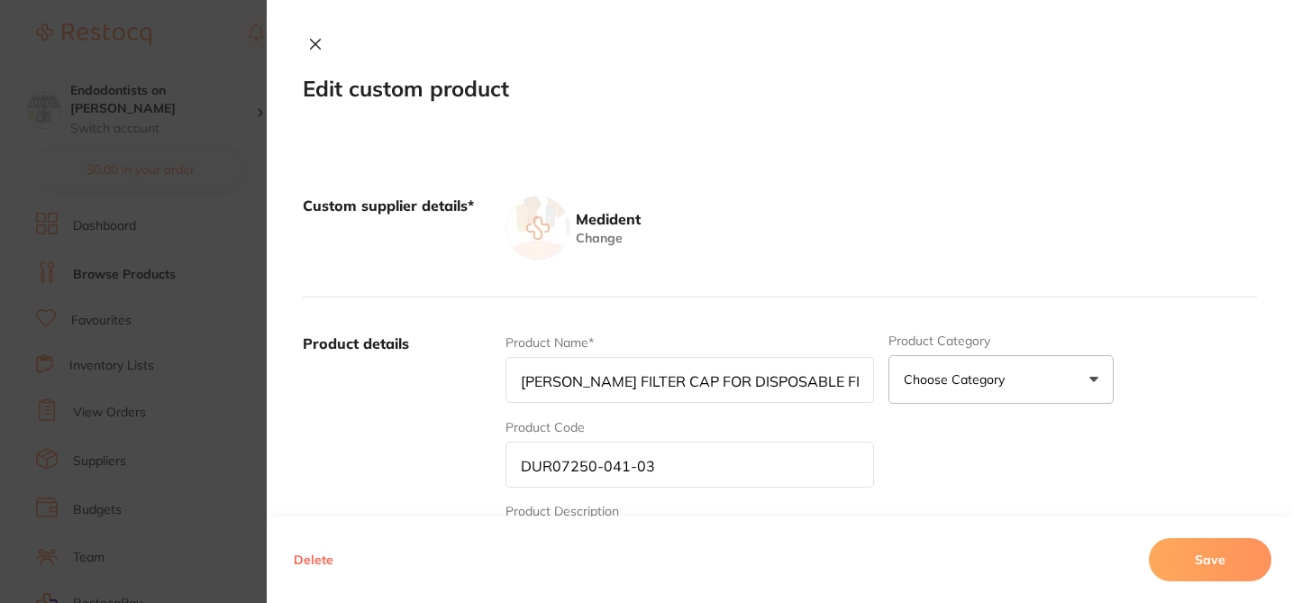
click at [589, 469] on input "DUR07250-041-03" at bounding box center [689, 464] width 369 height 46
type input "DUR0725-041-03"
click at [1197, 557] on button "Save" at bounding box center [1210, 559] width 123 height 43
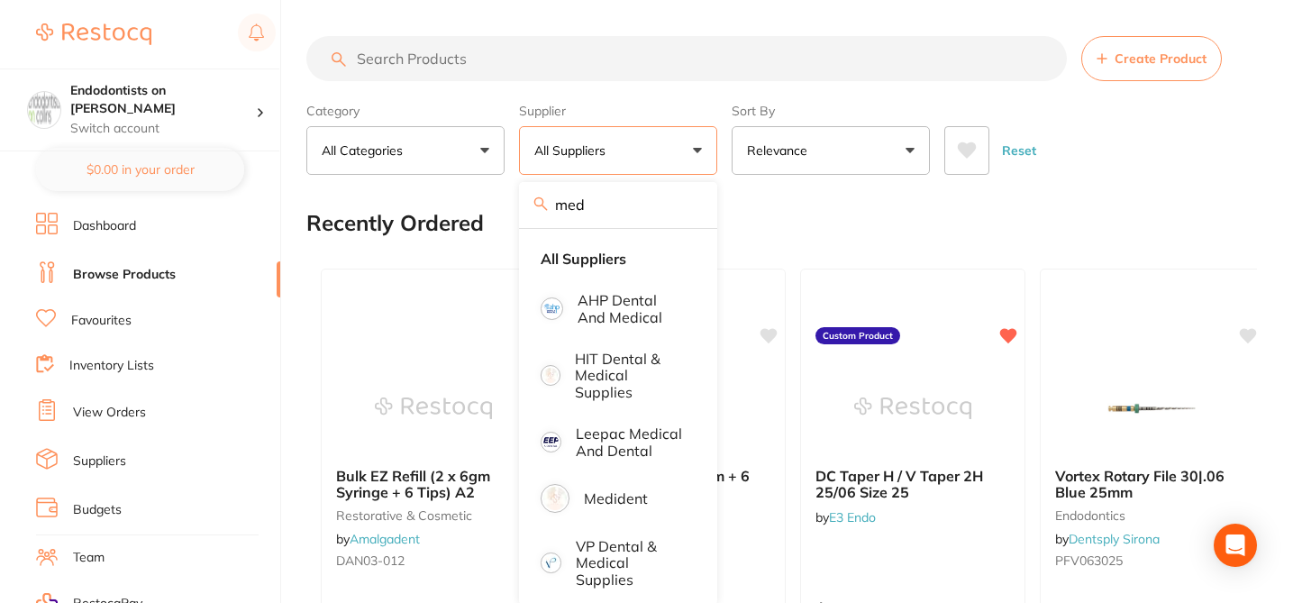
type input "medi-"
click at [413, 53] on input "search" at bounding box center [686, 58] width 760 height 45
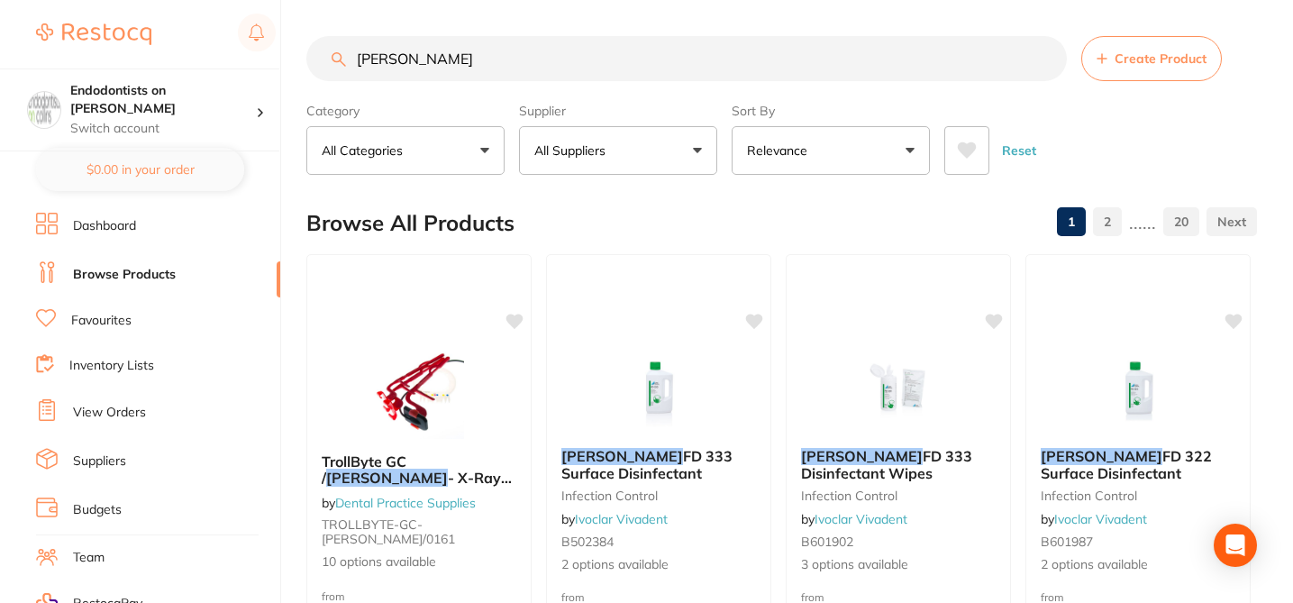
type input "durr"
click at [691, 139] on button "All Suppliers" at bounding box center [618, 150] width 198 height 49
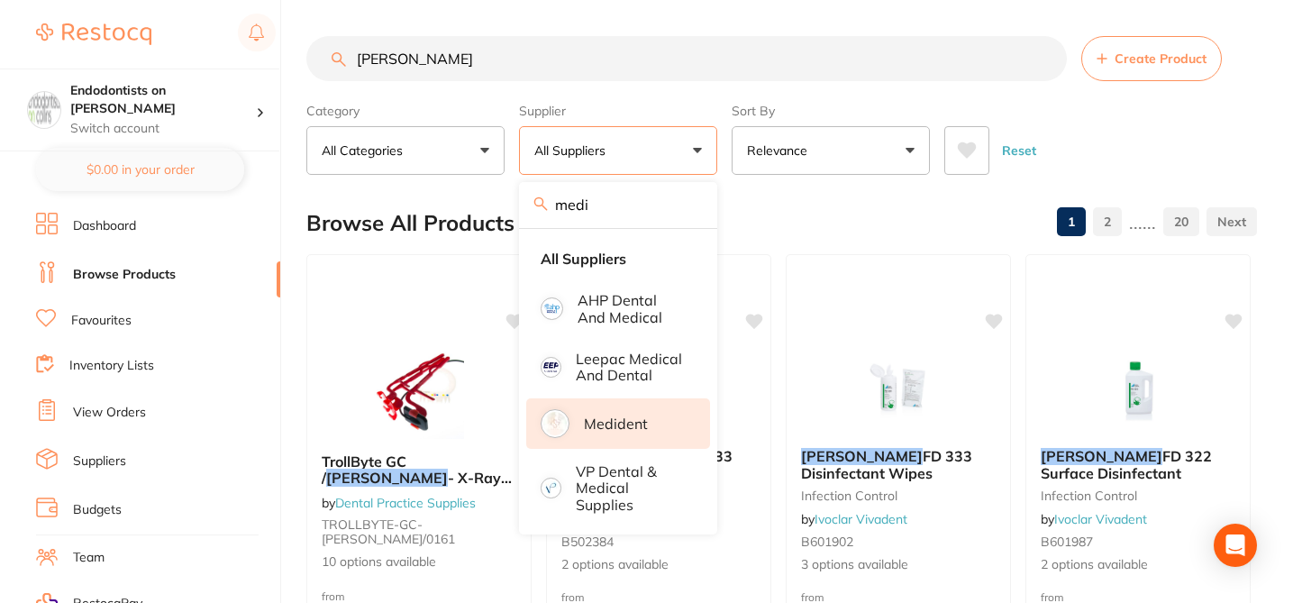
type input "medi"
click at [623, 426] on p "Medident" at bounding box center [616, 423] width 64 height 16
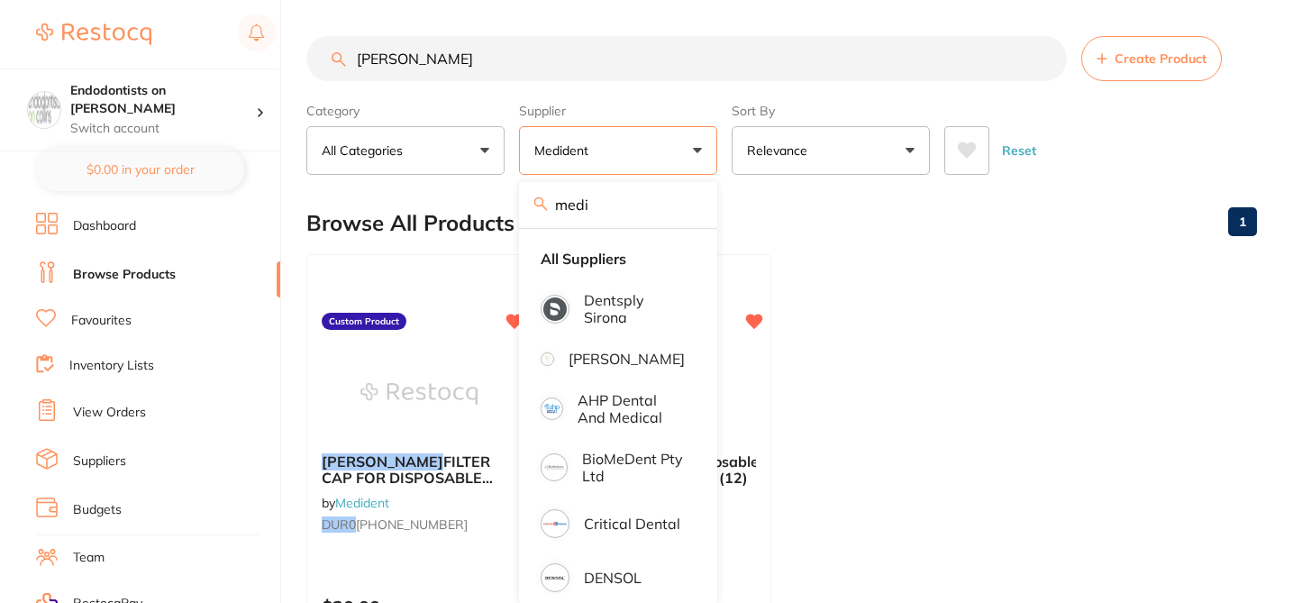
click at [813, 214] on div "Browse All Products 1" at bounding box center [781, 223] width 951 height 60
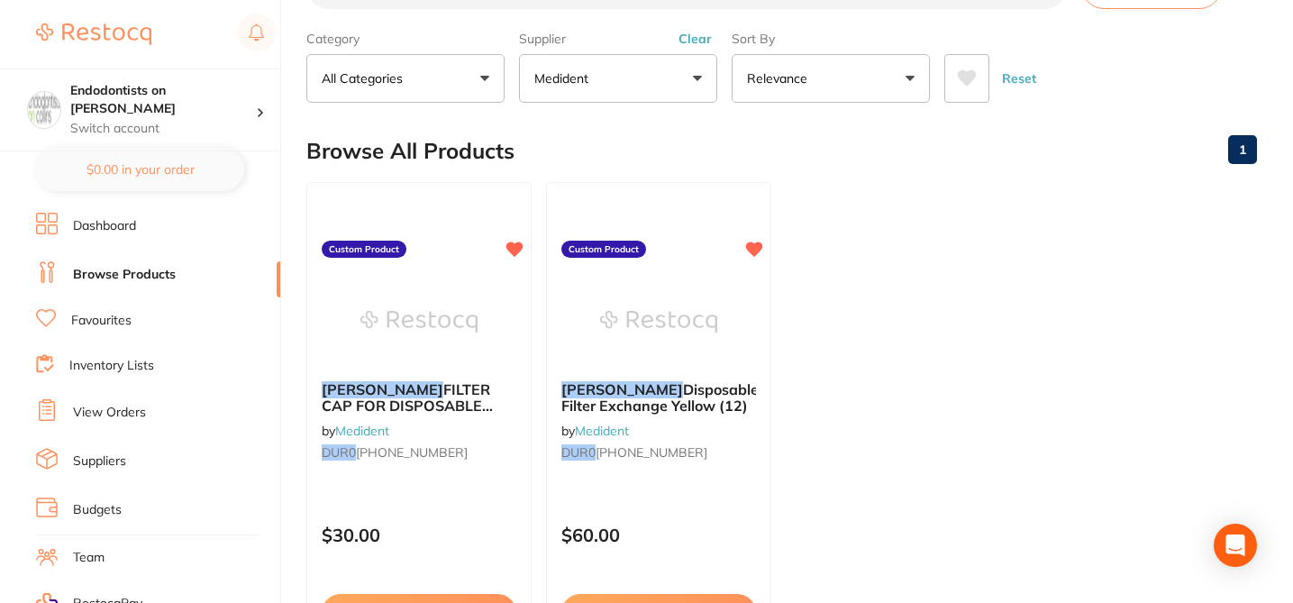
scroll to position [108, 0]
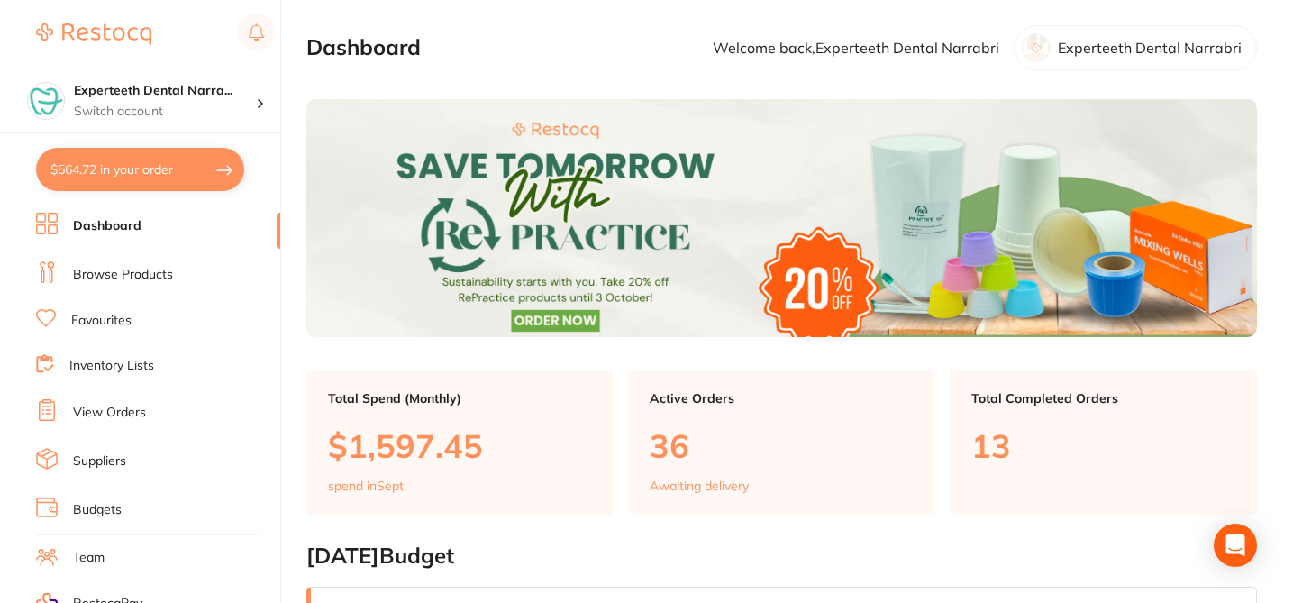
checkbox input "false"
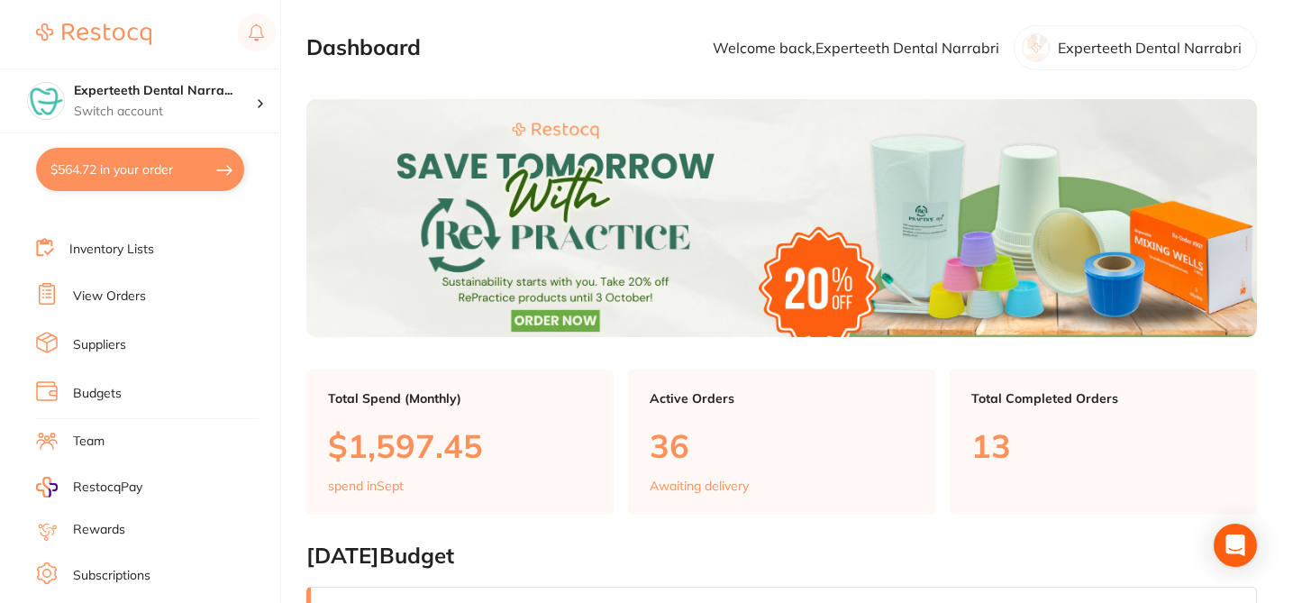
scroll to position [123, 0]
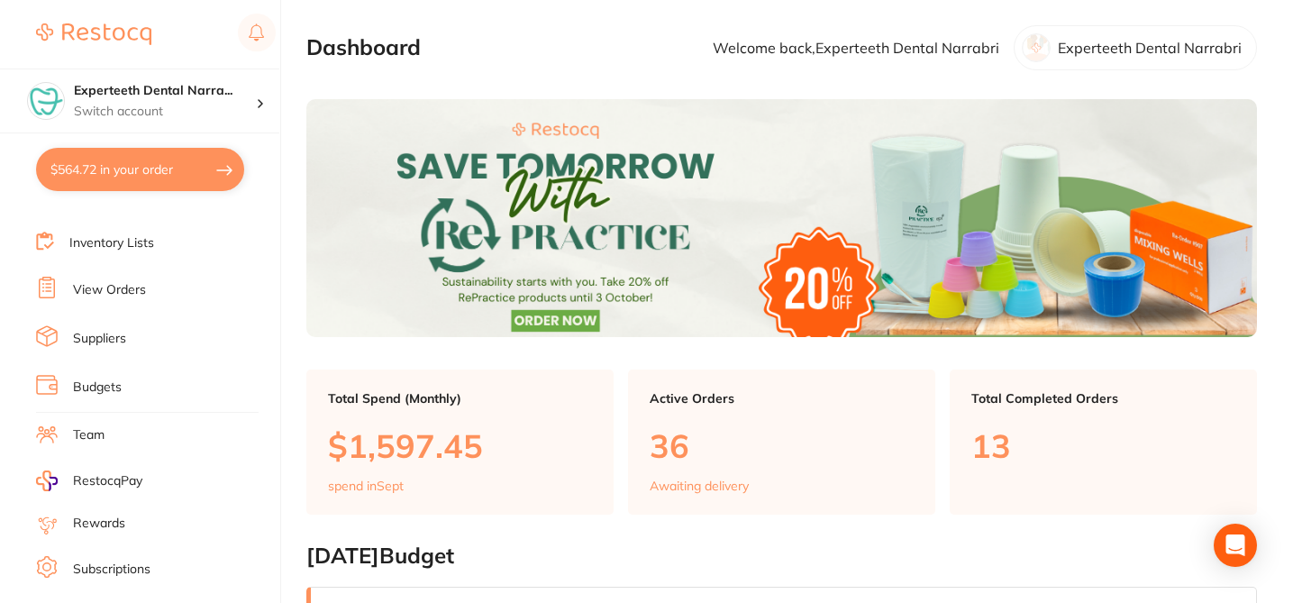
click at [145, 568] on link "Subscriptions" at bounding box center [111, 569] width 77 height 18
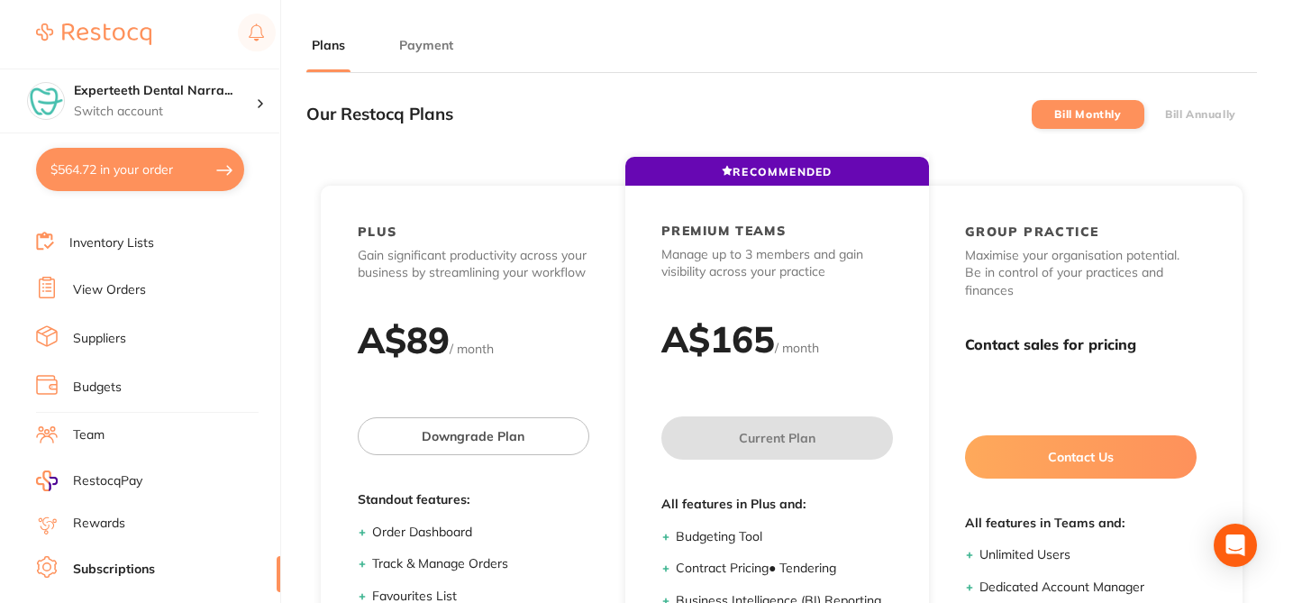
click at [509, 108] on div "Our Restocq Plans Bill Monthly Bill Annually" at bounding box center [781, 113] width 951 height 53
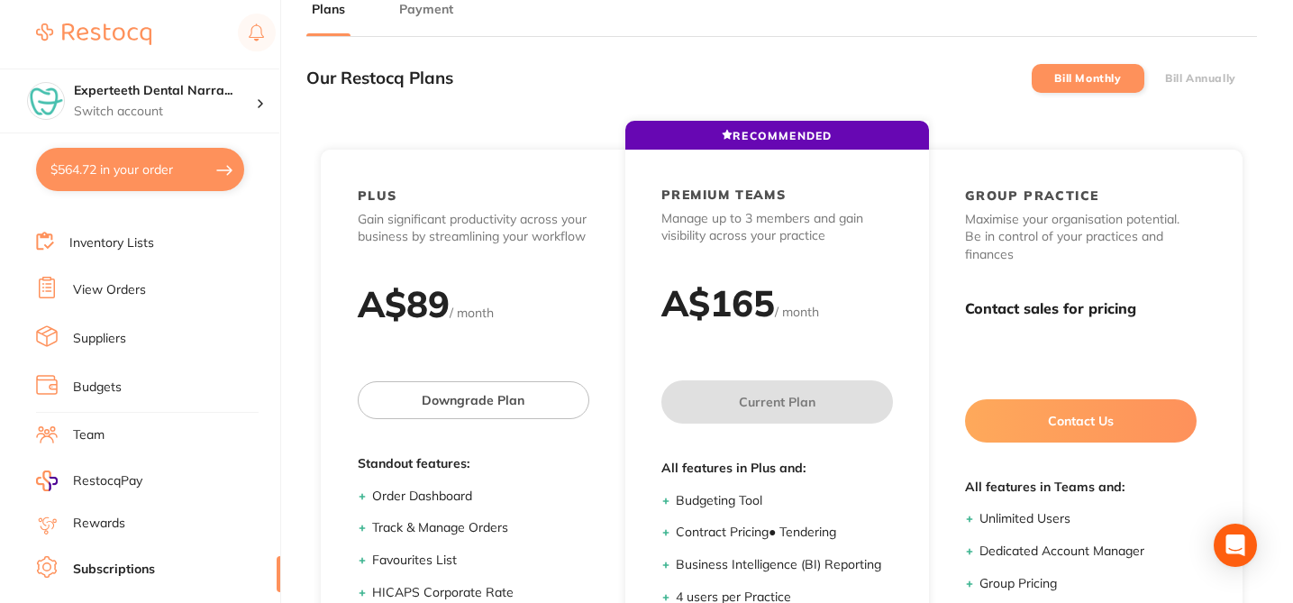
click at [443, 14] on button "Payment" at bounding box center [426, 9] width 65 height 17
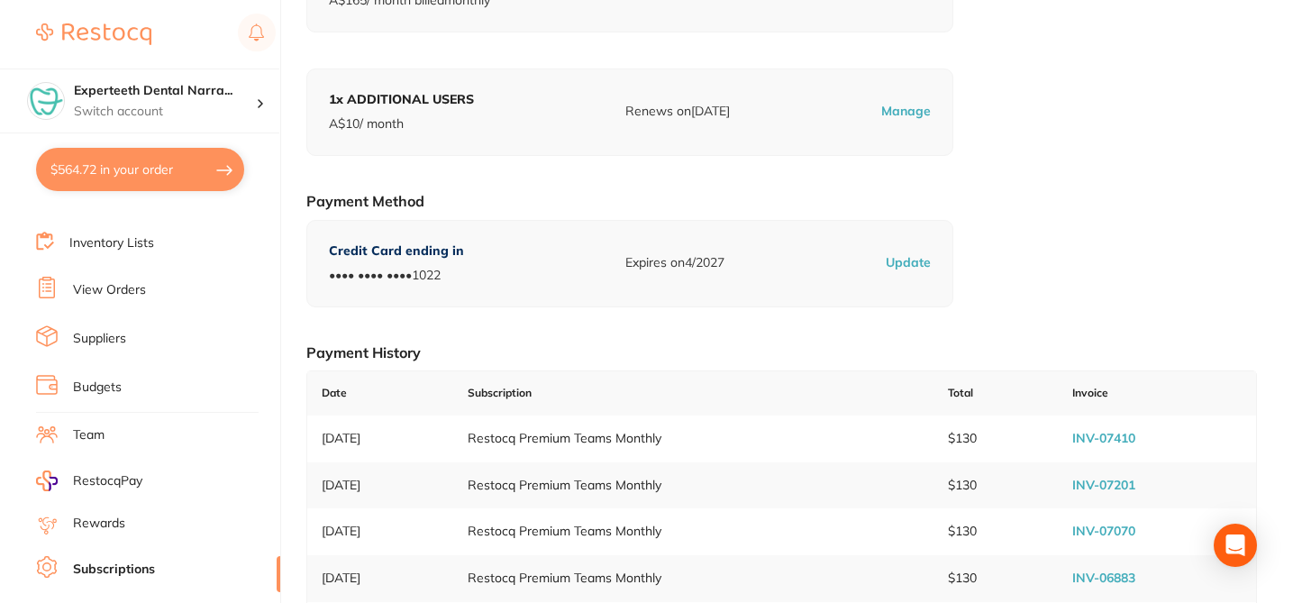
scroll to position [216, 0]
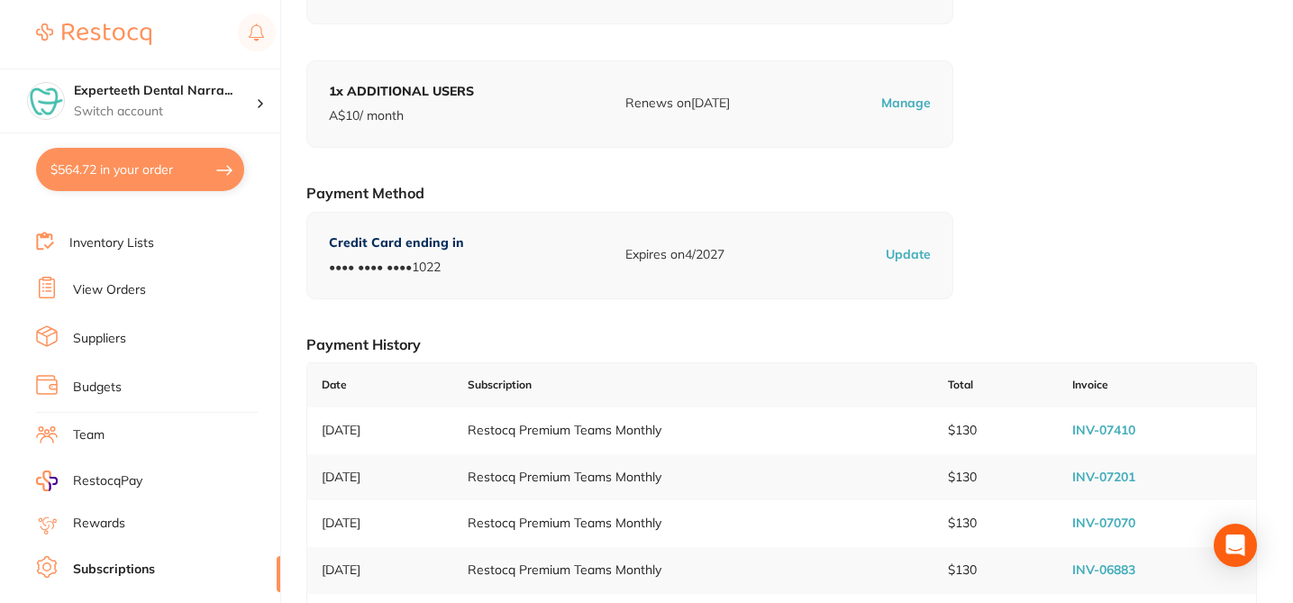
click at [1100, 432] on link "INV-07410" at bounding box center [1103, 430] width 63 height 16
checkbox input "true"
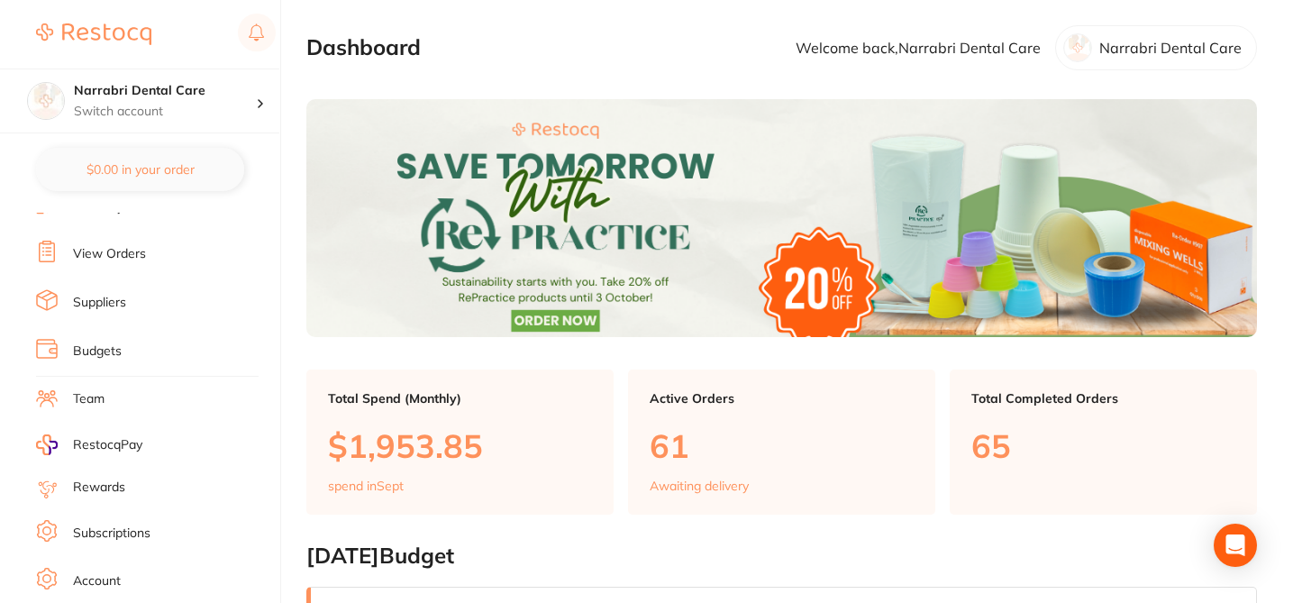
scroll to position [160, 0]
click at [131, 532] on link "Subscriptions" at bounding box center [111, 532] width 77 height 18
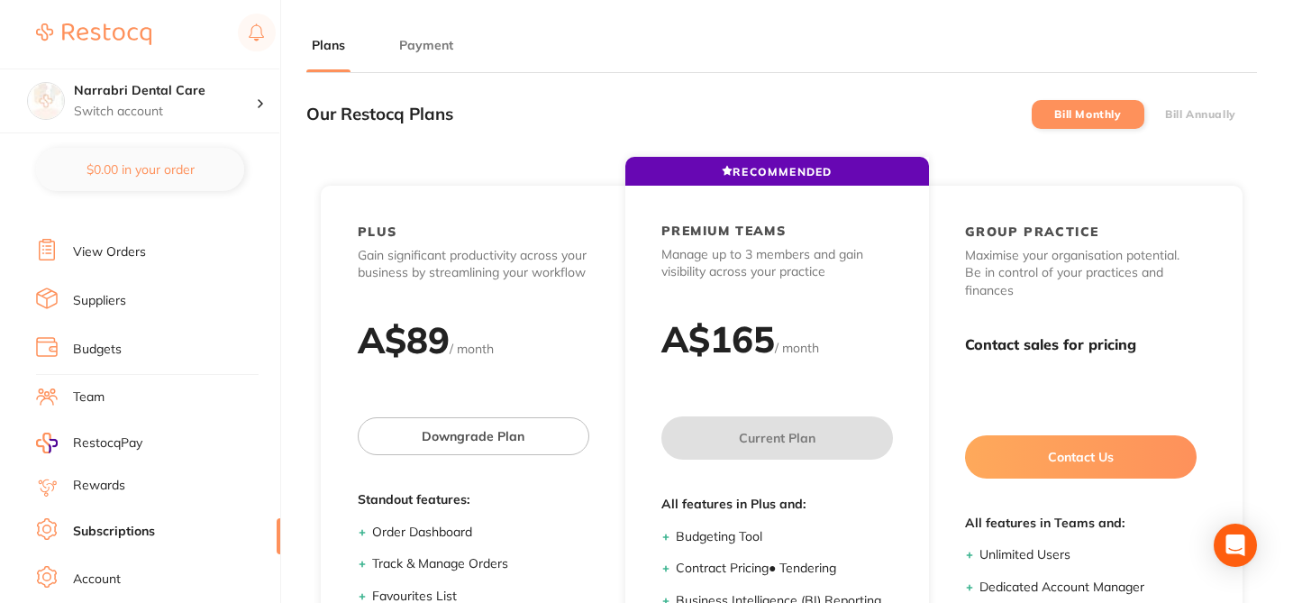
click at [440, 43] on button "Payment" at bounding box center [426, 45] width 65 height 17
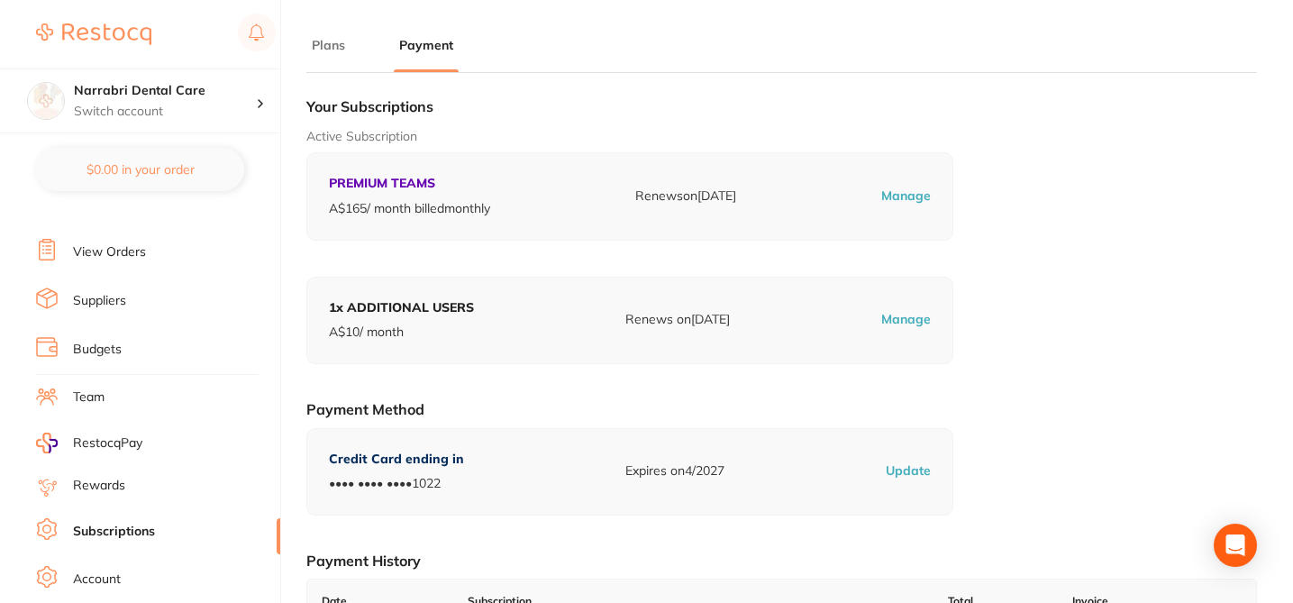
click at [650, 108] on h1 "Your Subscriptions" at bounding box center [781, 106] width 951 height 18
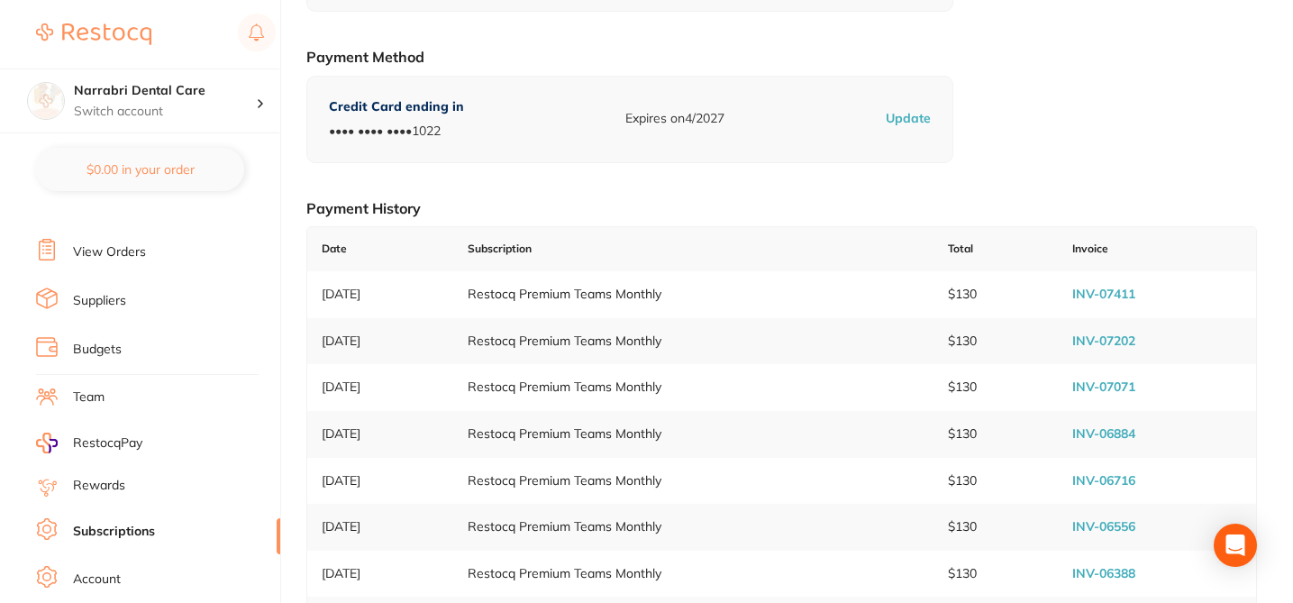
scroll to position [360, 0]
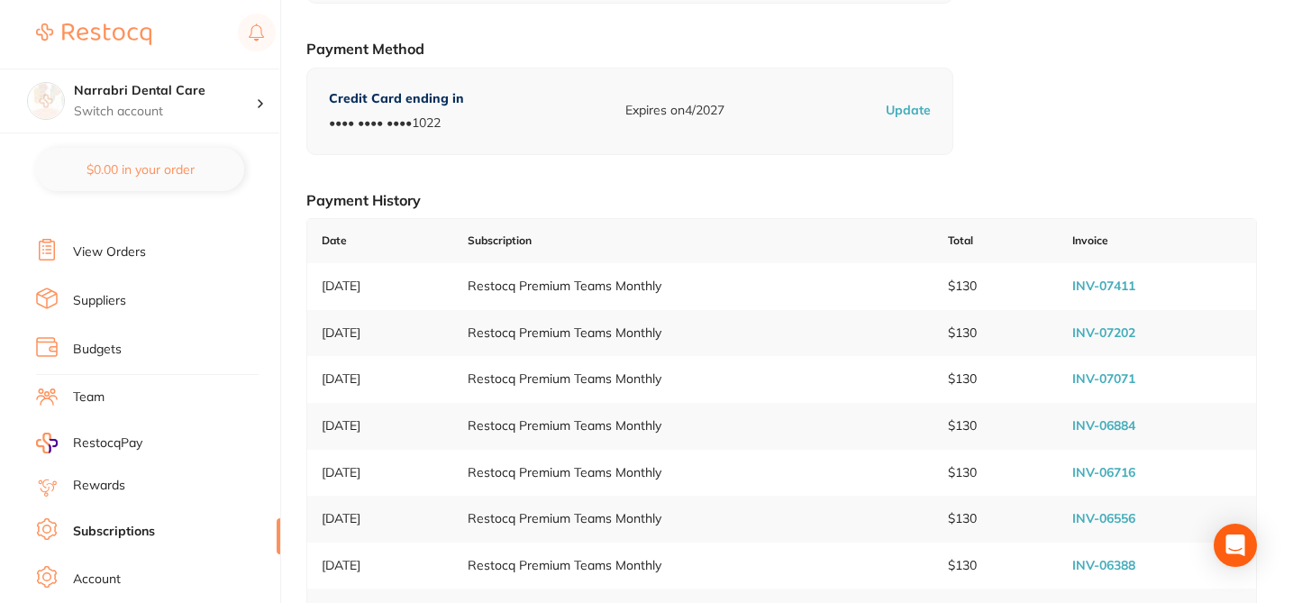
click at [1085, 282] on link "INV-07411" at bounding box center [1103, 286] width 63 height 16
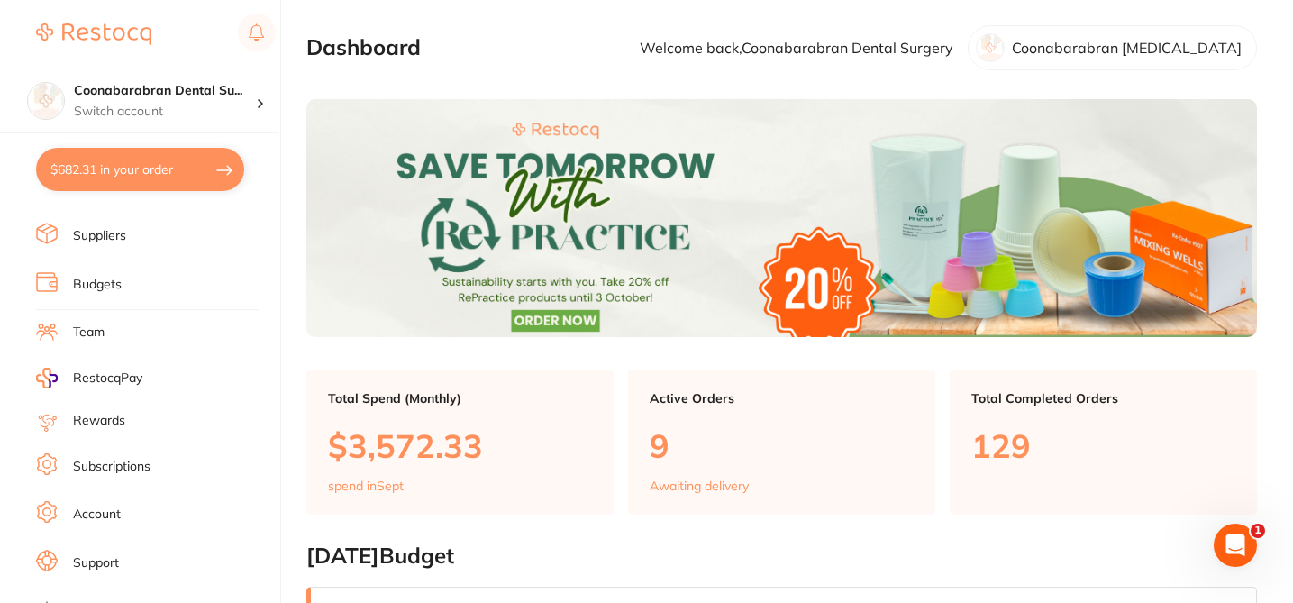
click at [141, 464] on link "Subscriptions" at bounding box center [111, 467] width 77 height 18
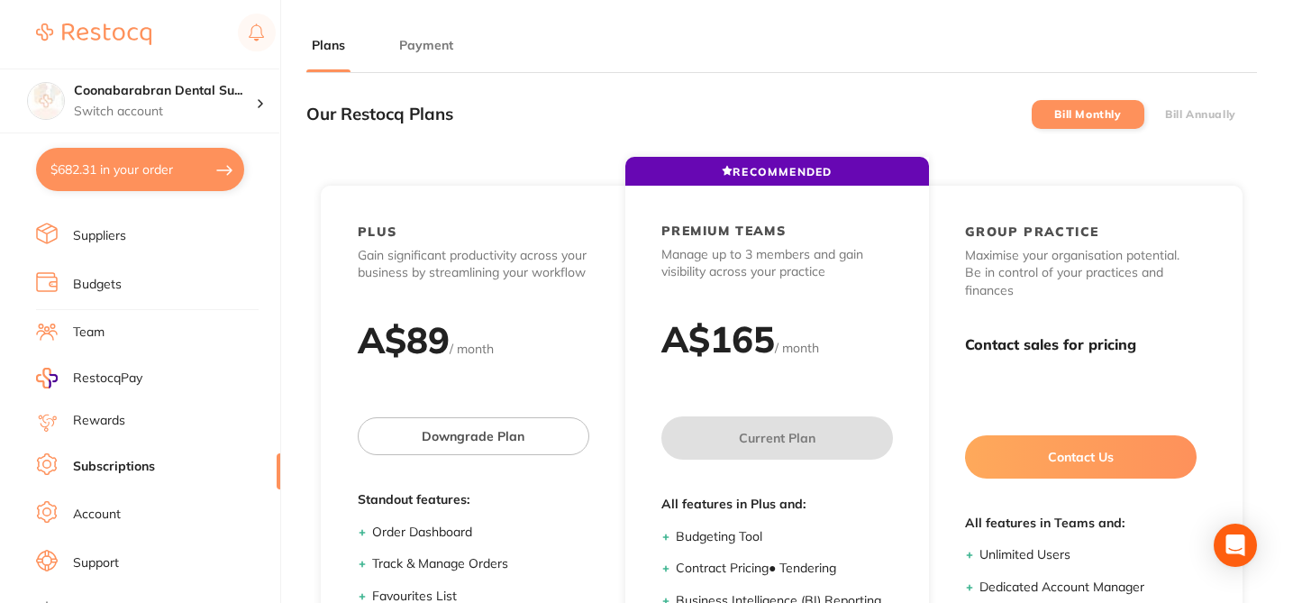
click at [425, 49] on button "Payment" at bounding box center [426, 45] width 65 height 17
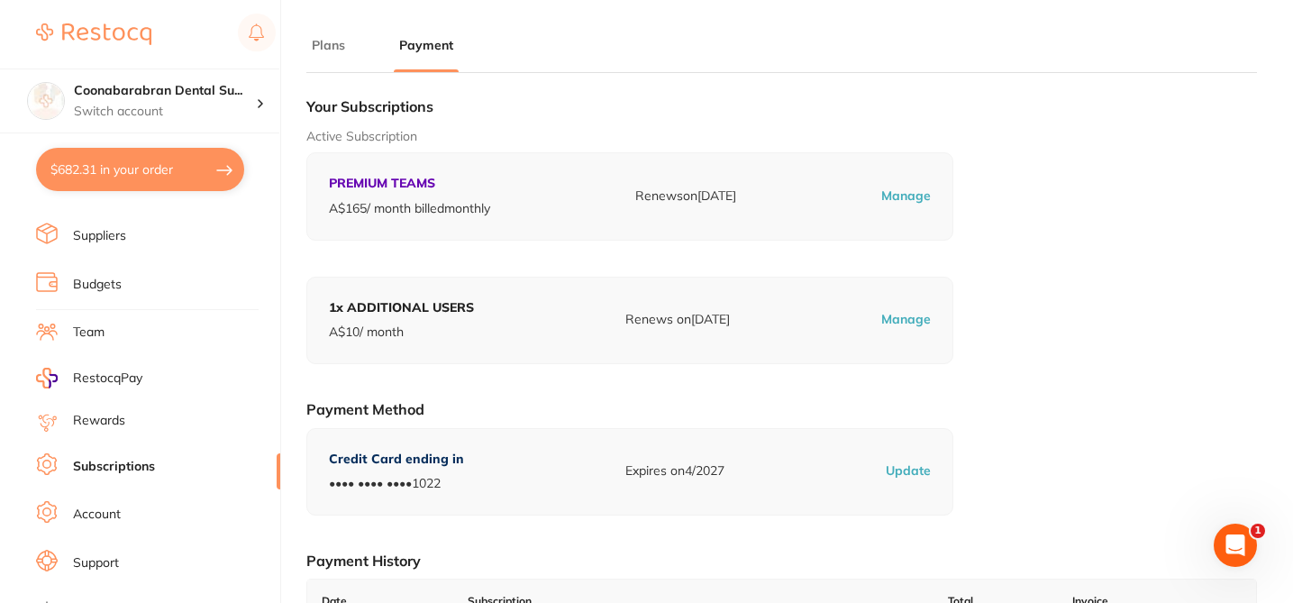
click at [1043, 188] on div "Active Subscription PREMIUM TEAMS A$ 165 / month billed monthly Renews on [DATE…" at bounding box center [781, 184] width 951 height 113
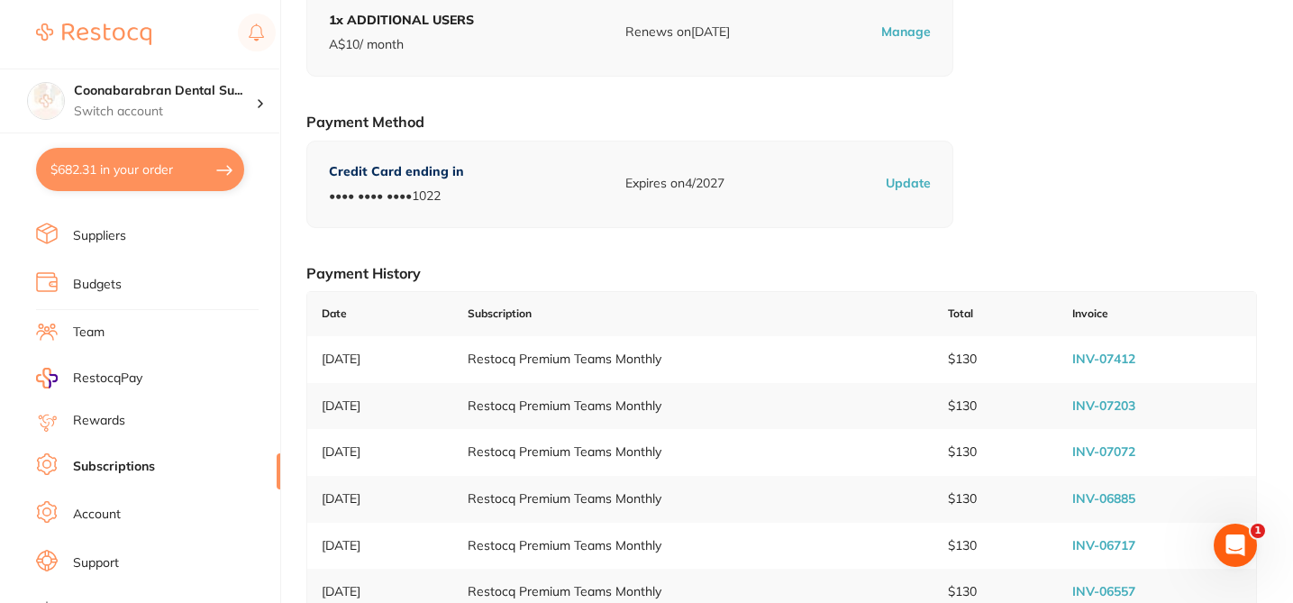
scroll to position [324, 0]
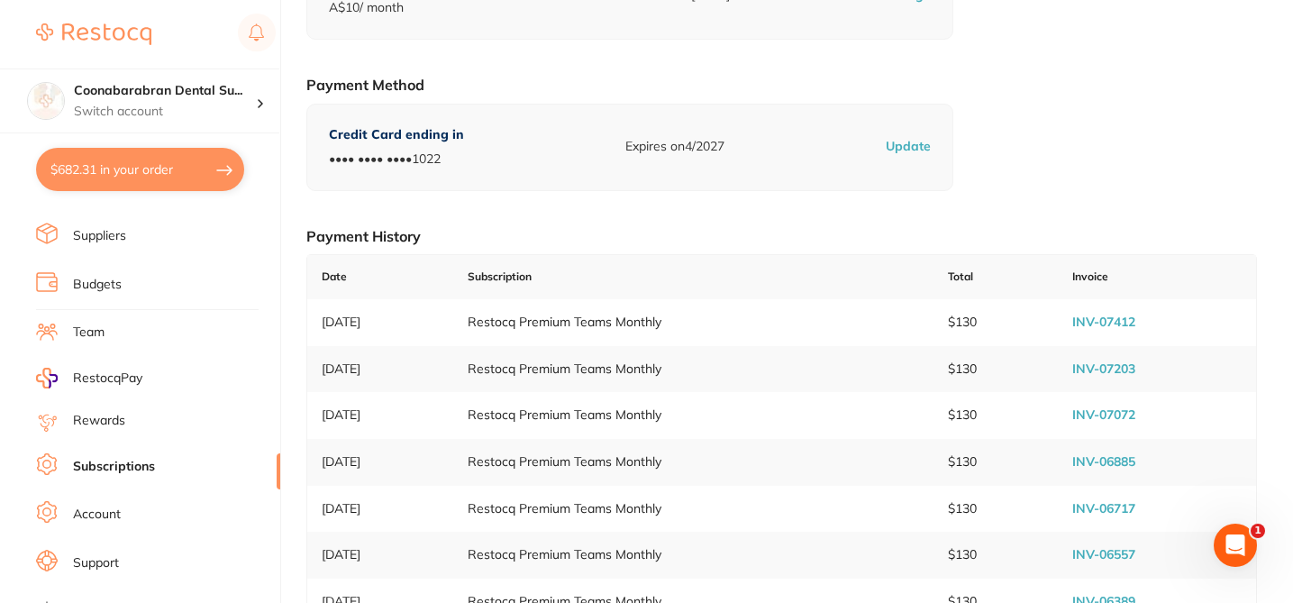
click at [1106, 317] on link "INV-07412" at bounding box center [1103, 322] width 63 height 16
checkbox input "true"
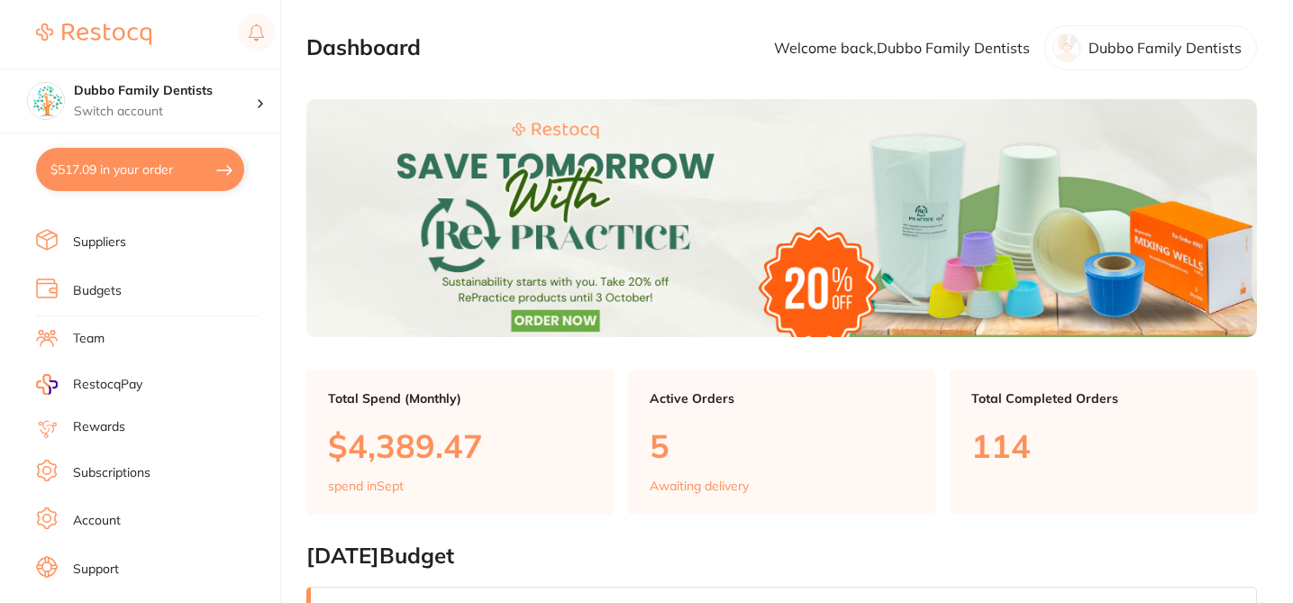
scroll to position [225, 0]
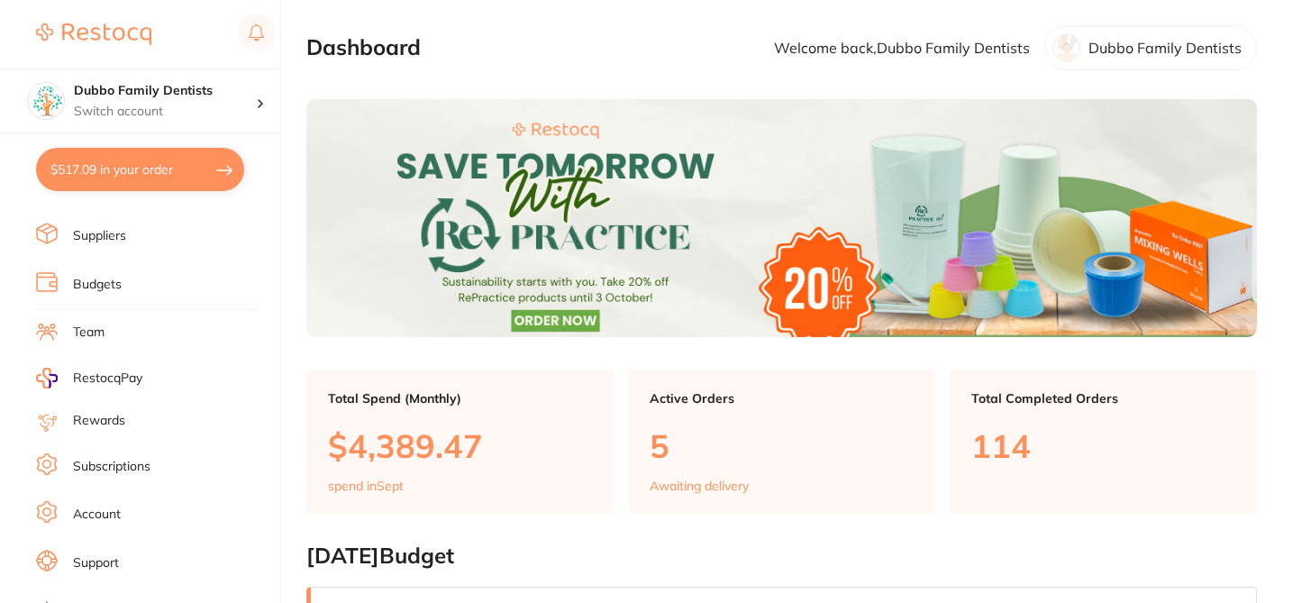
click at [138, 466] on link "Subscriptions" at bounding box center [111, 467] width 77 height 18
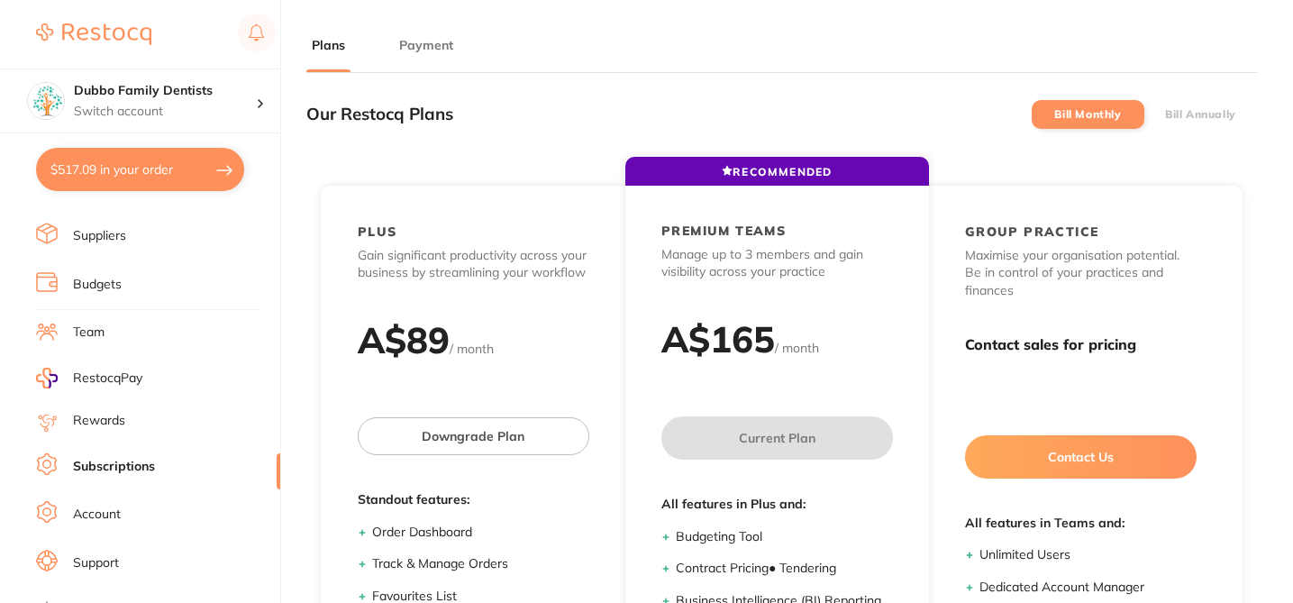
click at [413, 46] on button "Payment" at bounding box center [426, 45] width 65 height 17
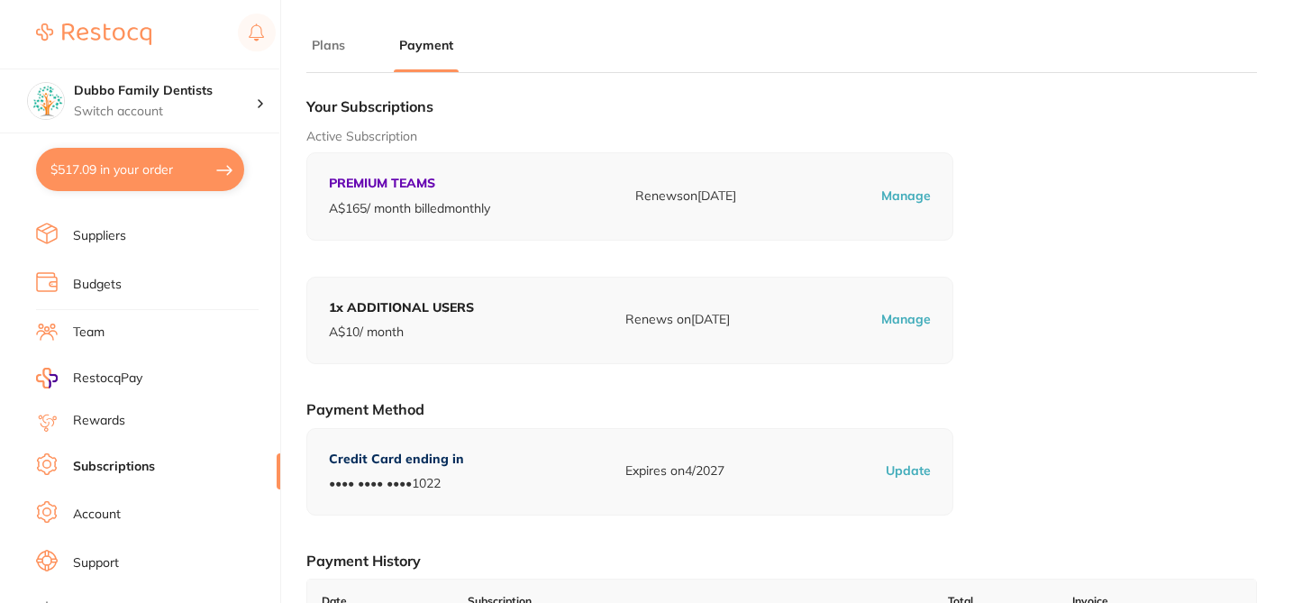
click at [1037, 114] on h1 "Your Subscriptions" at bounding box center [781, 106] width 951 height 18
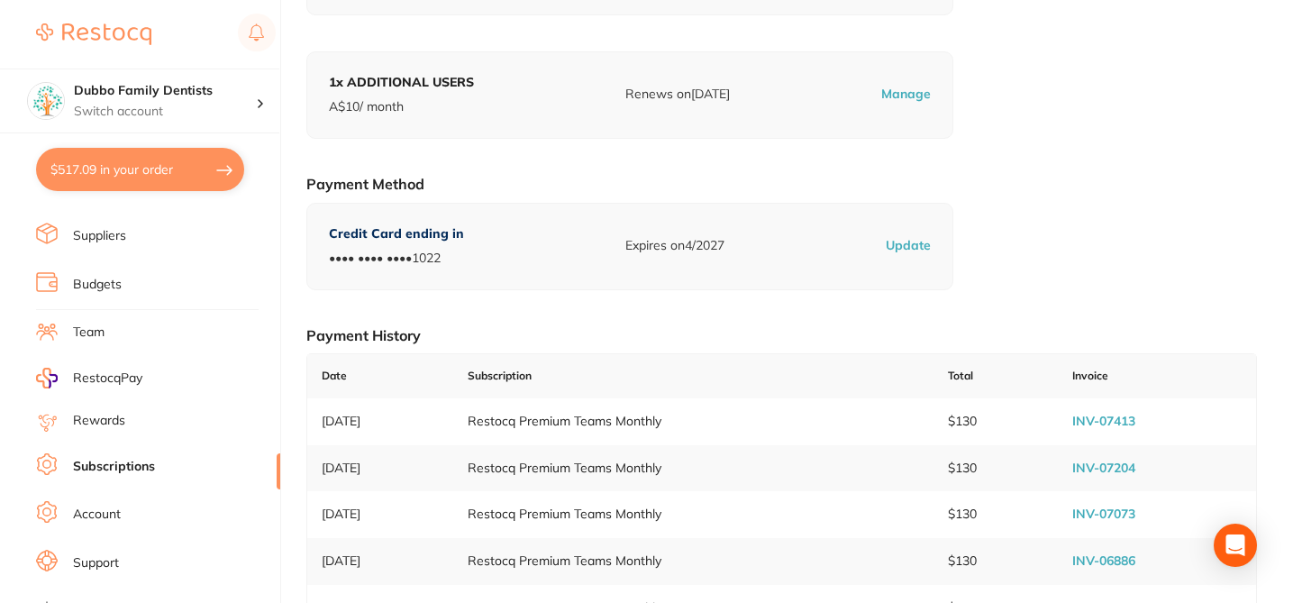
scroll to position [252, 0]
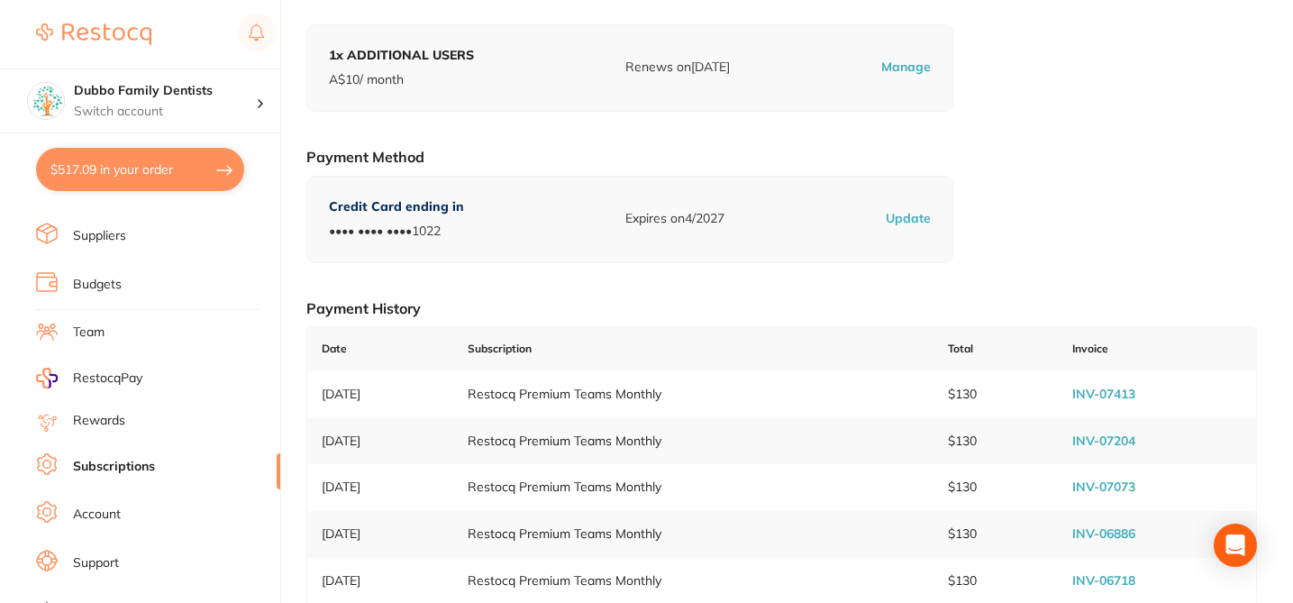
click at [1114, 391] on link "INV-07413" at bounding box center [1103, 394] width 63 height 16
checkbox input "true"
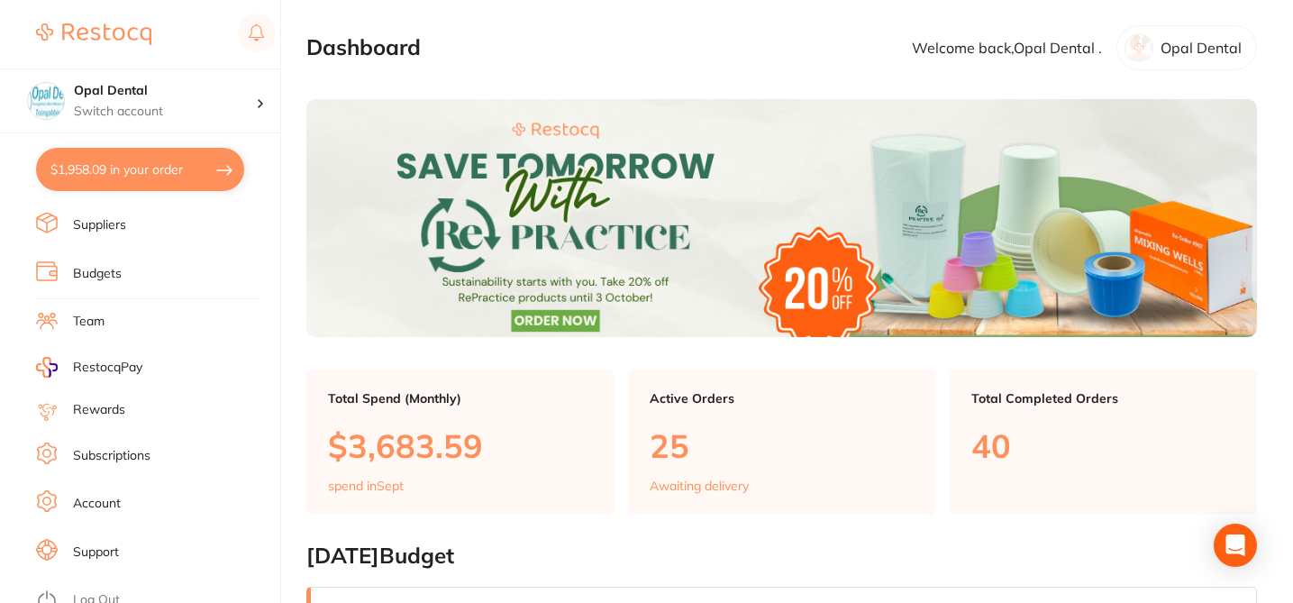
scroll to position [249, 0]
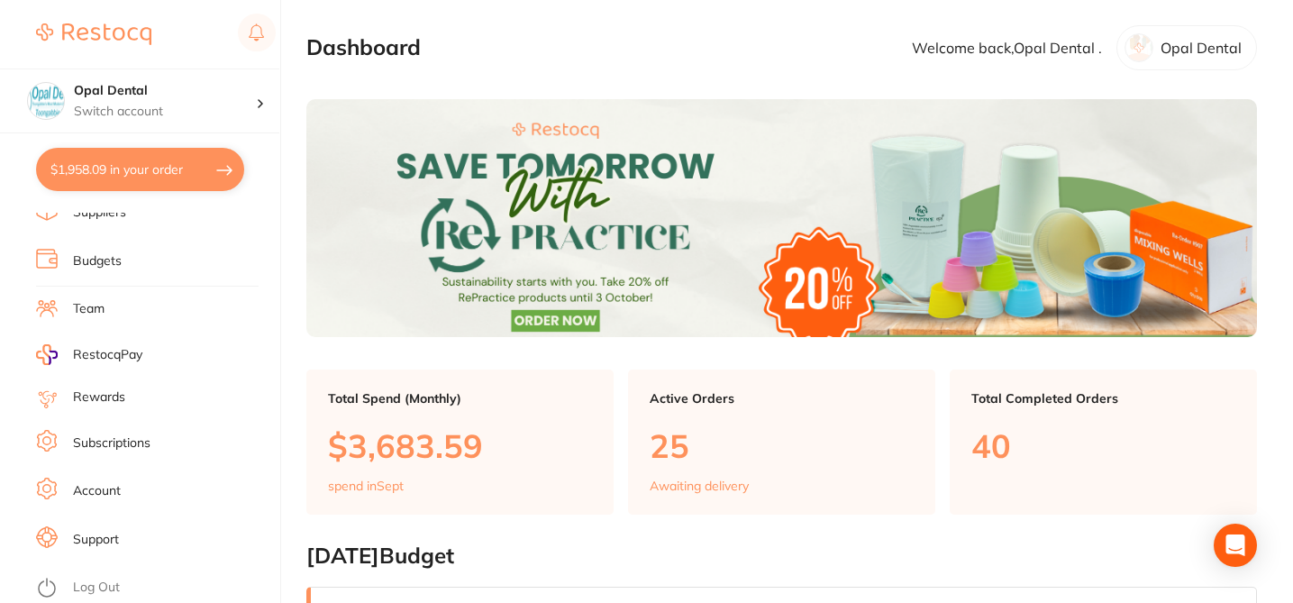
click at [132, 448] on link "Subscriptions" at bounding box center [111, 443] width 77 height 18
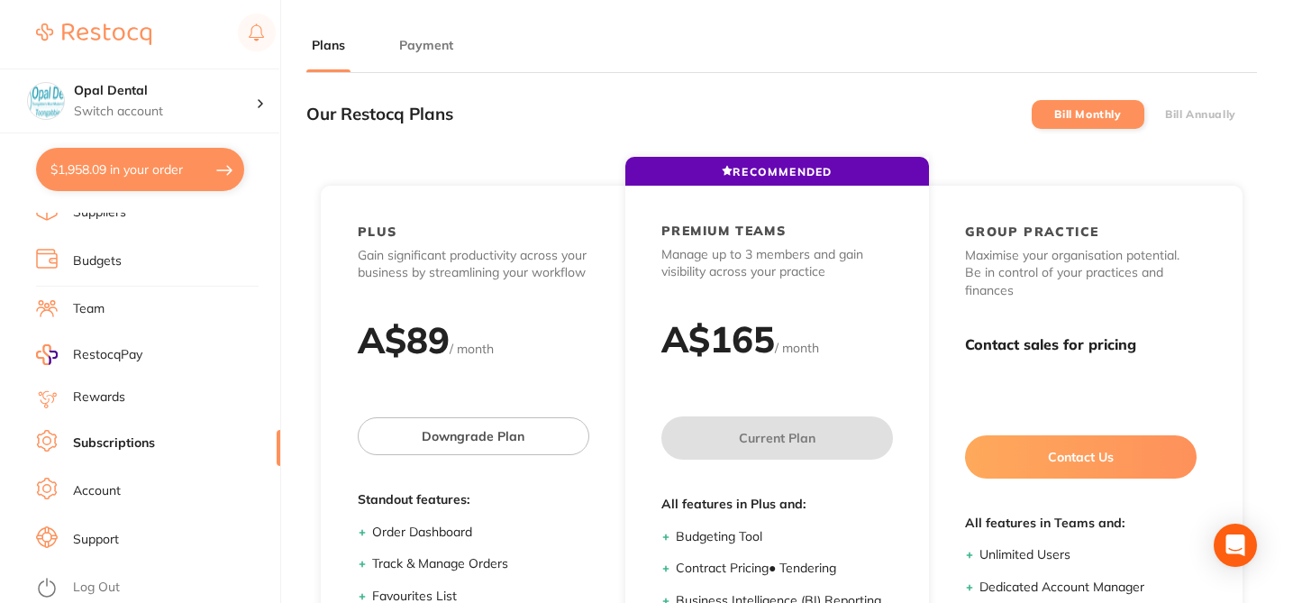
click at [420, 49] on button "Payment" at bounding box center [426, 45] width 65 height 17
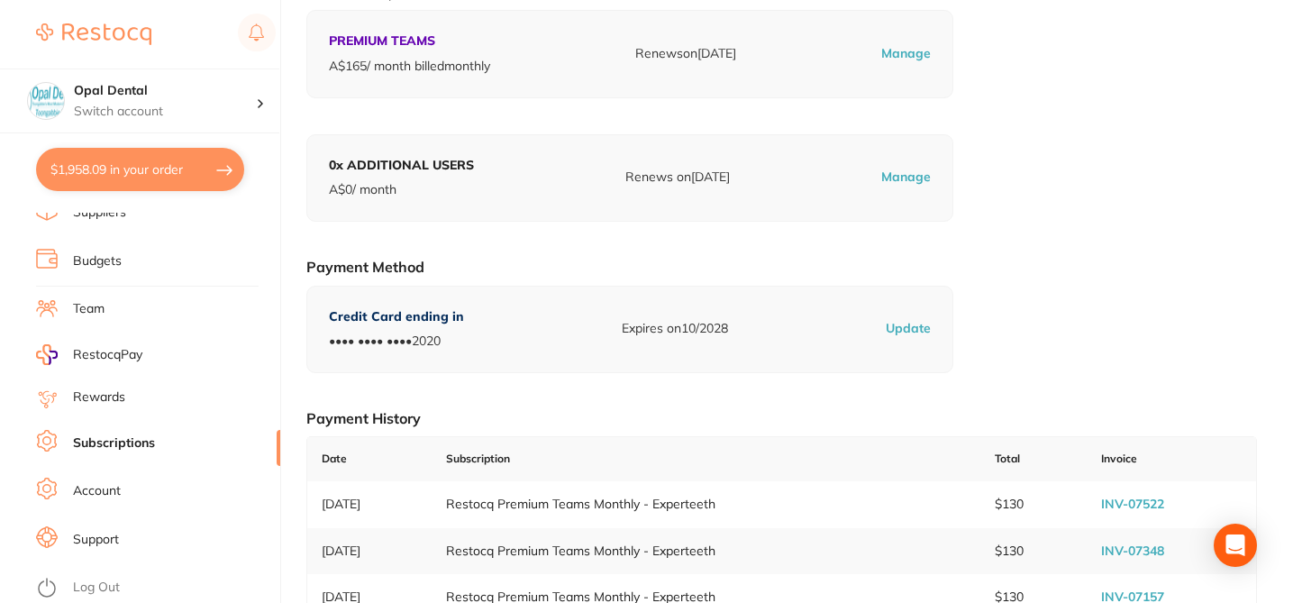
scroll to position [144, 0]
click at [1144, 500] on link "INV-07522" at bounding box center [1132, 502] width 63 height 16
click at [1123, 500] on link "INV-07522" at bounding box center [1132, 502] width 63 height 16
checkbox input "true"
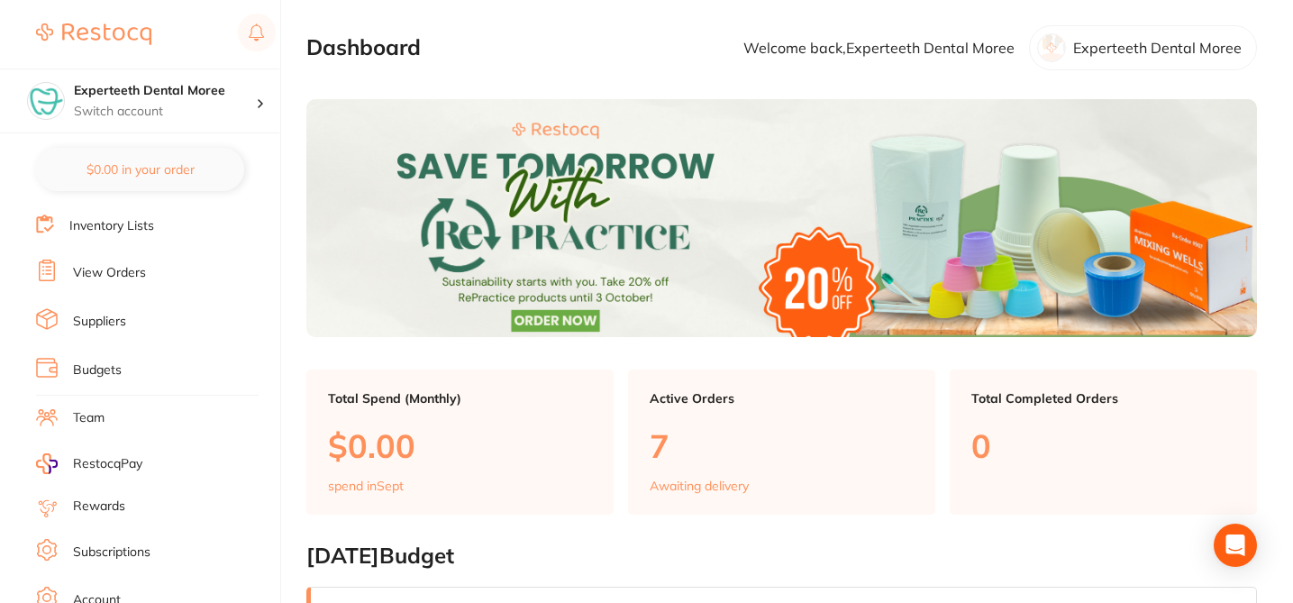
scroll to position [183, 0]
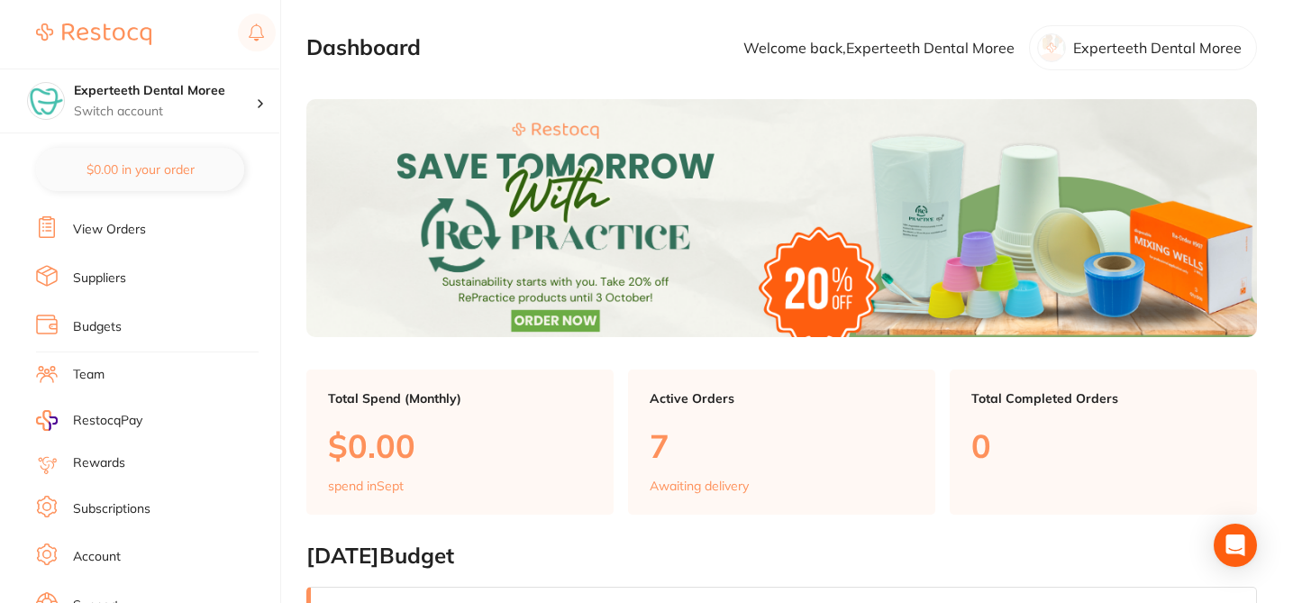
click at [142, 508] on link "Subscriptions" at bounding box center [111, 509] width 77 height 18
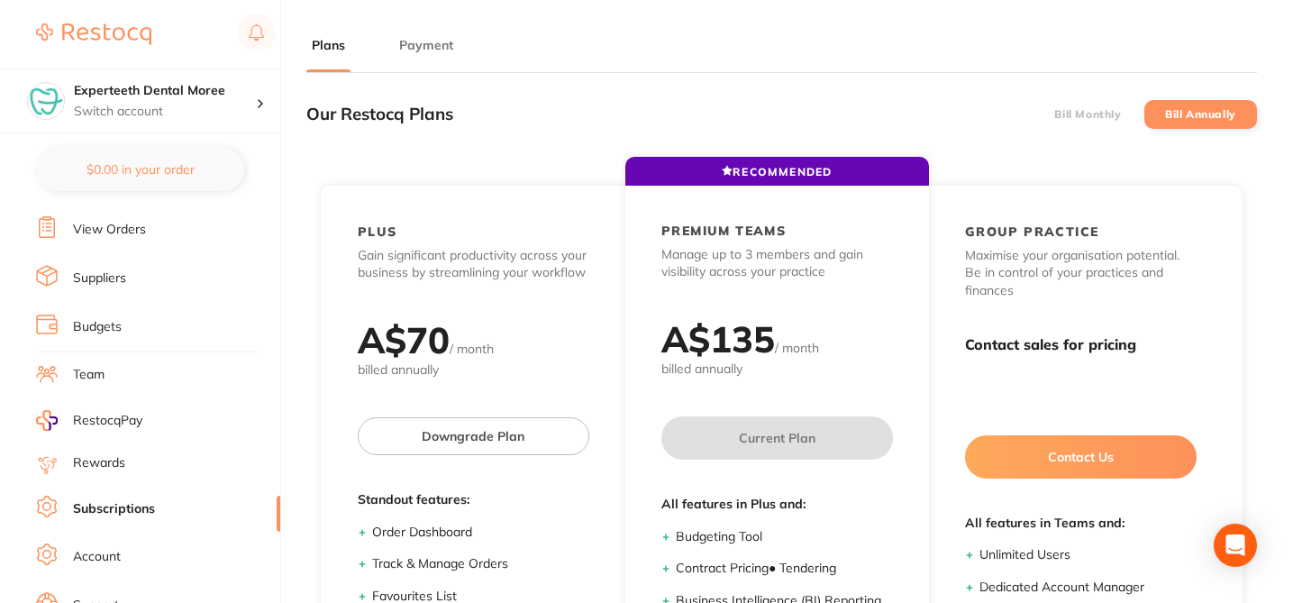
click at [428, 44] on button "Payment" at bounding box center [426, 45] width 65 height 17
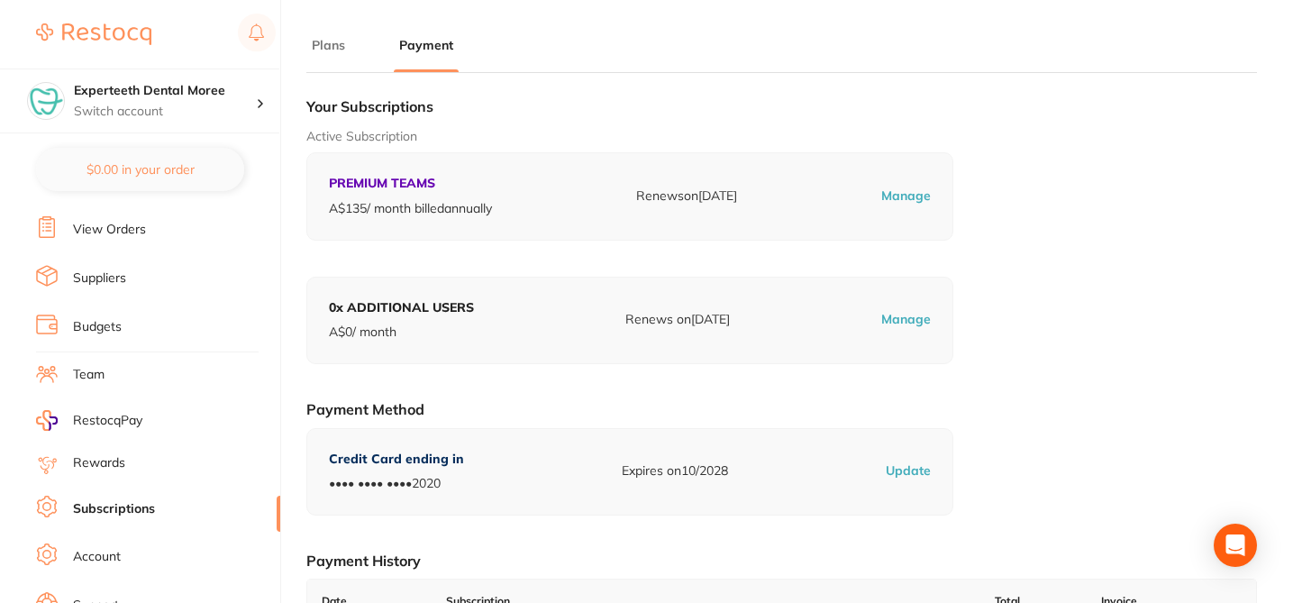
click at [557, 96] on div "Your Subscriptions Active Subscription PREMIUM TEAMS A$ 135 / month billed annu…" at bounding box center [781, 547] width 951 height 920
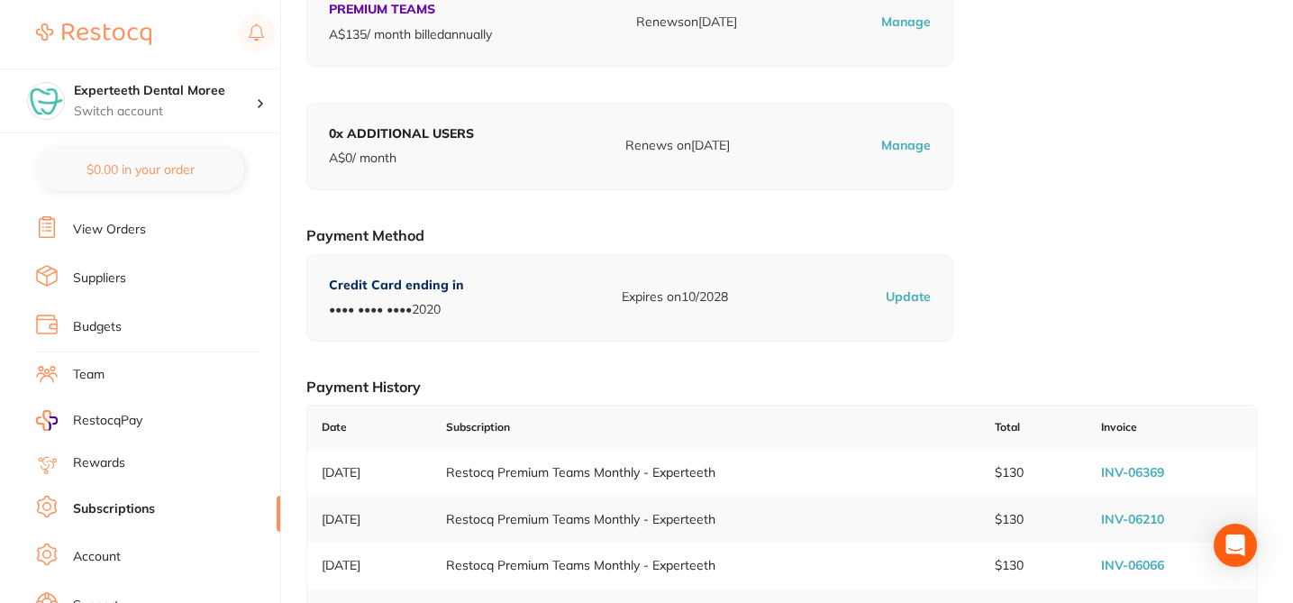
scroll to position [216, 0]
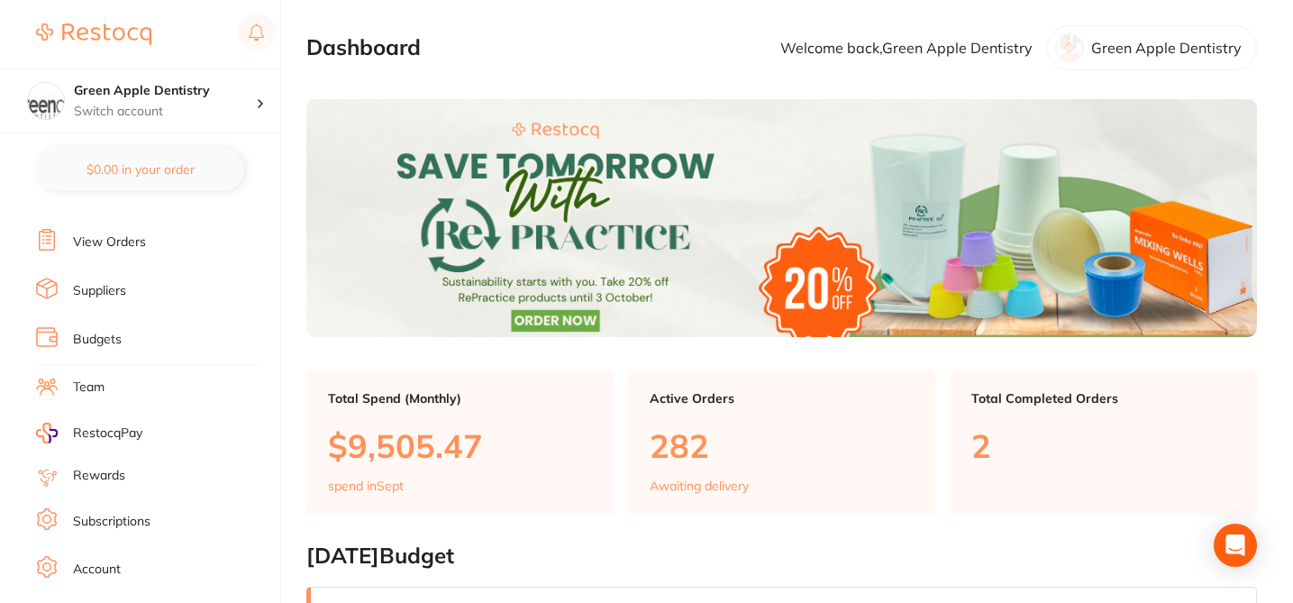
scroll to position [164, 0]
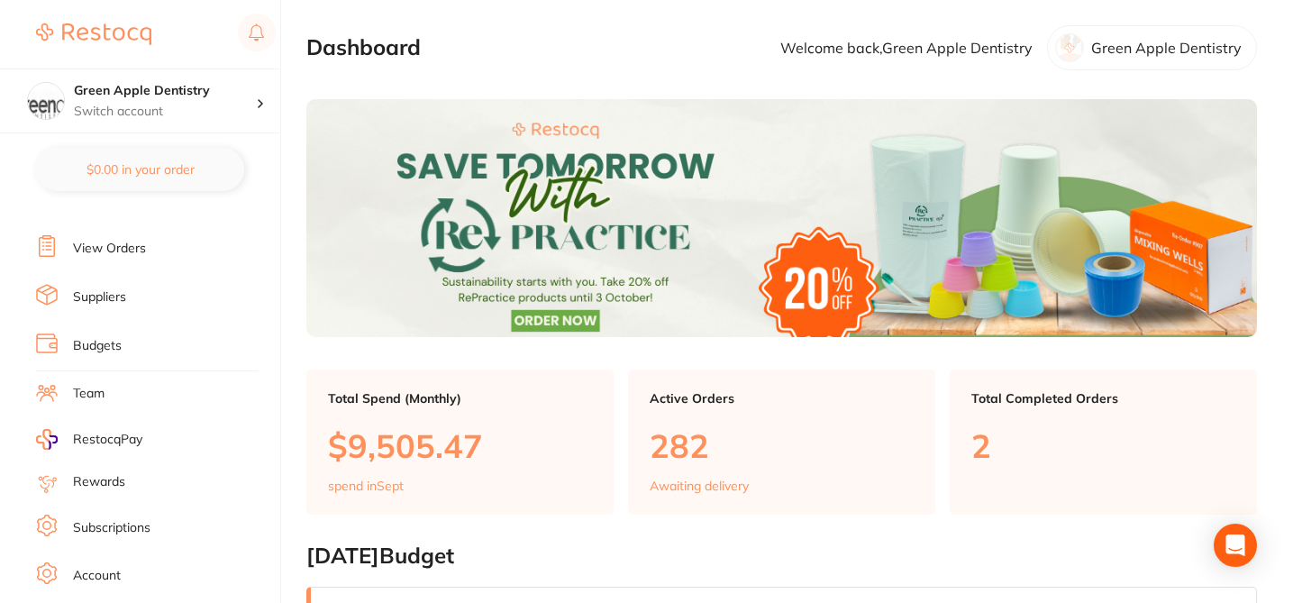
click at [130, 527] on link "Subscriptions" at bounding box center [111, 528] width 77 height 18
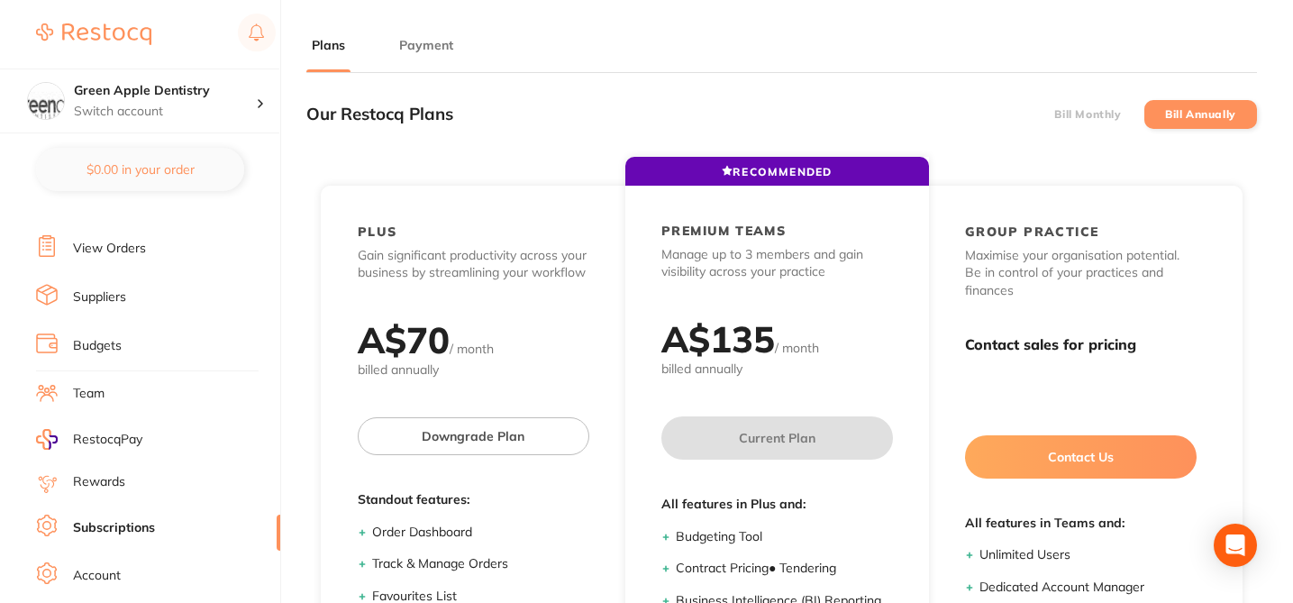
click at [433, 47] on button "Payment" at bounding box center [426, 45] width 65 height 17
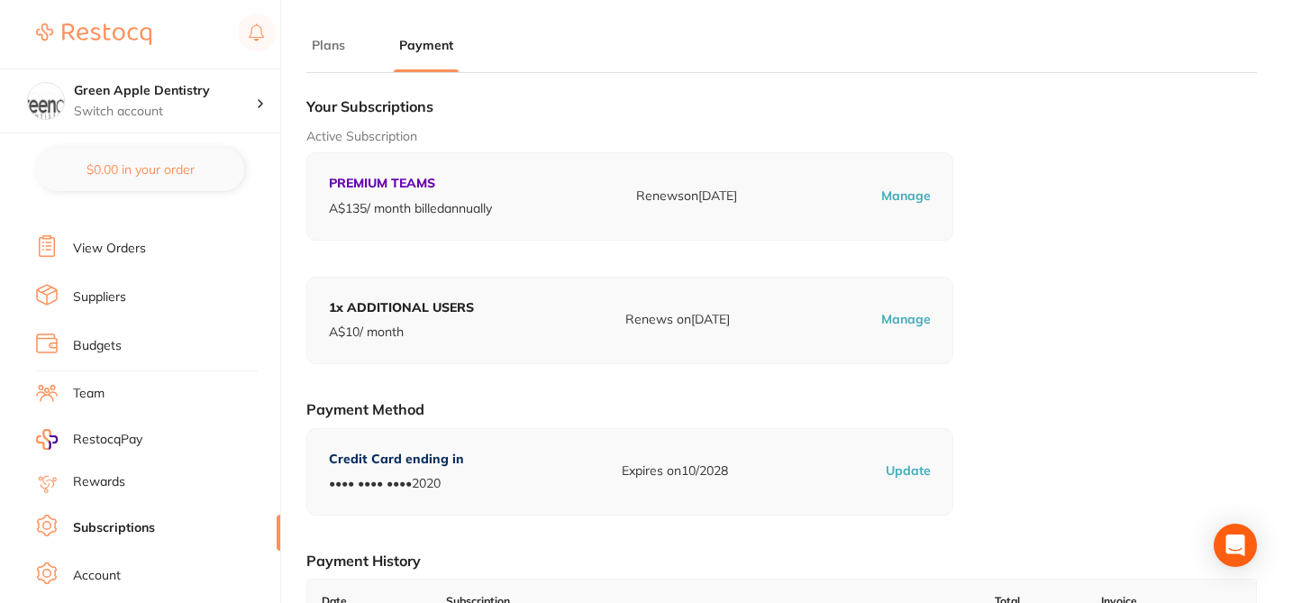
click at [988, 180] on div "Active Subscription PREMIUM TEAMS A$ 135 / month billed annually Renews on Sep …" at bounding box center [781, 184] width 951 height 113
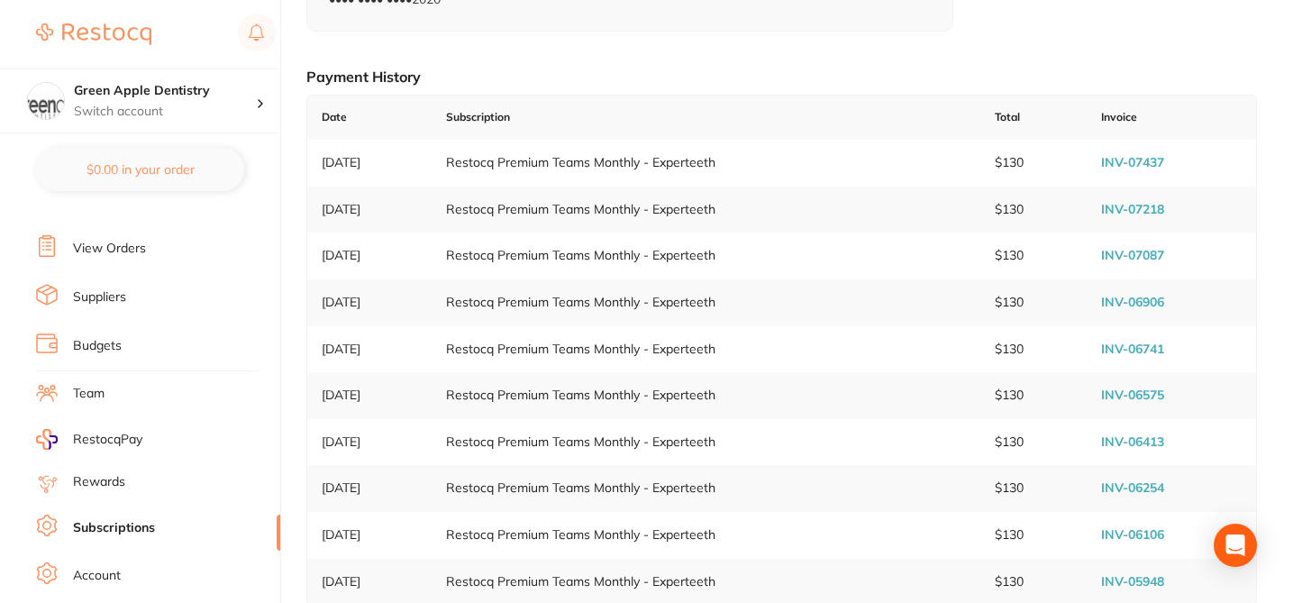
scroll to position [505, 0]
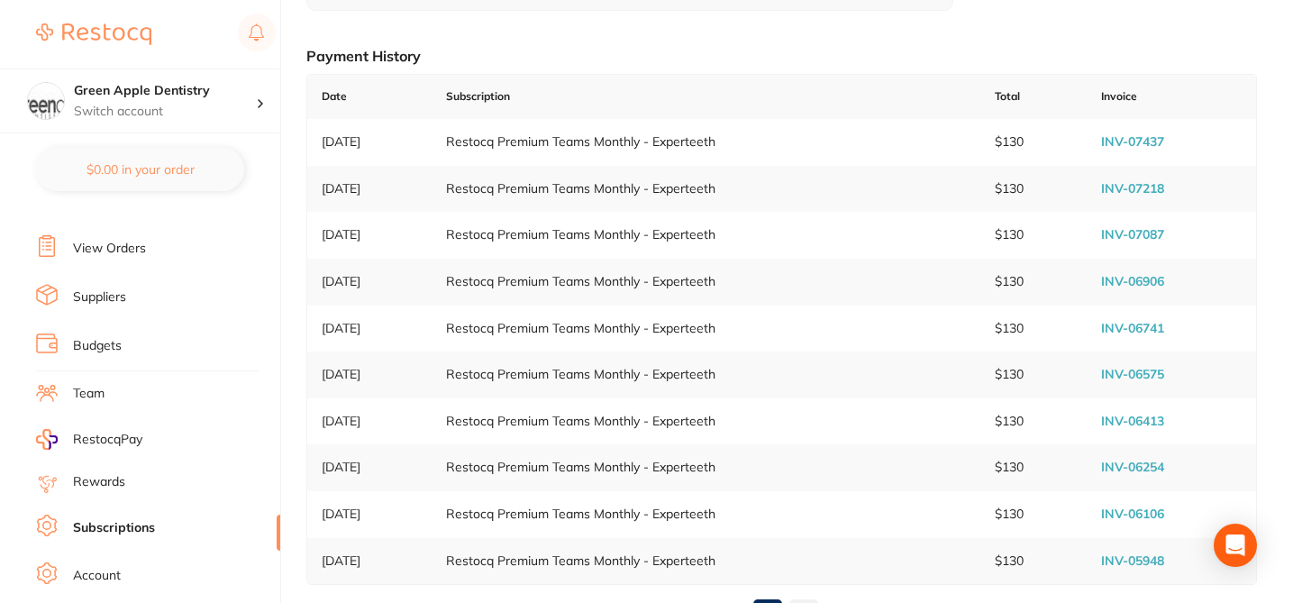
click at [1142, 137] on link "INV-07437" at bounding box center [1132, 141] width 63 height 16
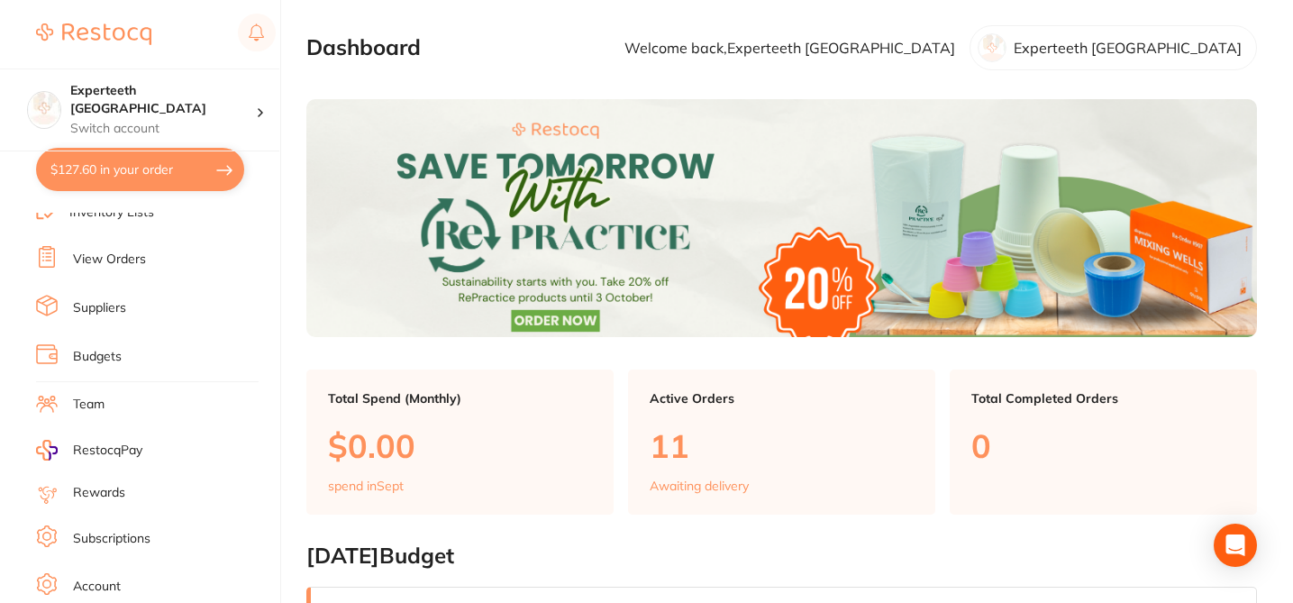
scroll to position [158, 0]
click at [149, 532] on link "Subscriptions" at bounding box center [111, 534] width 77 height 18
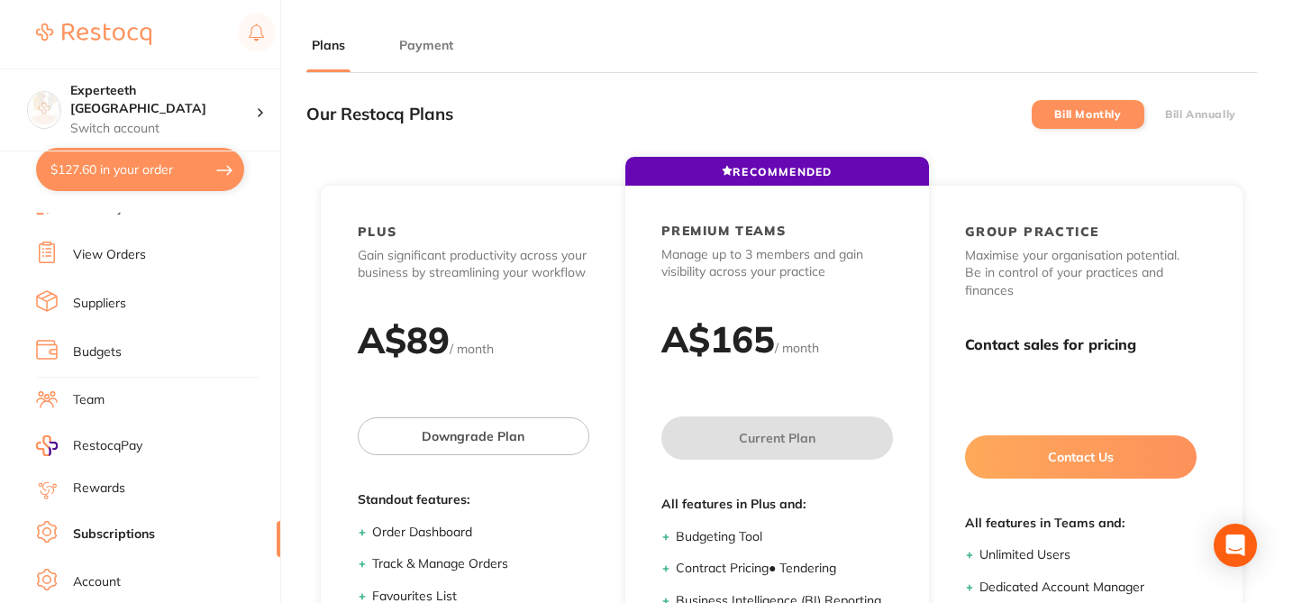
click at [437, 50] on button "Payment" at bounding box center [426, 45] width 65 height 17
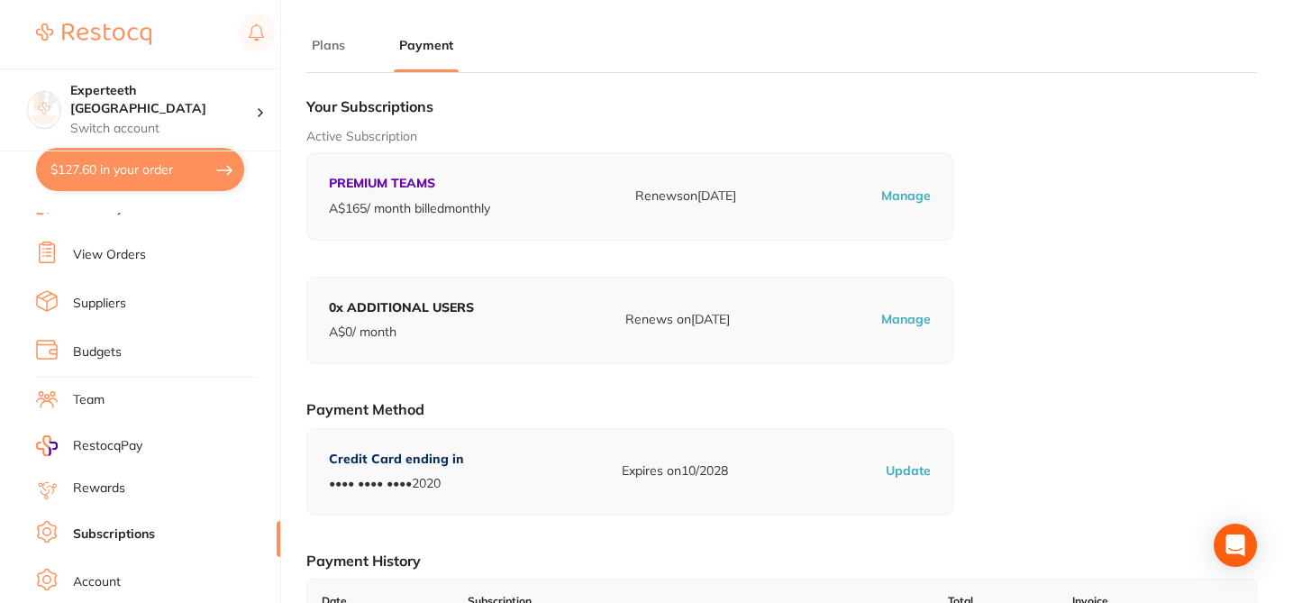
click at [1065, 275] on div "Your Subscriptions Active Subscription PREMIUM TEAMS A$ 165 / month billed mont…" at bounding box center [781, 593] width 951 height 1013
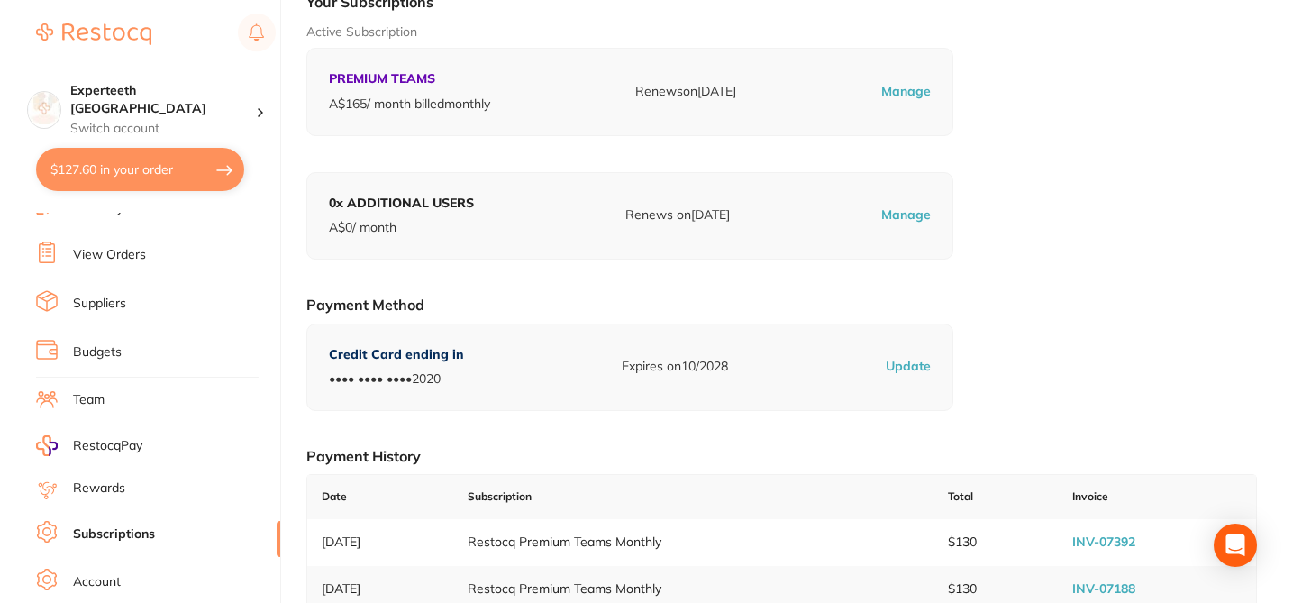
scroll to position [108, 0]
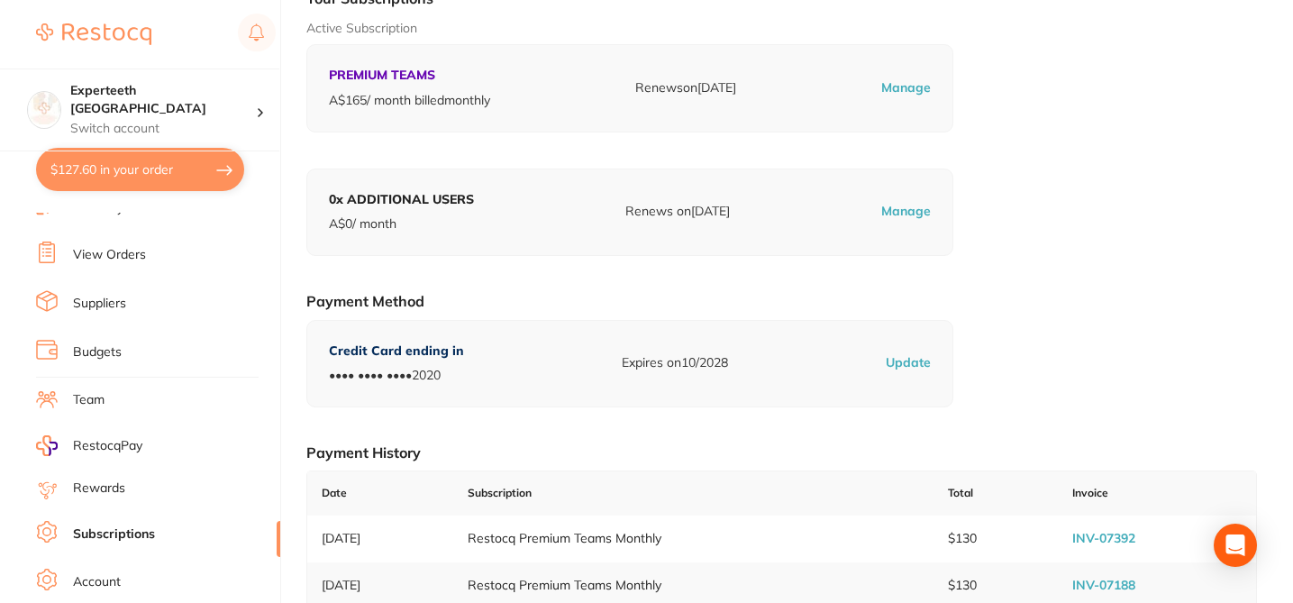
click at [1106, 540] on link "INV-07392" at bounding box center [1103, 538] width 63 height 16
drag, startPoint x: 217, startPoint y: 88, endPoint x: 76, endPoint y: 95, distance: 141.6
click at [76, 95] on h4 "Experteeth [GEOGRAPHIC_DATA]" at bounding box center [163, 99] width 186 height 35
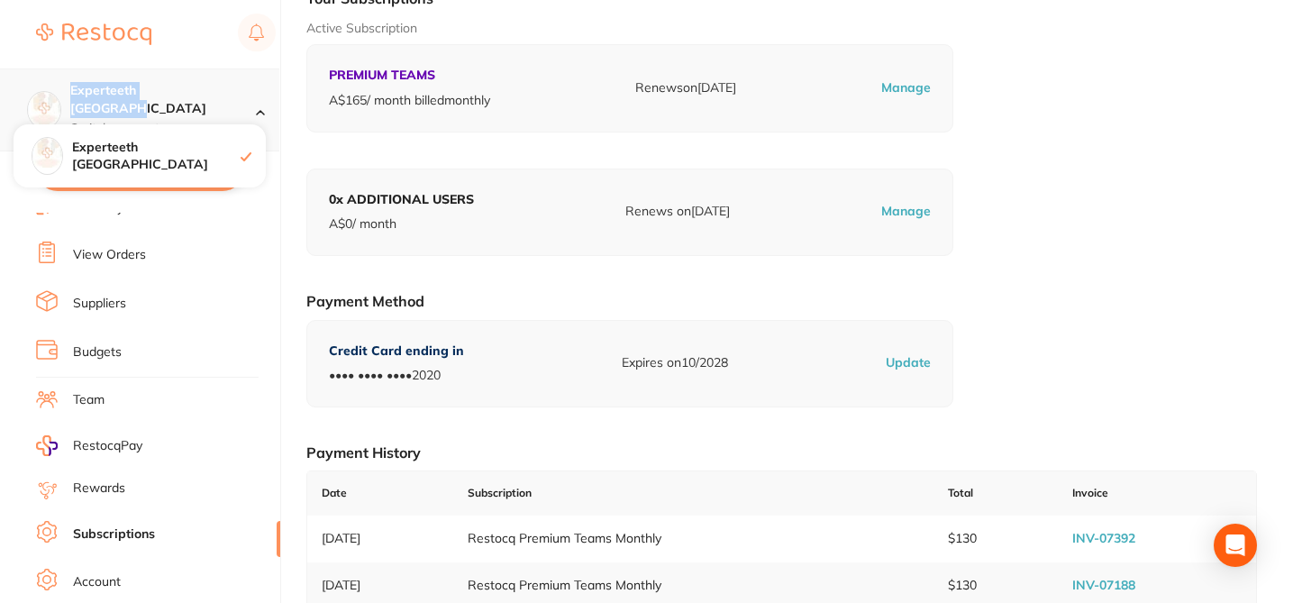
copy h4 "Experteeth [GEOGRAPHIC_DATA]"
